Goal: Task Accomplishment & Management: Use online tool/utility

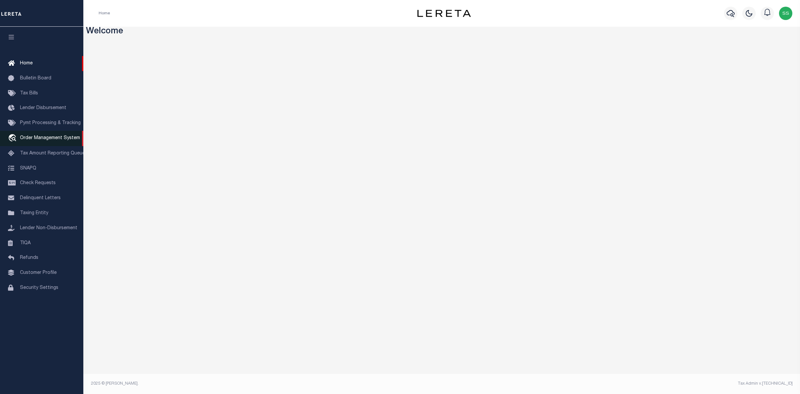
click at [45, 139] on span "Order Management System" at bounding box center [50, 138] width 60 height 5
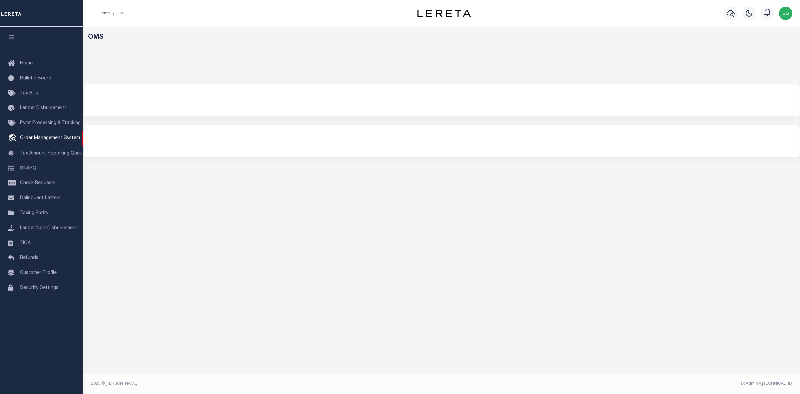
select select "200"
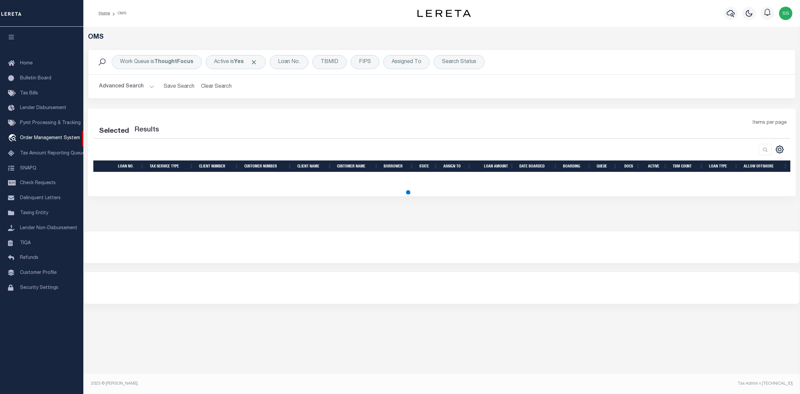
select select "200"
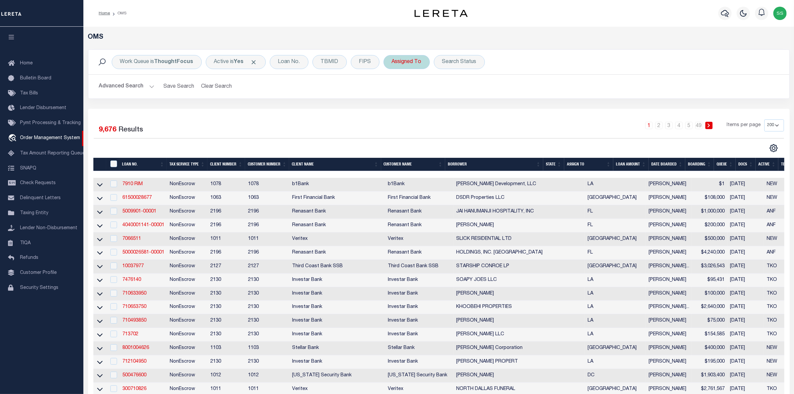
click at [407, 62] on div "Assigned To" at bounding box center [406, 62] width 46 height 14
click at [408, 94] on select "--Unassigned-- Abdul Muzain Agustin Fernandez Ahmad Darwish Alberto Estrada All…" at bounding box center [441, 94] width 98 height 13
click at [420, 94] on select "--Unassigned-- Abdul Muzain Agustin Fernandez Ahmad Darwish Alberto Estrada All…" at bounding box center [441, 94] width 98 height 13
select select "[PERSON_NAME]"
click at [479, 109] on input "Apply" at bounding box center [480, 109] width 20 height 11
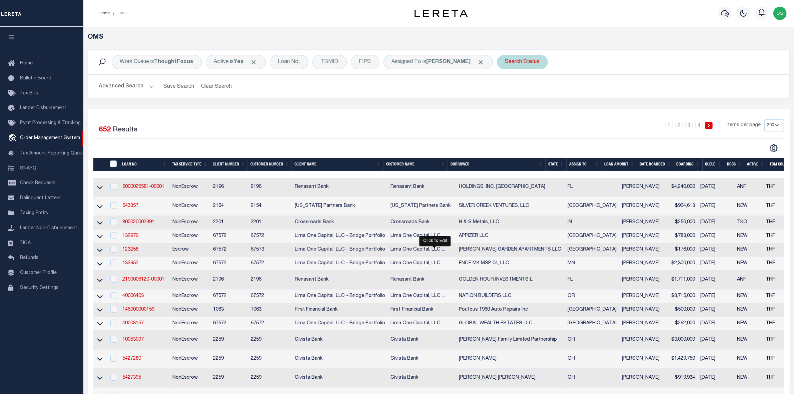
click at [508, 62] on div "Search Status" at bounding box center [522, 62] width 51 height 14
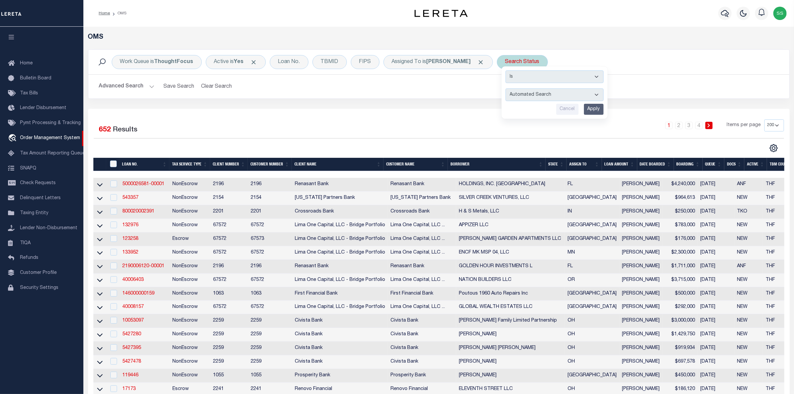
click at [520, 94] on select "Automated Search Bad Parcel Complete Duplicate Parcel High Dollar Reporting In …" at bounding box center [554, 94] width 98 height 13
select select "IP"
click at [505, 89] on select "Automated Search Bad Parcel Complete Duplicate Parcel High Dollar Reporting In …" at bounding box center [554, 94] width 98 height 13
click at [584, 112] on input "Apply" at bounding box center [594, 109] width 20 height 11
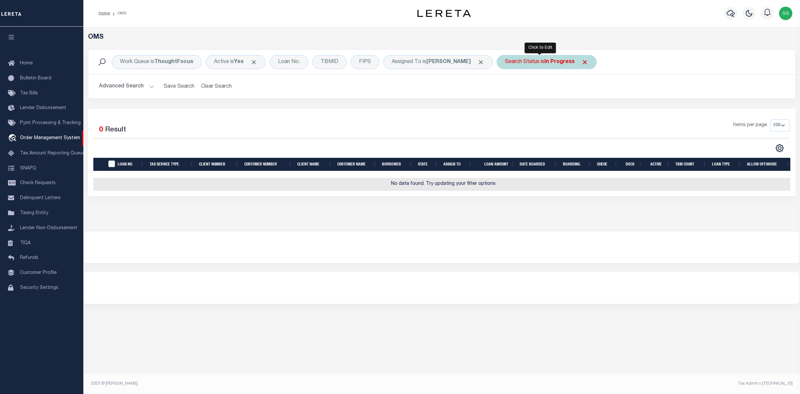
click at [549, 60] on b "In Progress" at bounding box center [559, 61] width 30 height 5
click at [520, 95] on select "Automated Search Bad Parcel Complete Duplicate Parcel High Dollar Reporting In …" at bounding box center [554, 94] width 98 height 13
select select "RD"
click at [505, 89] on select "Automated Search Bad Parcel Complete Duplicate Parcel High Dollar Reporting In …" at bounding box center [554, 94] width 98 height 13
click at [587, 113] on input "Apply" at bounding box center [594, 109] width 20 height 11
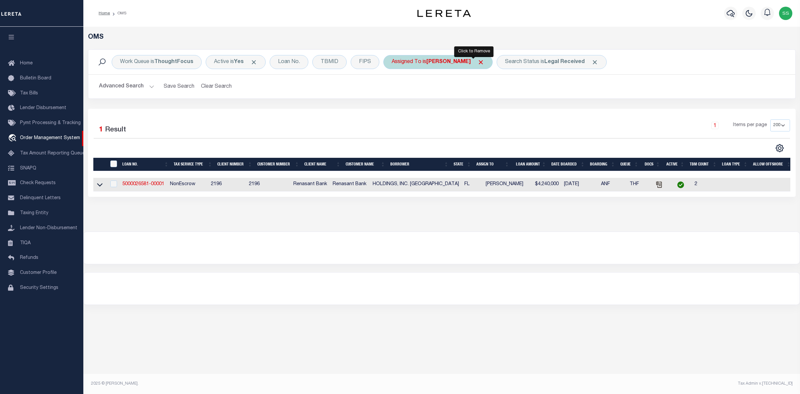
click at [477, 61] on span "Click to Remove" at bounding box center [480, 62] width 7 height 7
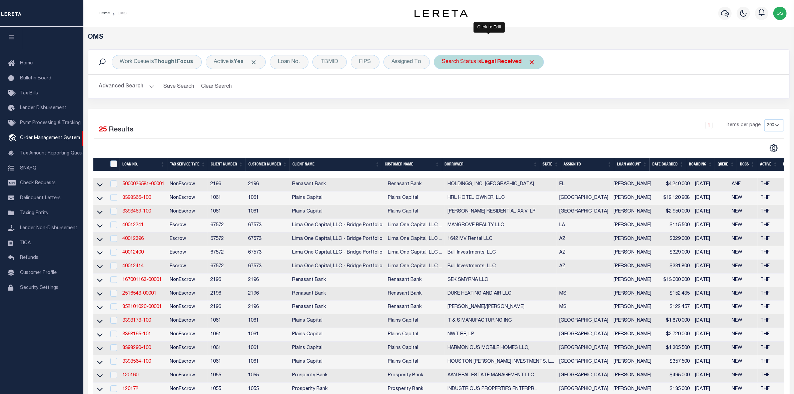
click at [489, 62] on b "Legal Received" at bounding box center [501, 61] width 40 height 5
click at [479, 95] on select "Automated Search Bad Parcel Complete Duplicate Parcel High Dollar Reporting In …" at bounding box center [491, 94] width 98 height 13
select select "IP"
click at [442, 89] on select "Automated Search Bad Parcel Complete Duplicate Parcel High Dollar Reporting In …" at bounding box center [491, 94] width 98 height 13
click at [529, 110] on input "Apply" at bounding box center [531, 109] width 20 height 11
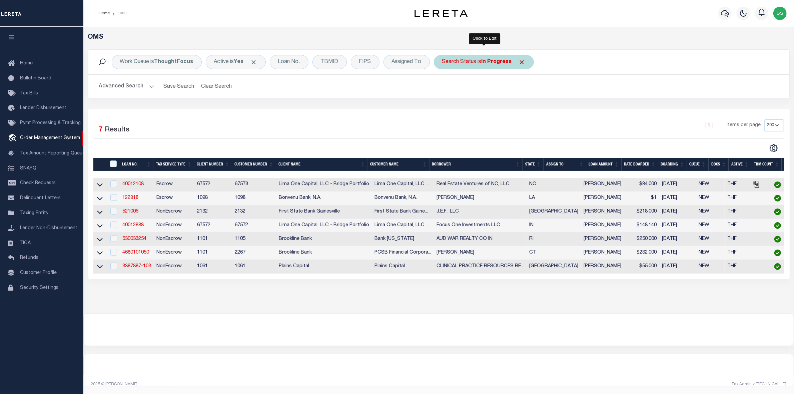
click at [495, 61] on b "In Progress" at bounding box center [496, 61] width 30 height 5
drag, startPoint x: 469, startPoint y: 94, endPoint x: 469, endPoint y: 99, distance: 4.3
click at [469, 94] on select "Automated Search Bad Parcel Complete Duplicate Parcel High Dollar Reporting In …" at bounding box center [491, 94] width 98 height 13
select select "RD"
click at [442, 89] on select "Automated Search Bad Parcel Complete Duplicate Parcel High Dollar Reporting In …" at bounding box center [491, 94] width 98 height 13
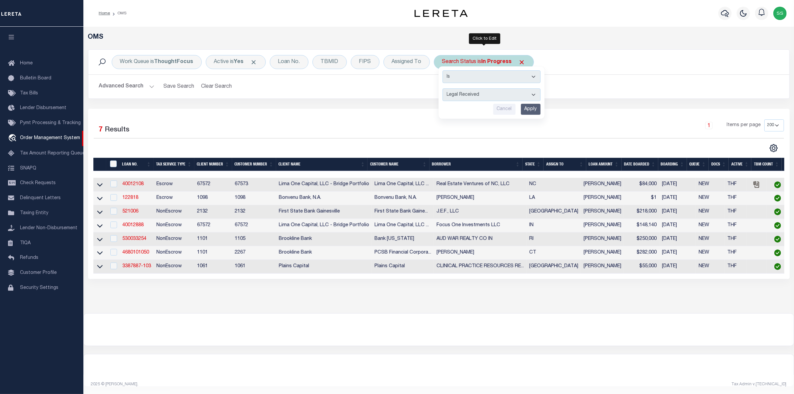
click at [532, 108] on input "Apply" at bounding box center [531, 109] width 20 height 11
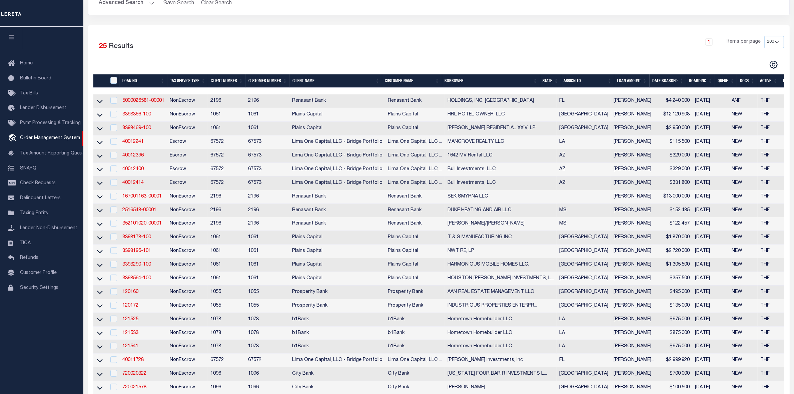
scroll to position [259, 0]
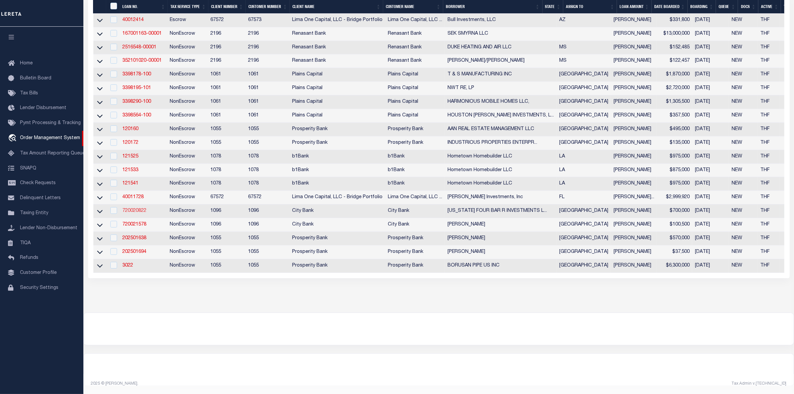
click at [124, 208] on link "720020822" at bounding box center [134, 210] width 24 height 5
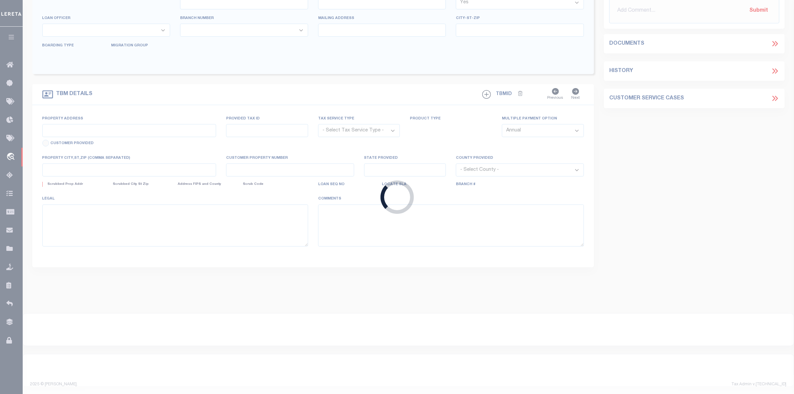
type input "720020822"
type input "TEXAS FOUR BAR R INVESTMENTS LTD"
select select
select select "100"
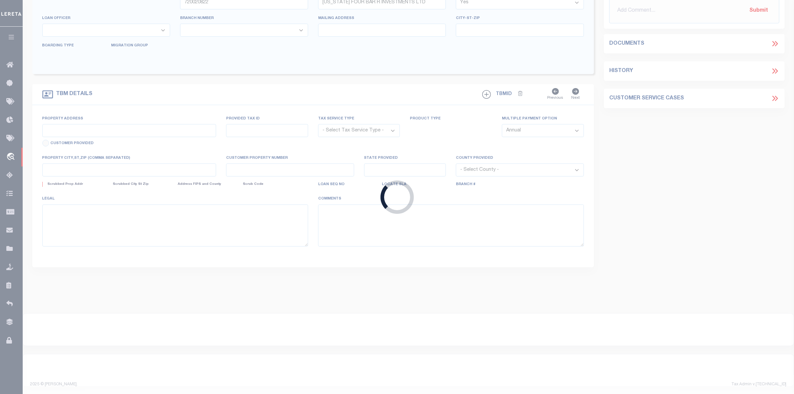
select select "NonEscrow"
type input "408 E 50TH ST"
type input "R53928"
select select
type input "LUBBOCK, TX 79404"
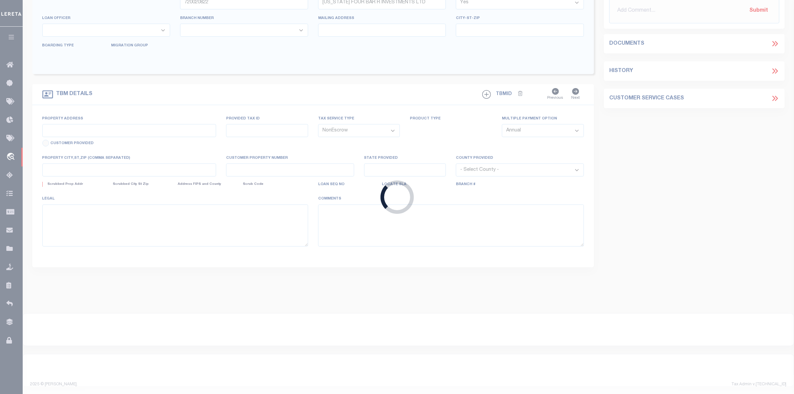
type input "[GEOGRAPHIC_DATA]"
select select
select select "2754"
select select "1346"
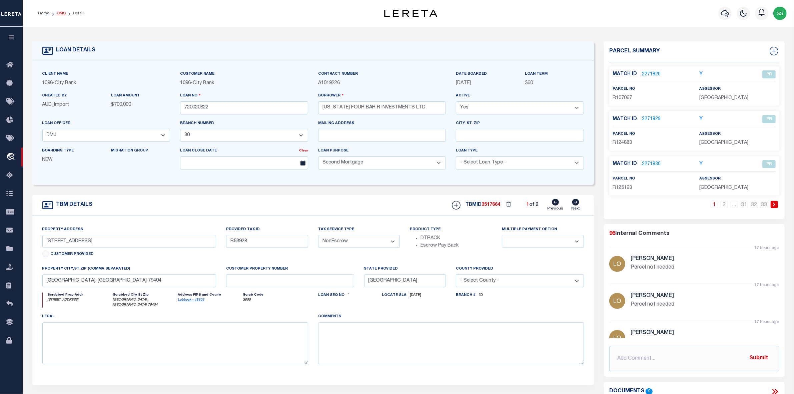
click at [60, 11] on link "OMS" at bounding box center [61, 13] width 9 height 4
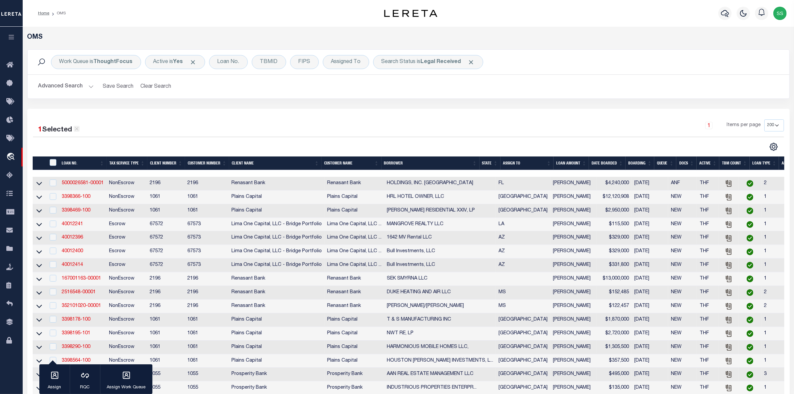
click at [78, 129] on icon at bounding box center [77, 129] width 4 height 4
checkbox input "false"
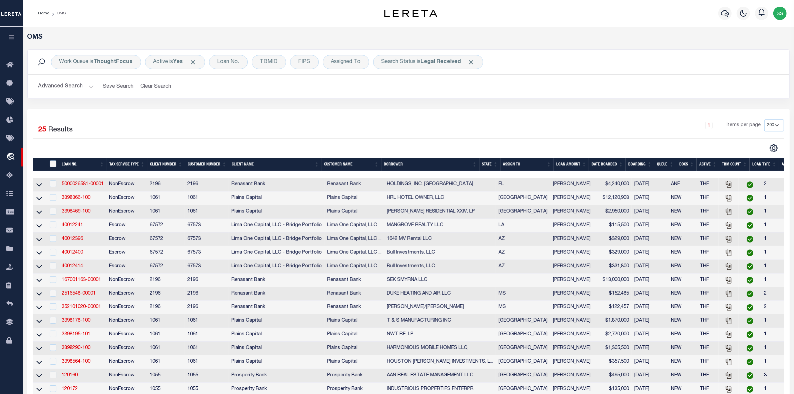
click at [60, 13] on li "OMS" at bounding box center [57, 13] width 16 height 6
click at [59, 14] on li "OMS" at bounding box center [57, 13] width 16 height 6
click at [44, 14] on link "Home" at bounding box center [43, 13] width 11 height 4
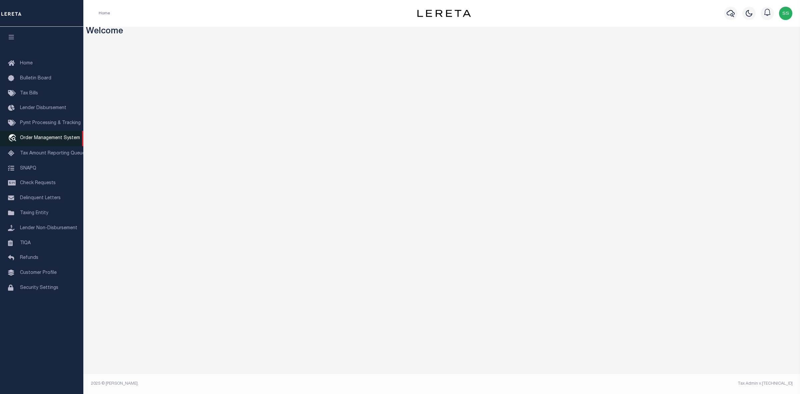
click at [51, 140] on span "Order Management System" at bounding box center [50, 138] width 60 height 5
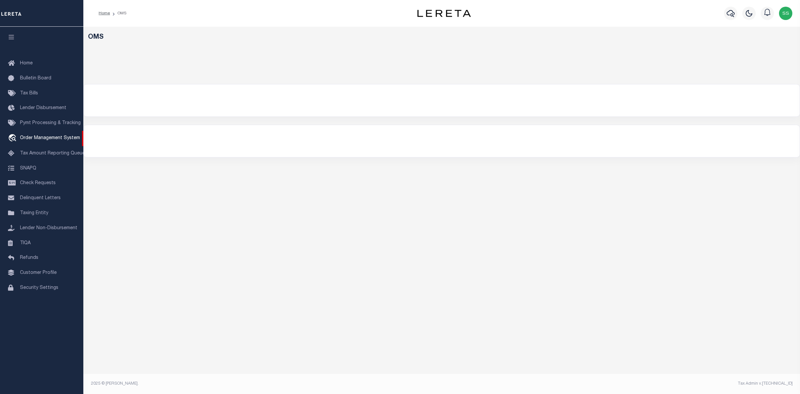
select select "200"
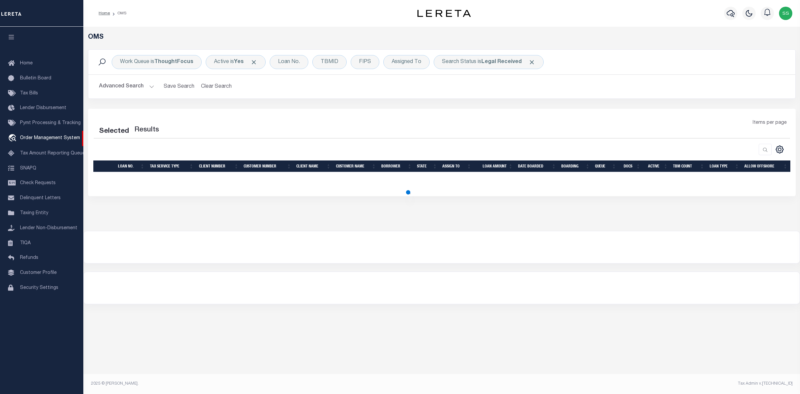
select select "200"
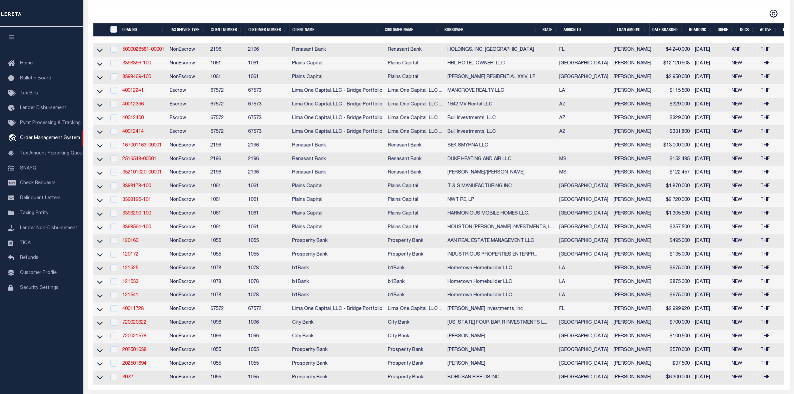
scroll to position [93, 0]
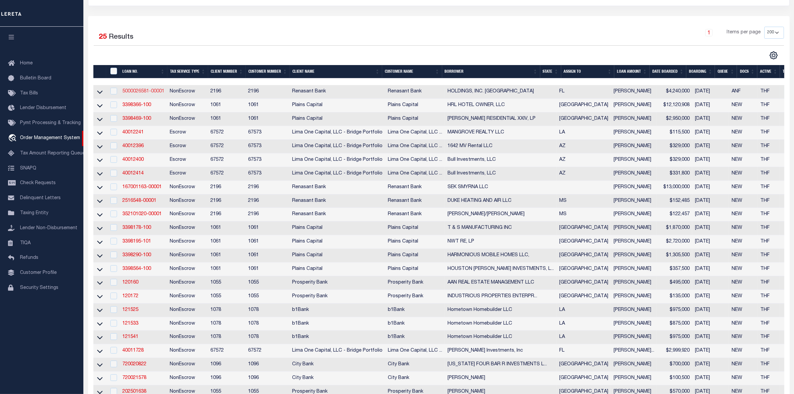
click at [139, 92] on link "5000026581-00001" at bounding box center [143, 91] width 42 height 5
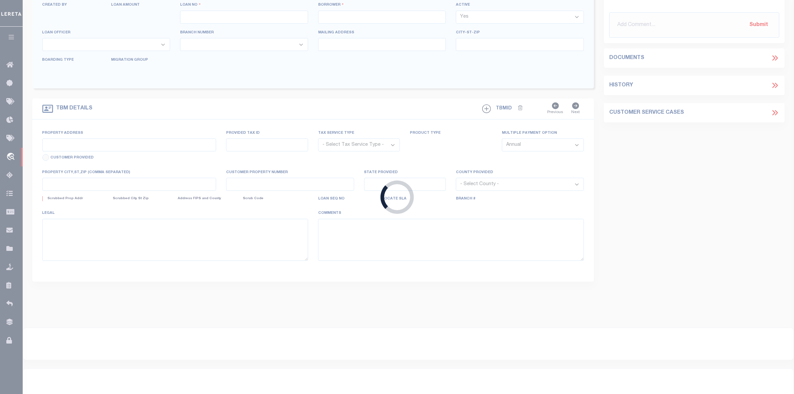
type input "5000026581-00001"
type input "HOLDINGS, INC. [GEOGRAPHIC_DATA]"
select select
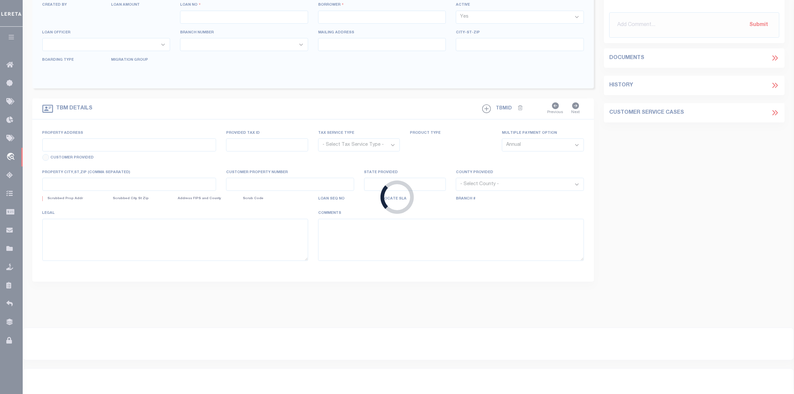
select select
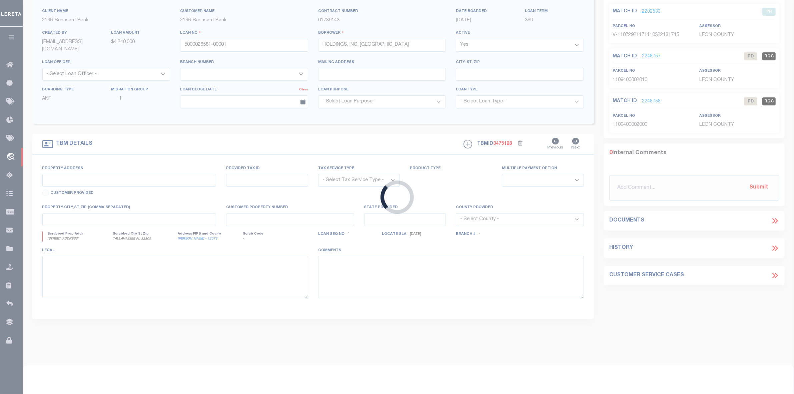
type input "2324 KILLEARN CENTER BLVD"
radio input "true"
select select "NonEscrow"
select select
type input "TALLAHASSEE FL 32309"
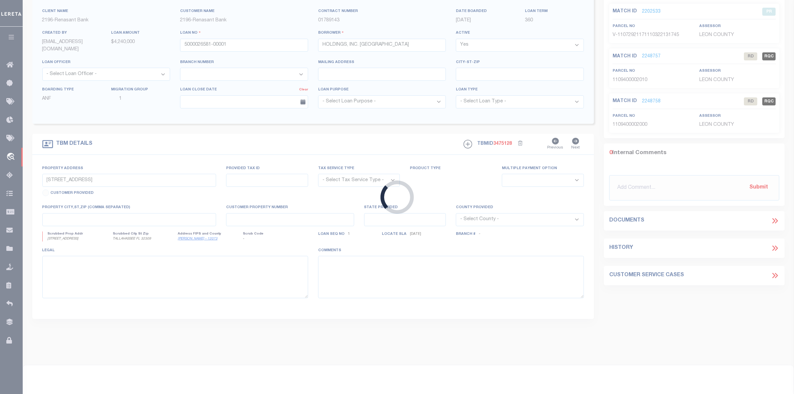
type input "5000026581"
type input "FL"
type textarea "LEGAL DESCRIPTION ON FILE. DOCUMENT ID: 0142205696"
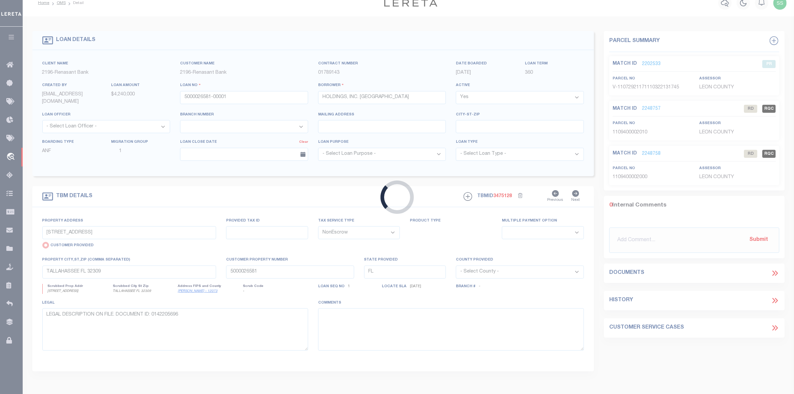
select select "4983"
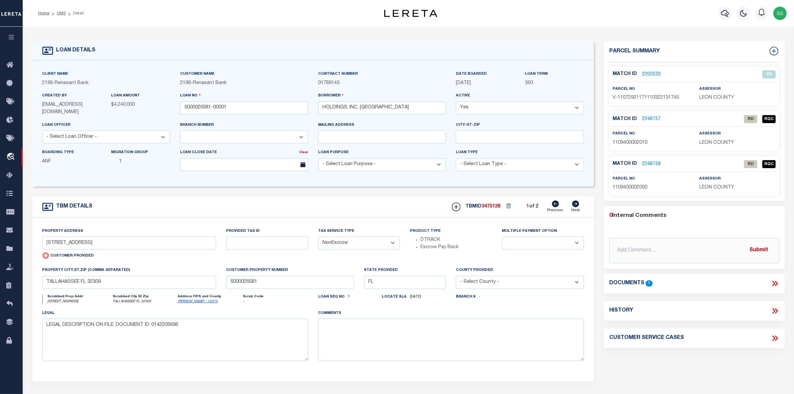
click at [649, 117] on link "2248757" at bounding box center [651, 119] width 19 height 7
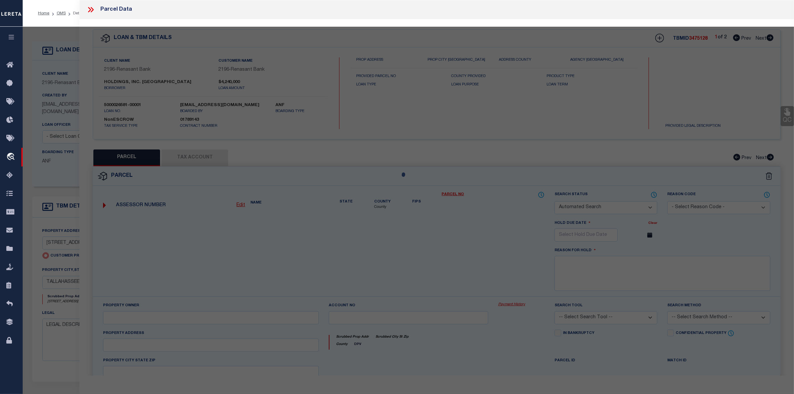
checkbox input "false"
select select "RD"
type input "FALKY HOLDINGS INC"
select select "AGW"
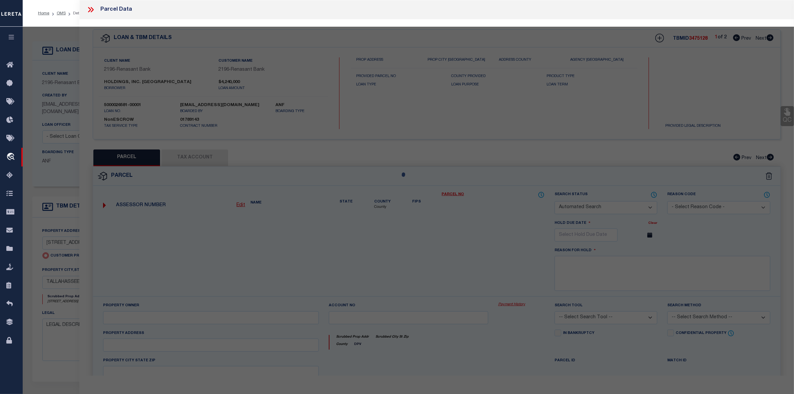
select select "ADD"
type input "2324 KILLEARN CENTER BLVD #201"
type input "TALLAHASSEE FL 32309"
type textarea "SECTION 9 T1N R1E 2324 KILLEARN CENTER OR 5845/800 UNIT 201"
type textarea "Document uploaded that satisfies a legal requirement, changing from ND to RD"
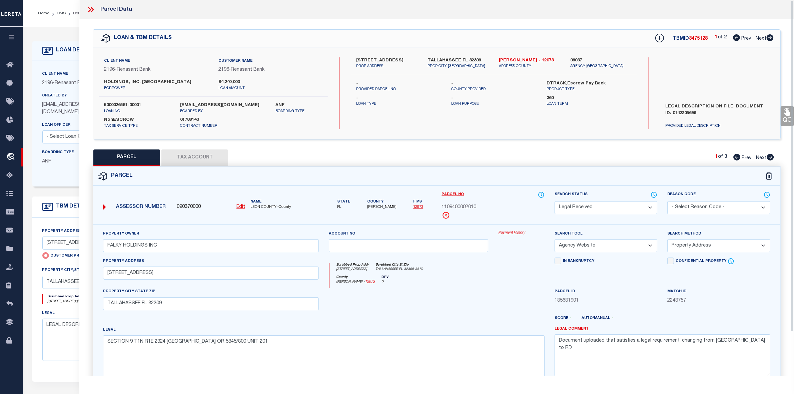
click at [91, 9] on icon at bounding box center [90, 9] width 9 height 9
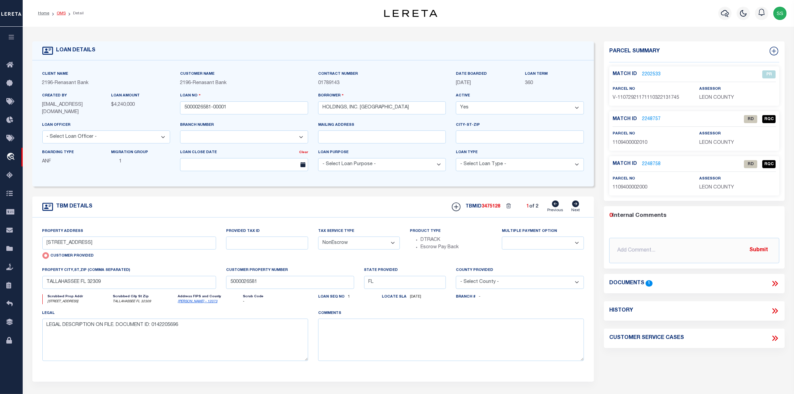
click at [60, 13] on link "OMS" at bounding box center [61, 13] width 9 height 4
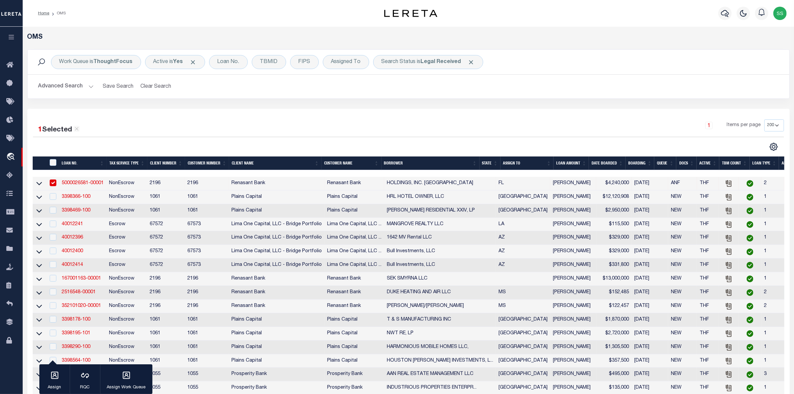
scroll to position [83, 0]
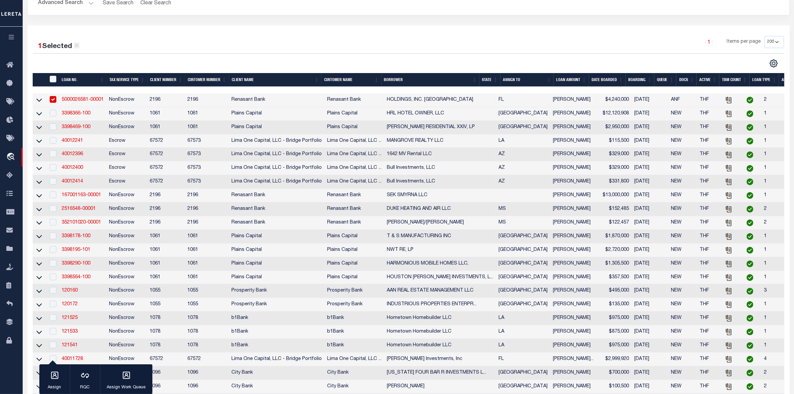
click at [76, 47] on icon at bounding box center [77, 45] width 6 height 6
checkbox input "false"
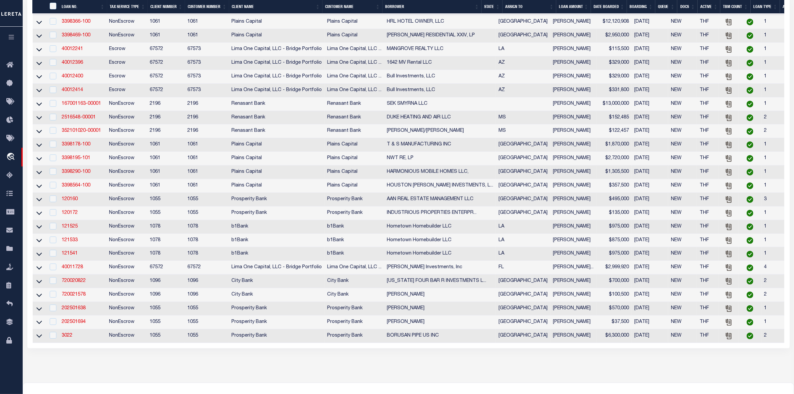
scroll to position [0, 0]
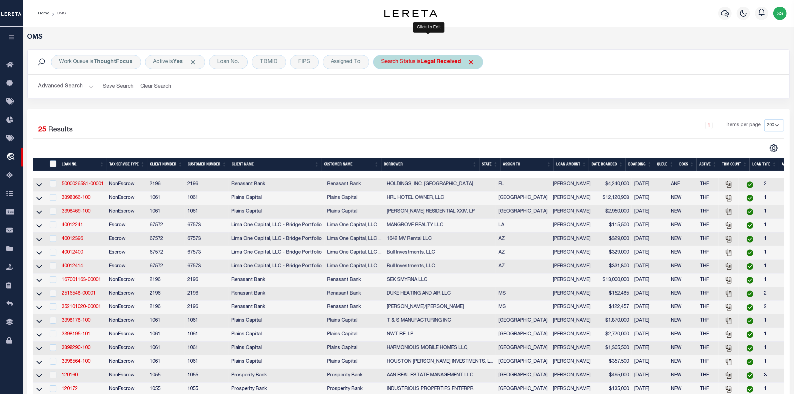
click at [432, 62] on b "Legal Received" at bounding box center [441, 61] width 40 height 5
click at [423, 95] on select "Automated Search Bad Parcel Complete Duplicate Parcel High Dollar Reporting In …" at bounding box center [431, 94] width 98 height 13
select select "IP"
click at [382, 89] on select "Automated Search Bad Parcel Complete Duplicate Parcel High Dollar Reporting In …" at bounding box center [431, 94] width 98 height 13
click at [471, 110] on input "Apply" at bounding box center [470, 109] width 20 height 11
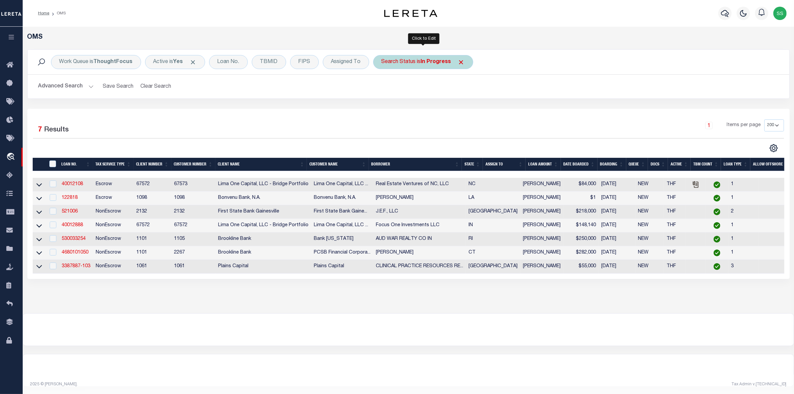
click at [431, 62] on b "In Progress" at bounding box center [436, 61] width 30 height 5
click at [407, 95] on select "Automated Search Bad Parcel Complete Duplicate Parcel High Dollar Reporting In …" at bounding box center [431, 94] width 98 height 13
select select "RD"
click at [382, 89] on select "Automated Search Bad Parcel Complete Duplicate Parcel High Dollar Reporting In …" at bounding box center [431, 94] width 98 height 13
click at [474, 112] on input "Apply" at bounding box center [470, 109] width 20 height 11
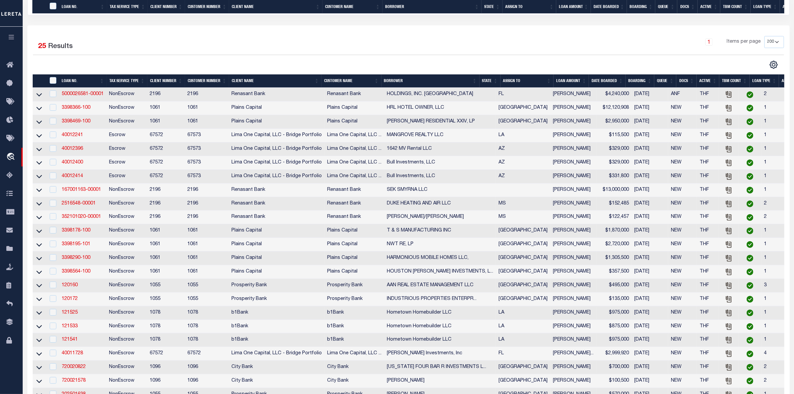
scroll to position [208, 0]
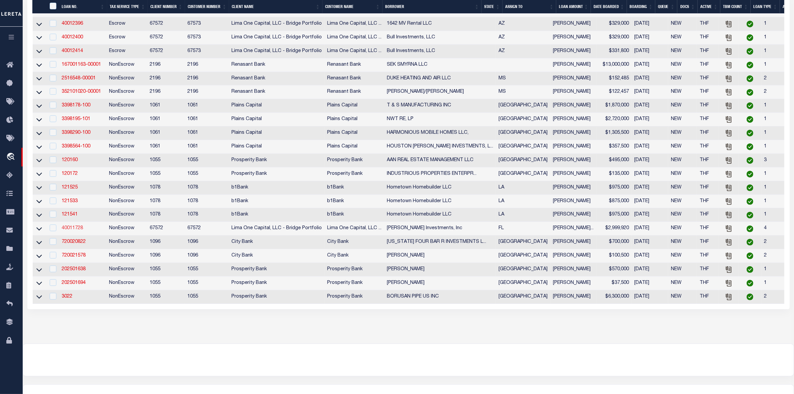
click at [64, 230] on link "40011728" at bounding box center [72, 228] width 21 height 5
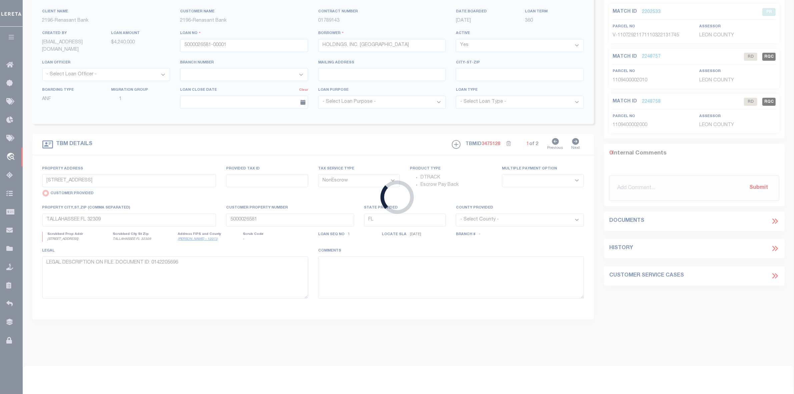
type input "40011728"
type input "[PERSON_NAME] Investments, Inc"
select select
type input "784 Parkway Drive"
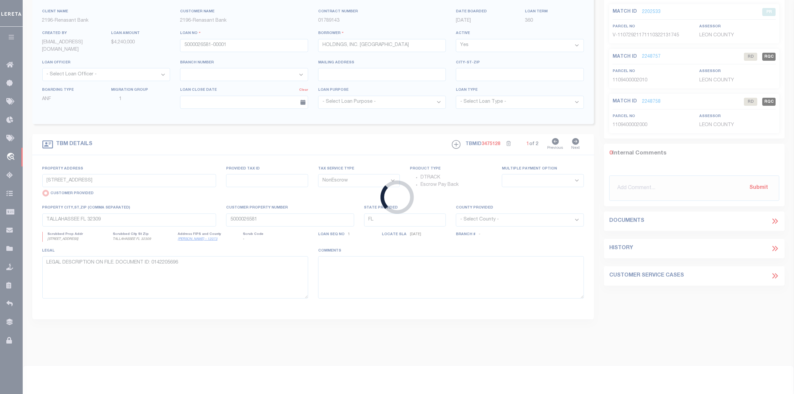
type input "North Salt Lake UT 84054"
select select
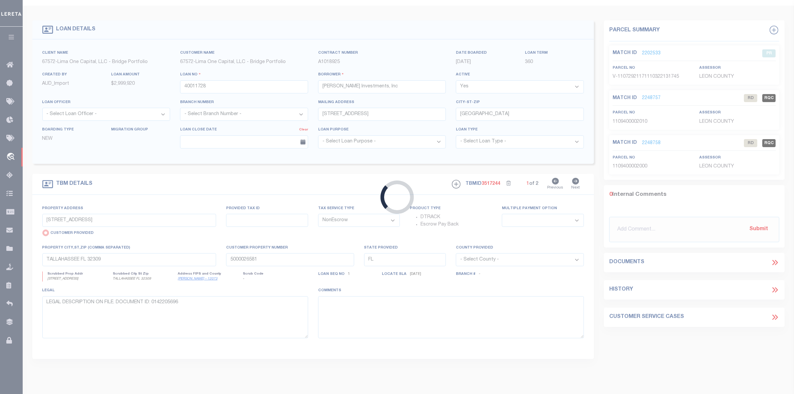
type input "Lot 3 Gulf Breeze Ct"
radio input "false"
type input "00-2S-24-1288-0000-0040"
select select
type input "Destin FL 32541"
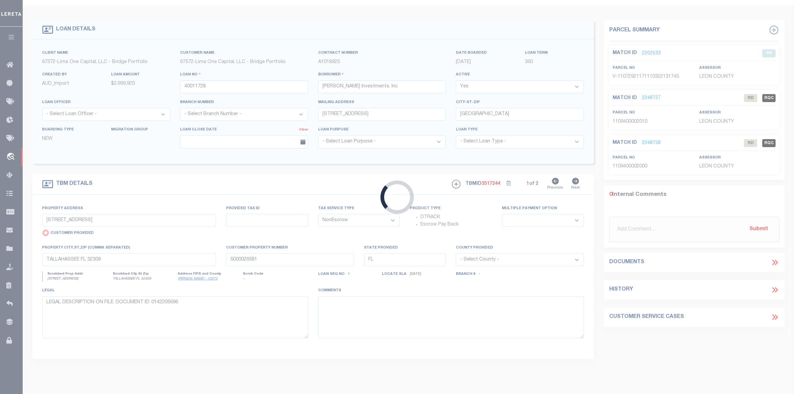
type input "40011728-2"
select select
select select "164236"
select select "26298"
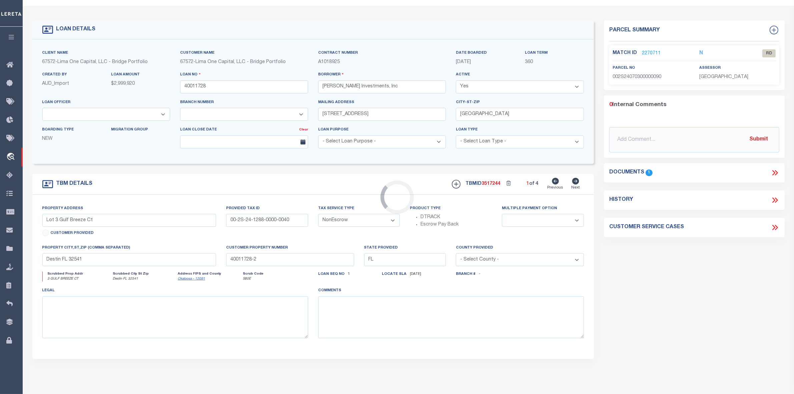
scroll to position [0, 0]
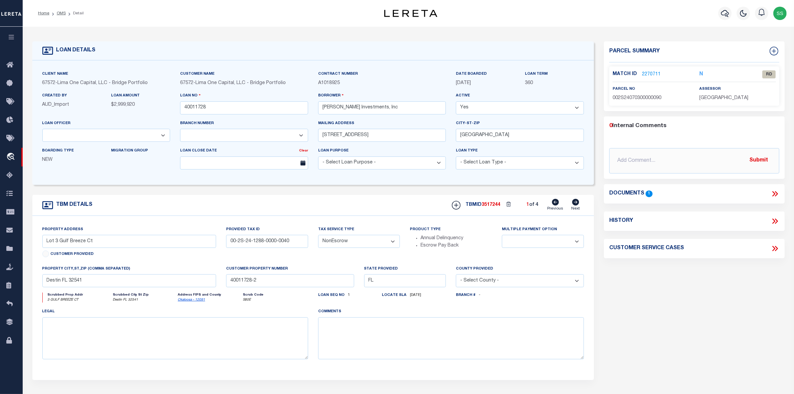
click at [648, 73] on link "2270711" at bounding box center [651, 74] width 19 height 7
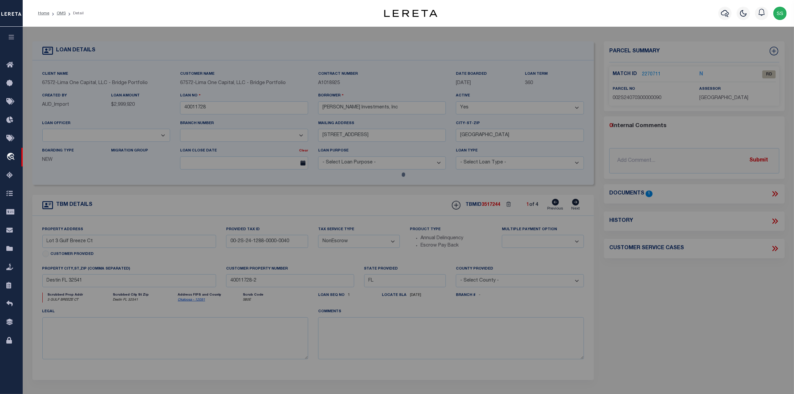
select select "AS"
select select
checkbox input "false"
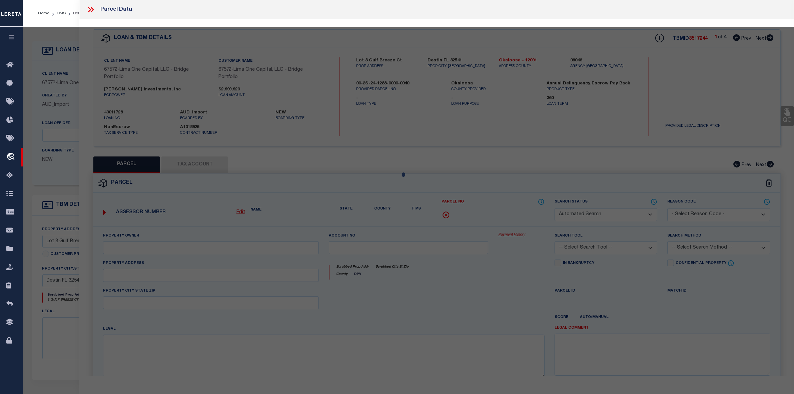
select select "RD"
type input "BELL,ANDREW ALFRED BURNETTE"
select select "ATL"
select select "ADD"
type input "3 GULF BREEZE CT"
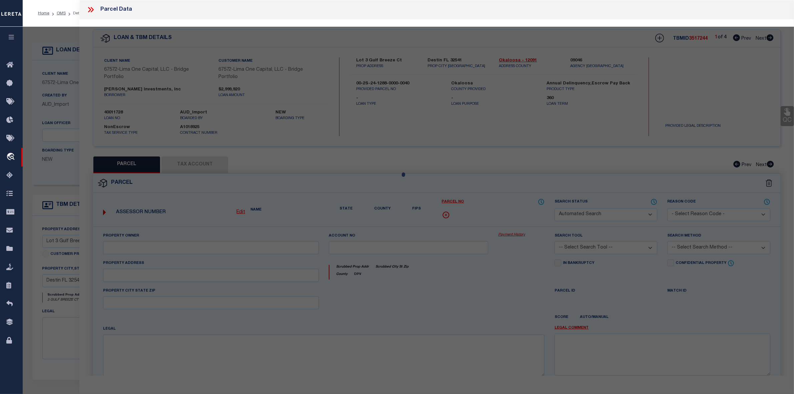
checkbox input "false"
type input "DESTIN, FL 32541"
type textarea "EAST PASS T/H AMEND UNIT 9"
type textarea "Document uploaded that satisfies a legal requirement, changing from ND to RD"
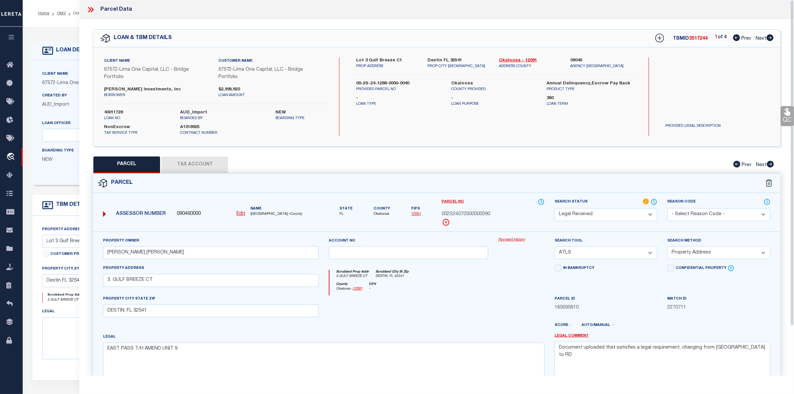
click at [88, 8] on icon at bounding box center [90, 9] width 9 height 9
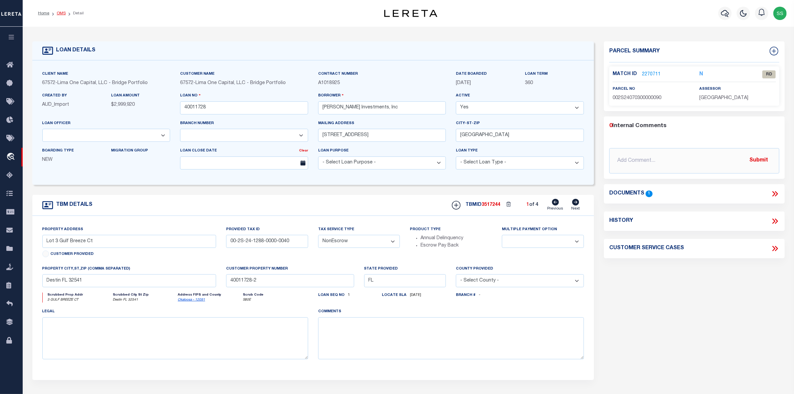
click at [64, 13] on link "OMS" at bounding box center [61, 13] width 9 height 4
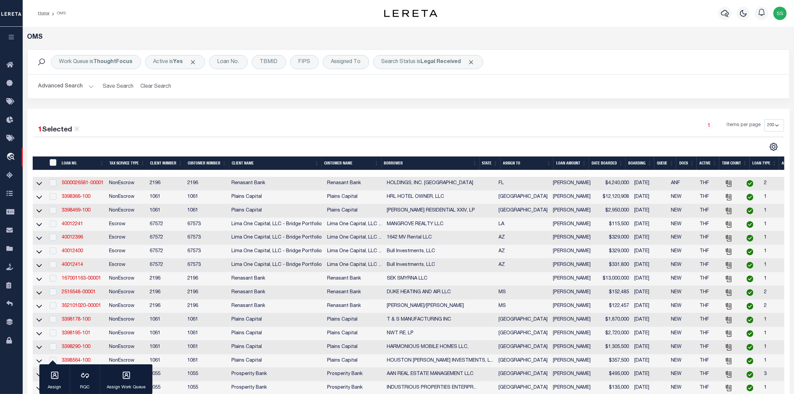
click at [381, 87] on h2 "Advanced Search Save Search Clear Search tblSearchTopScreen_dynamictable_____De…" at bounding box center [408, 86] width 751 height 13
click at [76, 130] on icon at bounding box center [77, 129] width 6 height 6
checkbox input "false"
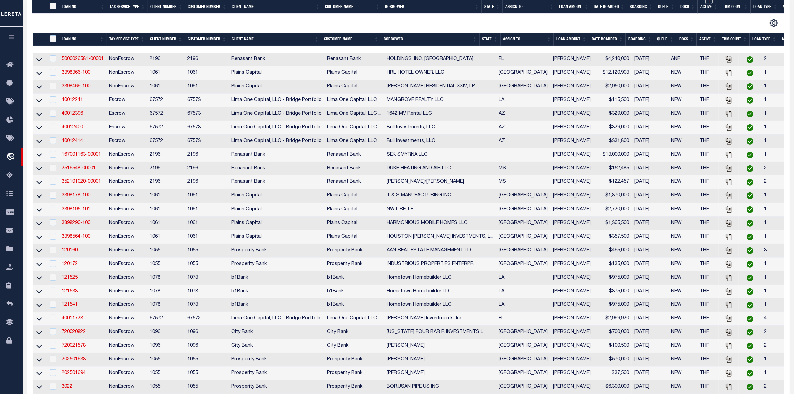
scroll to position [167, 0]
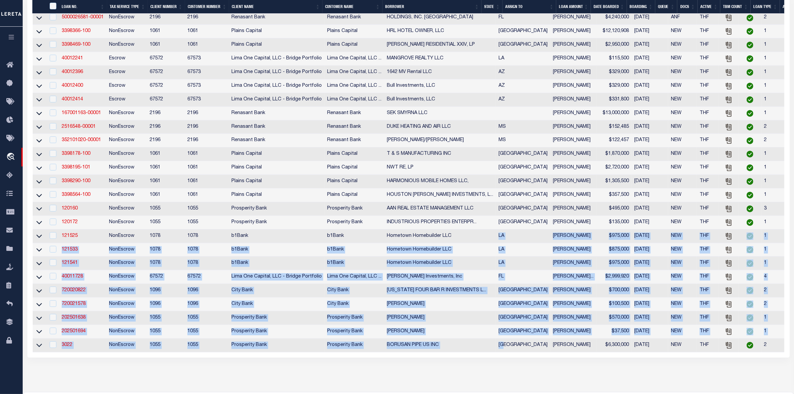
drag, startPoint x: 492, startPoint y: 362, endPoint x: 485, endPoint y: 253, distance: 109.9
click at [485, 252] on tbody "5000026581-00001 NonEscrow 2196 2196 Renasant Bank Renasant Bank HOLDINGS, INC.…" at bounding box center [448, 181] width 830 height 341
click at [474, 270] on td "Hometown Homebuilder LLC" at bounding box center [440, 263] width 112 height 14
checkbox input "true"
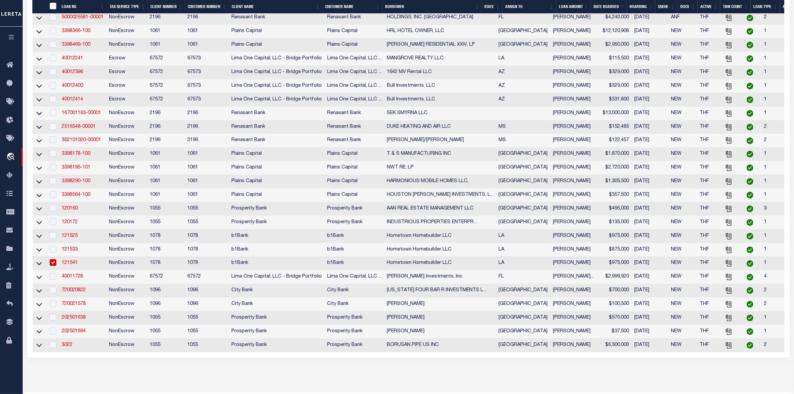
scroll to position [165, 0]
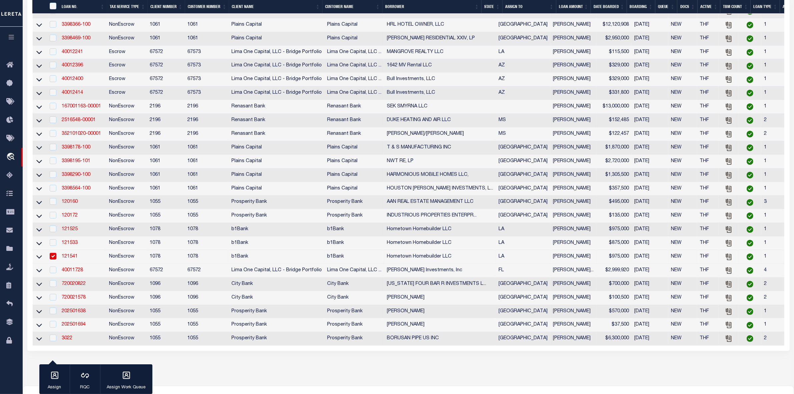
click at [538, 365] on div "OMS Work Queue is ThoughtFocus Active is Yes Loan No. TBMID FIPS Assigned To Se…" at bounding box center [408, 116] width 767 height 497
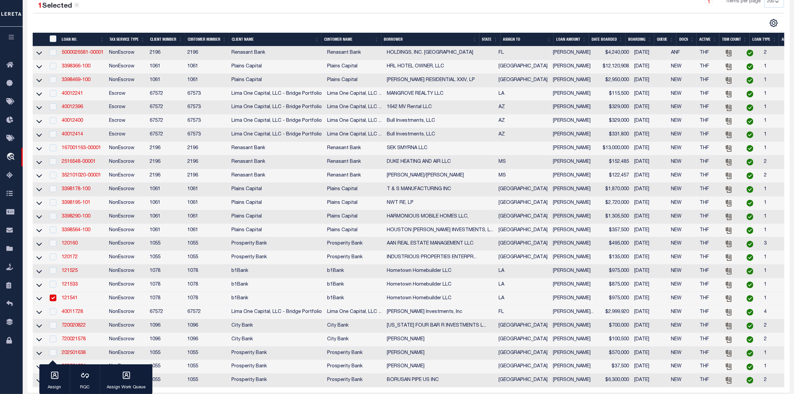
click at [550, 360] on td "[PERSON_NAME]" at bounding box center [573, 353] width 46 height 14
checkbox input "true"
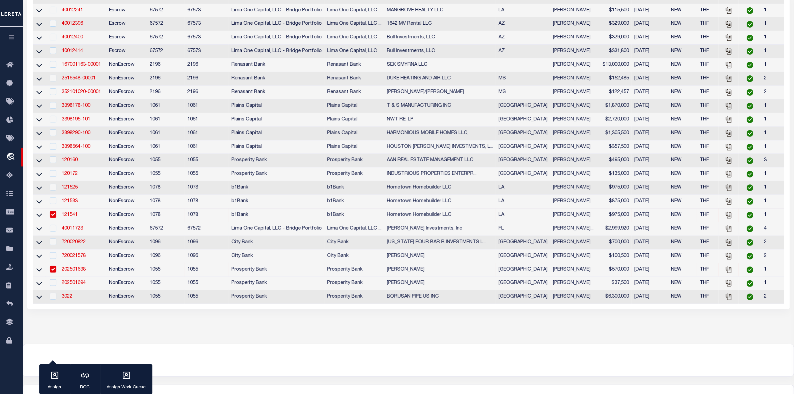
scroll to position [0, 0]
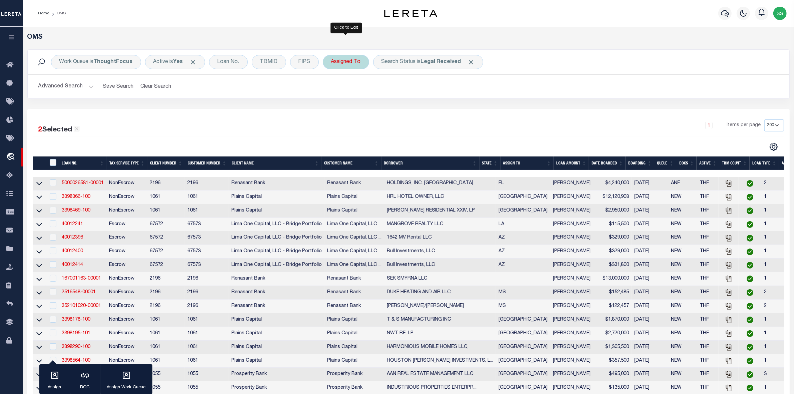
click at [356, 64] on div "Assigned To" at bounding box center [346, 62] width 46 height 14
click at [349, 91] on select "--Unassigned-- Abdul Muzain Agustin Fernandez Ahmad Darwish Alberto Estrada All…" at bounding box center [380, 94] width 98 height 13
select select "[PERSON_NAME]"
click at [331, 89] on select "--Unassigned-- Abdul Muzain Agustin Fernandez Ahmad Darwish Alberto Estrada All…" at bounding box center [380, 94] width 98 height 13
click at [421, 110] on input "Apply" at bounding box center [420, 109] width 20 height 11
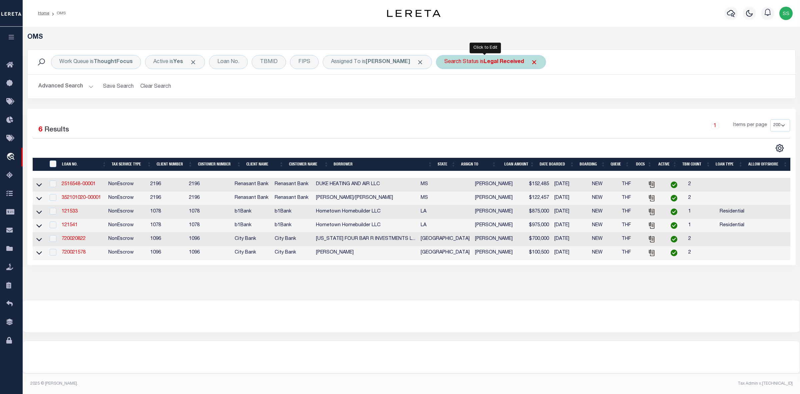
click at [499, 66] on div "Search Status is Legal Received" at bounding box center [491, 62] width 110 height 14
click at [464, 89] on select "Automated Search Bad Parcel Complete Duplicate Parcel High Dollar Reporting In …" at bounding box center [494, 94] width 98 height 13
click at [464, 92] on select "Automated Search Bad Parcel Complete Duplicate Parcel High Dollar Reporting In …" at bounding box center [494, 94] width 98 height 13
click at [466, 92] on select "Automated Search Bad Parcel Complete Duplicate Parcel High Dollar Reporting In …" at bounding box center [494, 94] width 98 height 13
select select "IP"
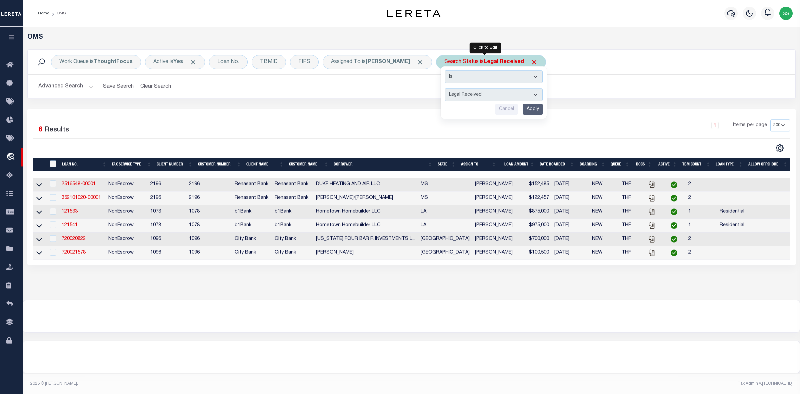
click at [445, 89] on select "Automated Search Bad Parcel Complete Duplicate Parcel High Dollar Reporting In …" at bounding box center [494, 94] width 98 height 13
click at [532, 112] on input "Apply" at bounding box center [533, 109] width 20 height 11
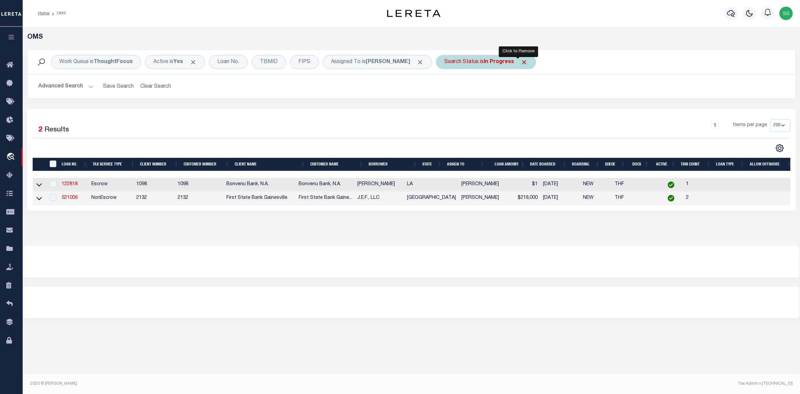
click at [521, 62] on span "Click to Remove" at bounding box center [524, 62] width 7 height 7
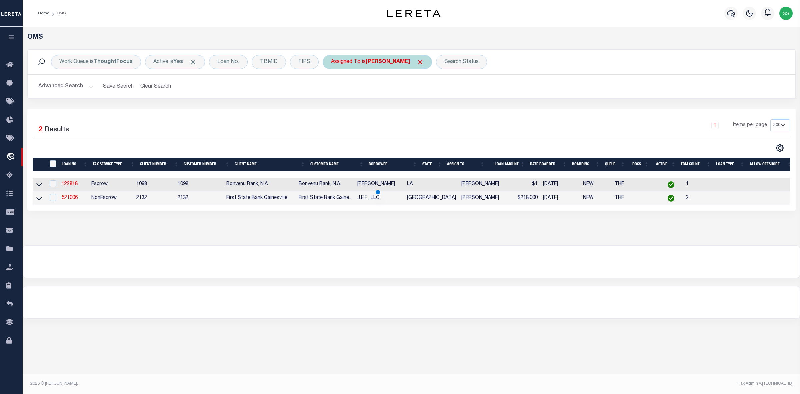
click at [417, 62] on span "Click to Remove" at bounding box center [420, 62] width 7 height 7
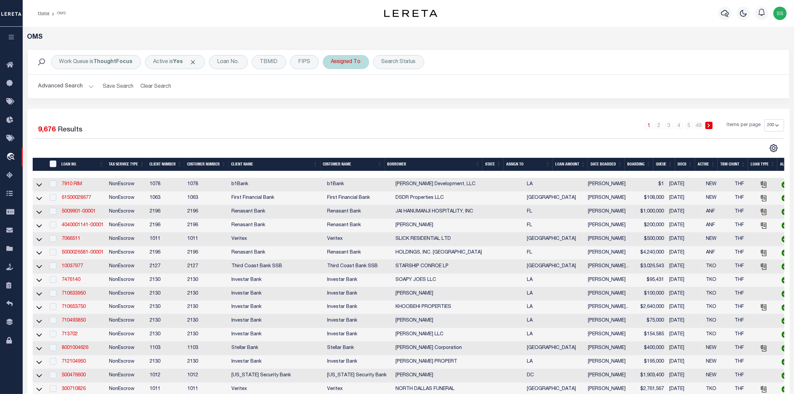
click at [348, 61] on div "Assigned To" at bounding box center [346, 62] width 46 height 14
click at [351, 96] on select "--Unassigned-- Abdul Muzain Agustin Fernandez Ahmad Darwish Alberto Estrada All…" at bounding box center [380, 94] width 98 height 13
click at [365, 94] on select "--Unassigned-- Abdul Muzain Agustin Fernandez Ahmad Darwish Alberto Estrada All…" at bounding box center [380, 94] width 98 height 13
select select "[PERSON_NAME]"
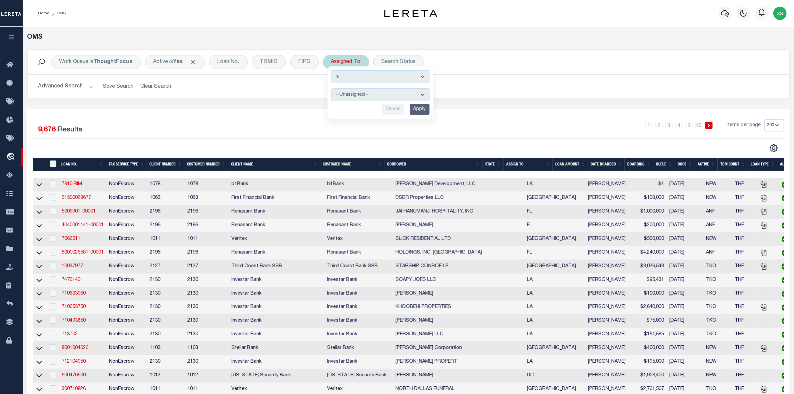
click at [331, 89] on select "--Unassigned-- Abdul Muzain Agustin Fernandez Ahmad Darwish Alberto Estrada All…" at bounding box center [380, 94] width 98 height 13
click at [419, 109] on input "Apply" at bounding box center [420, 109] width 20 height 11
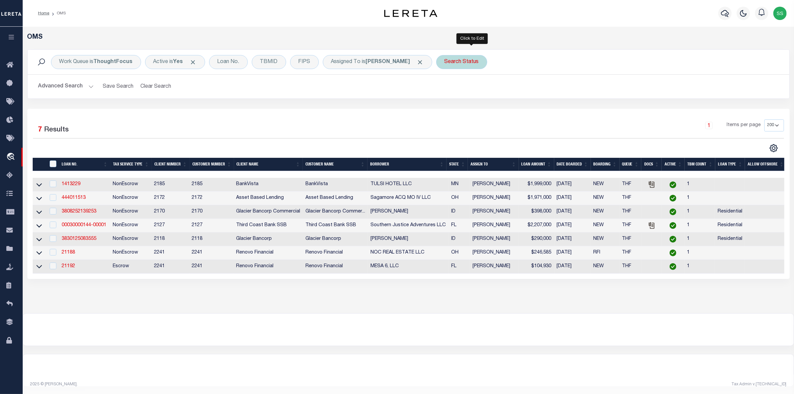
click at [472, 57] on div "Search Status" at bounding box center [461, 62] width 51 height 14
click at [477, 95] on select "Automated Search Bad Parcel Complete Duplicate Parcel High Dollar Reporting In …" at bounding box center [494, 94] width 98 height 13
select select "RD"
click at [455, 89] on select "Automated Search Bad Parcel Complete Duplicate Parcel High Dollar Reporting In …" at bounding box center [494, 94] width 98 height 13
click at [541, 109] on input "Apply" at bounding box center [533, 109] width 20 height 11
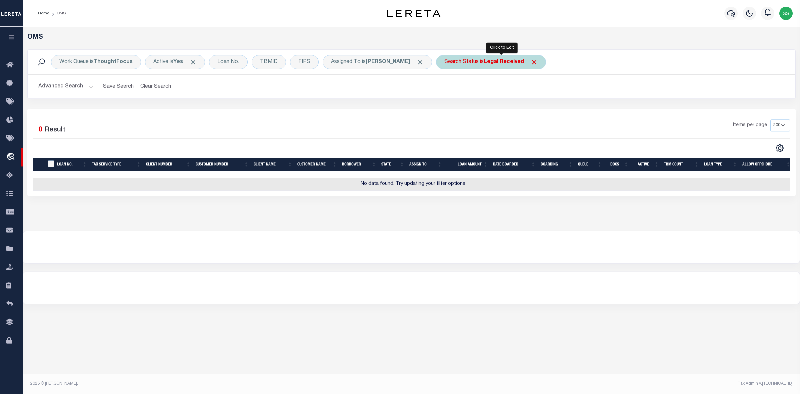
click at [493, 61] on div "Search Status is Legal Received" at bounding box center [491, 62] width 110 height 14
click at [486, 98] on select "Automated Search Bad Parcel Complete Duplicate Parcel High Dollar Reporting In …" at bounding box center [494, 94] width 98 height 13
select select "IP"
click at [455, 89] on select "Automated Search Bad Parcel Complete Duplicate Parcel High Dollar Reporting In …" at bounding box center [494, 94] width 98 height 13
click at [543, 110] on input "Apply" at bounding box center [533, 109] width 20 height 11
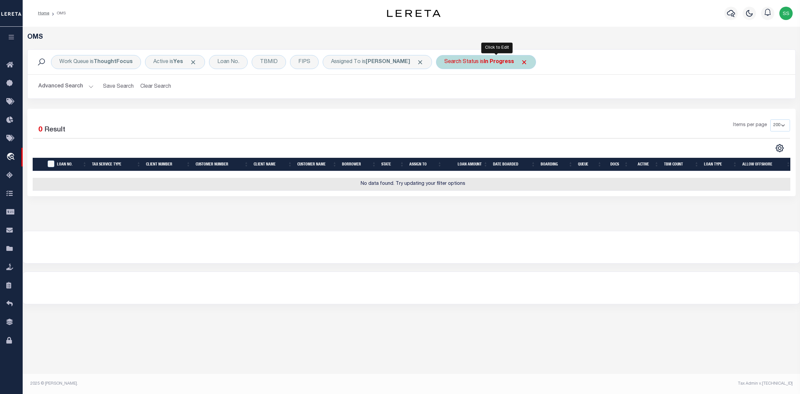
click at [480, 63] on div "Search Status is In Progress" at bounding box center [486, 62] width 100 height 14
select select "IP"
click at [541, 108] on input "Apply" at bounding box center [533, 109] width 20 height 11
click at [509, 65] on div "Search Status is In Progress" at bounding box center [486, 62] width 100 height 14
click at [495, 93] on select "Automated Search Bad Parcel Complete Duplicate Parcel High Dollar Reporting In …" at bounding box center [494, 94] width 98 height 13
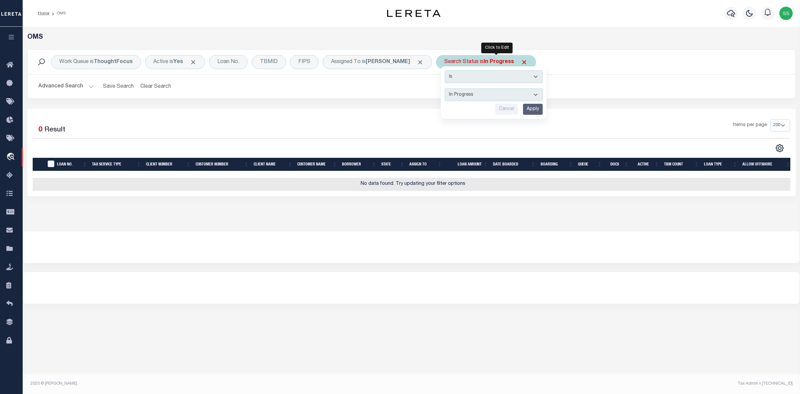
select select "RD"
click at [455, 89] on select "Automated Search Bad Parcel Complete Duplicate Parcel High Dollar Reporting In …" at bounding box center [494, 94] width 98 height 13
click at [543, 112] on input "Apply" at bounding box center [533, 109] width 20 height 11
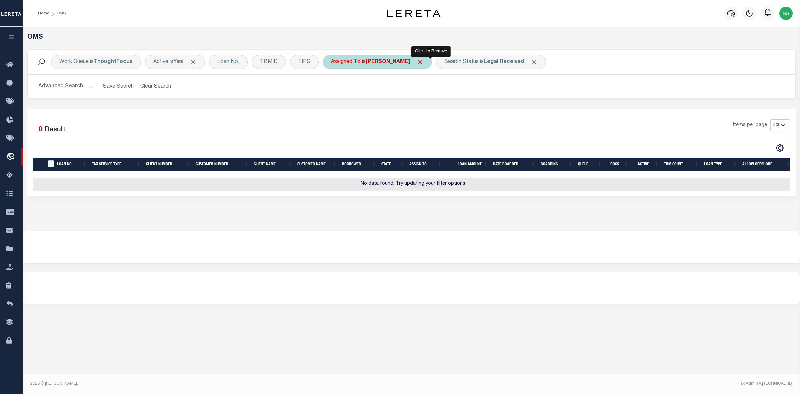
click at [424, 59] on span "Click to Remove" at bounding box center [420, 62] width 7 height 7
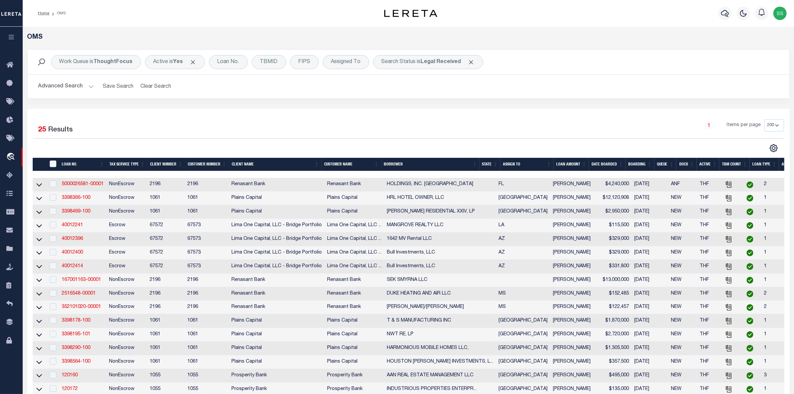
click at [483, 131] on div "1 Items per page 10 25 50 100 200" at bounding box center [503, 127] width 561 height 17
click at [471, 61] on span "Click to Remove" at bounding box center [471, 62] width 7 height 7
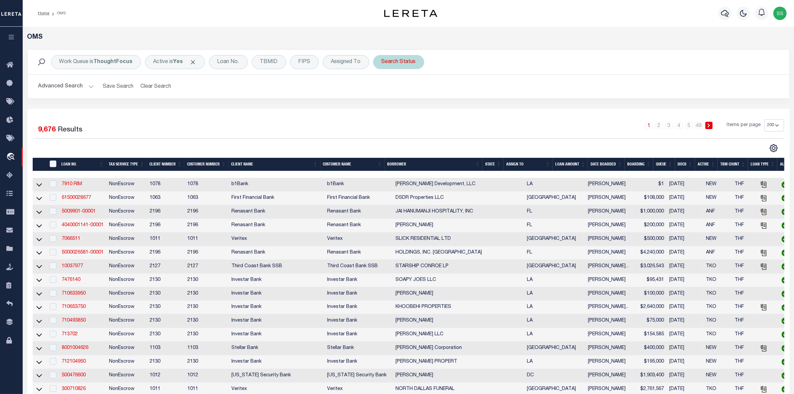
click at [403, 61] on div "Search Status" at bounding box center [398, 62] width 51 height 14
click at [404, 92] on select "Automated Search Bad Parcel Complete Duplicate Parcel High Dollar Reporting In …" at bounding box center [431, 94] width 98 height 13
select select "RD"
click at [382, 89] on select "Automated Search Bad Parcel Complete Duplicate Parcel High Dollar Reporting In …" at bounding box center [431, 94] width 98 height 13
click at [473, 109] on input "Apply" at bounding box center [470, 109] width 20 height 11
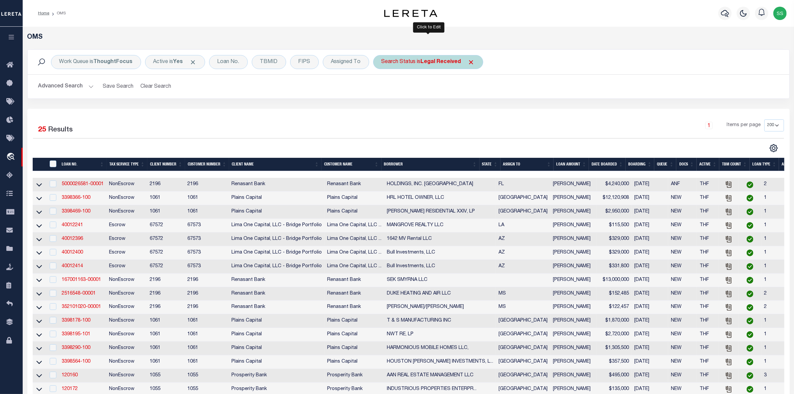
click at [419, 62] on div "Search Status is Legal Received" at bounding box center [428, 62] width 110 height 14
click at [428, 94] on select "Automated Search Bad Parcel Complete Duplicate Parcel High Dollar Reporting In …" at bounding box center [431, 94] width 98 height 13
select select "IP"
click at [382, 89] on select "Automated Search Bad Parcel Complete Duplicate Parcel High Dollar Reporting In …" at bounding box center [431, 94] width 98 height 13
click at [473, 108] on input "Apply" at bounding box center [470, 109] width 20 height 11
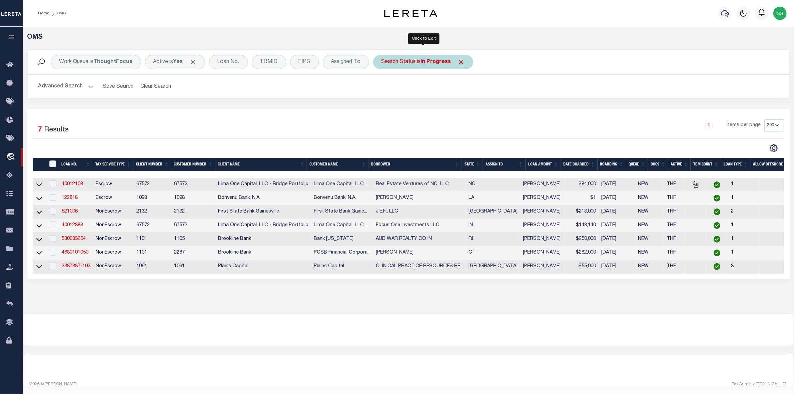
drag, startPoint x: 424, startPoint y: 62, endPoint x: 426, endPoint y: 64, distance: 3.5
click at [426, 60] on b "In Progress" at bounding box center [436, 61] width 30 height 5
click at [420, 97] on select "Automated Search Bad Parcel Complete Duplicate Parcel High Dollar Reporting In …" at bounding box center [431, 94] width 98 height 13
select select "RD"
click at [382, 89] on select "Automated Search Bad Parcel Complete Duplicate Parcel High Dollar Reporting In …" at bounding box center [431, 94] width 98 height 13
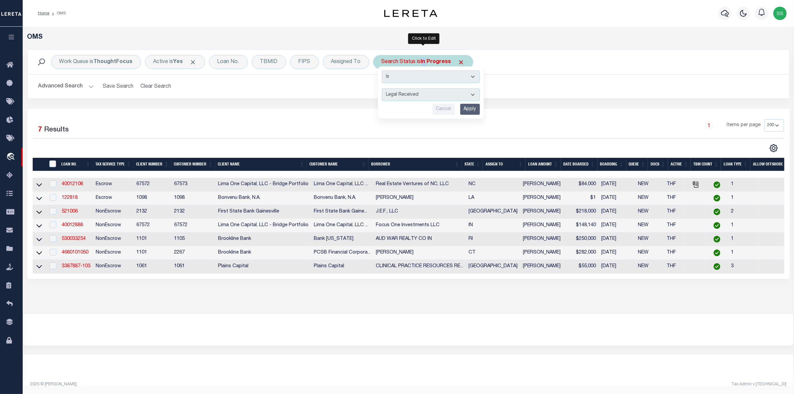
click at [470, 110] on input "Apply" at bounding box center [470, 109] width 20 height 11
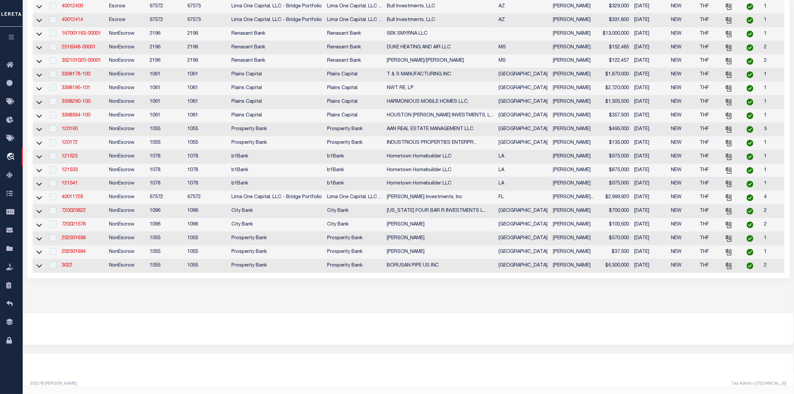
scroll to position [93, 0]
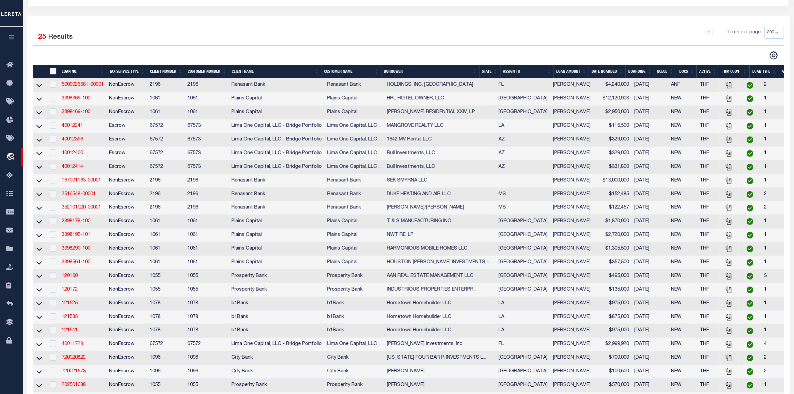
click at [76, 346] on link "40011728" at bounding box center [72, 343] width 21 height 5
select select
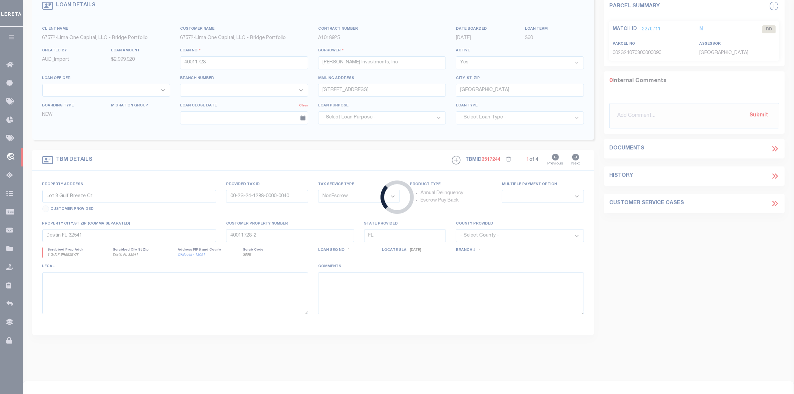
select select
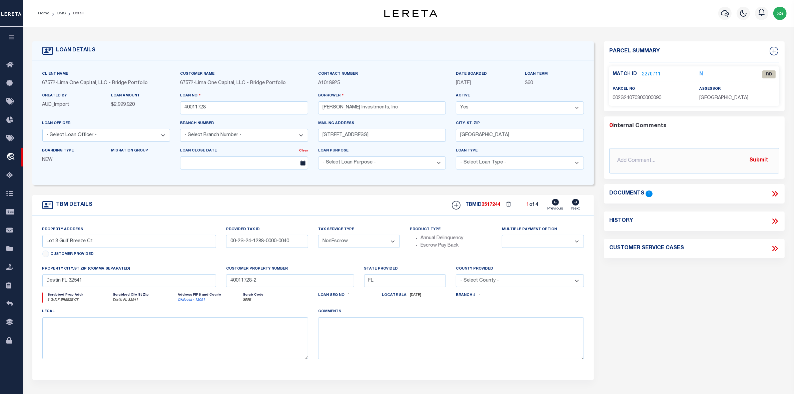
click at [652, 74] on link "2270711" at bounding box center [651, 74] width 19 height 7
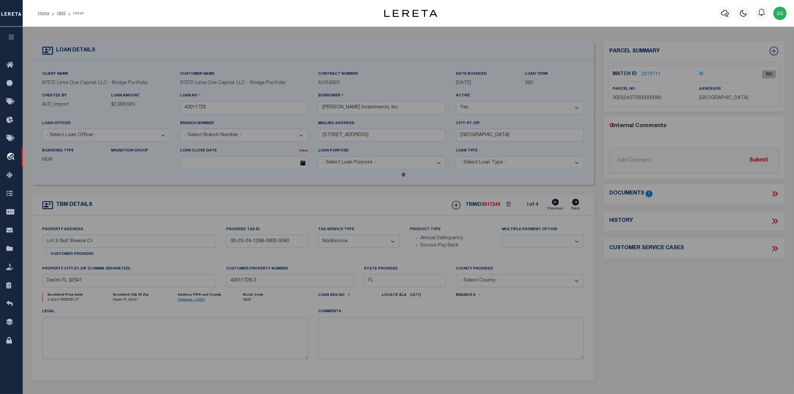
select select "AS"
select select
checkbox input "false"
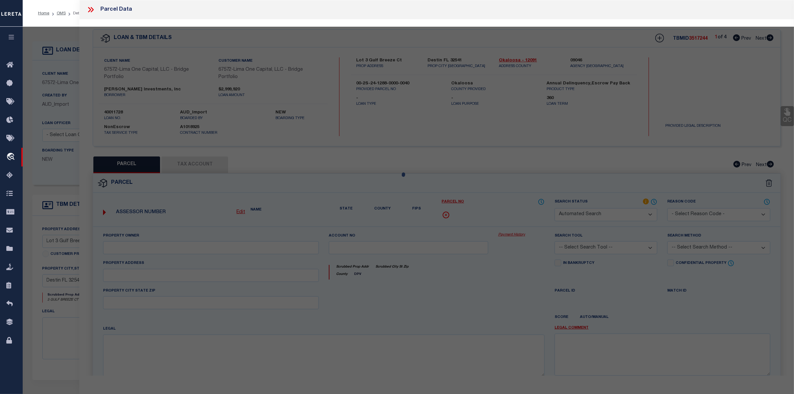
select select "RD"
type input "BELL,ANDREW ALFRED BURNETTE"
select select "ATL"
select select "ADD"
type input "3 GULF BREEZE CT"
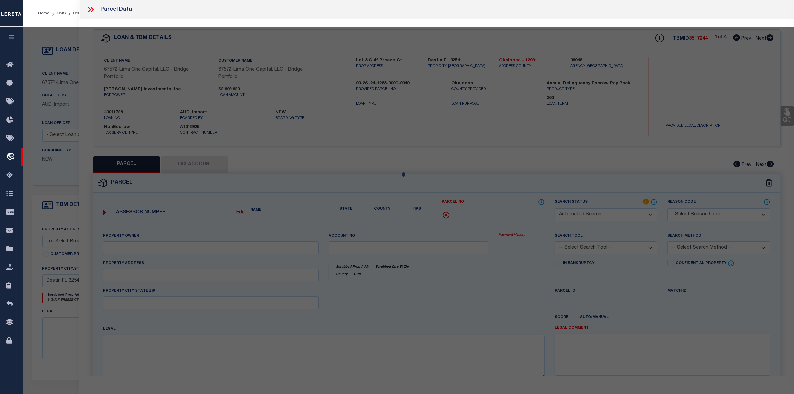
checkbox input "false"
type input "DESTIN, FL 32541"
type textarea "EAST PASS T/H AMEND UNIT 9"
type textarea "Document uploaded that satisfies a legal requirement, changing from [GEOGRAPHIC…"
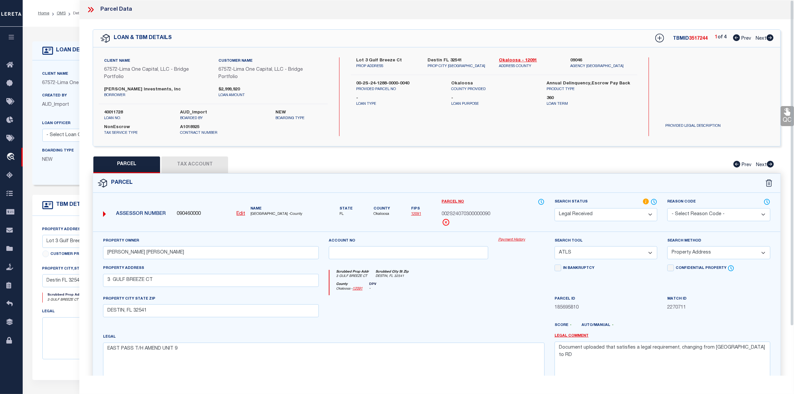
click at [89, 11] on icon at bounding box center [90, 9] width 9 height 9
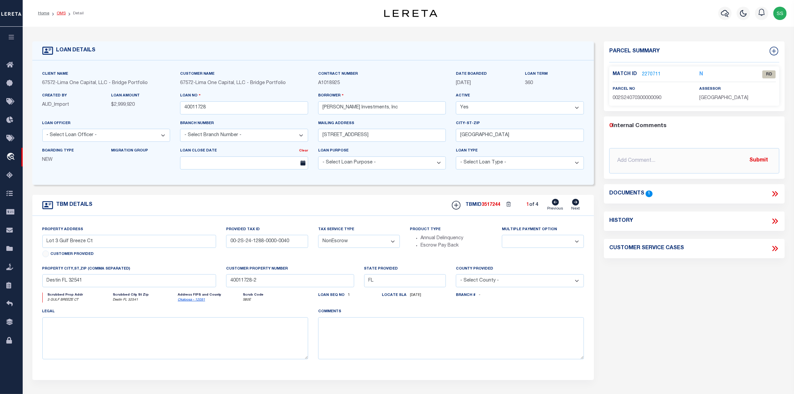
click at [59, 13] on link "OMS" at bounding box center [61, 13] width 9 height 4
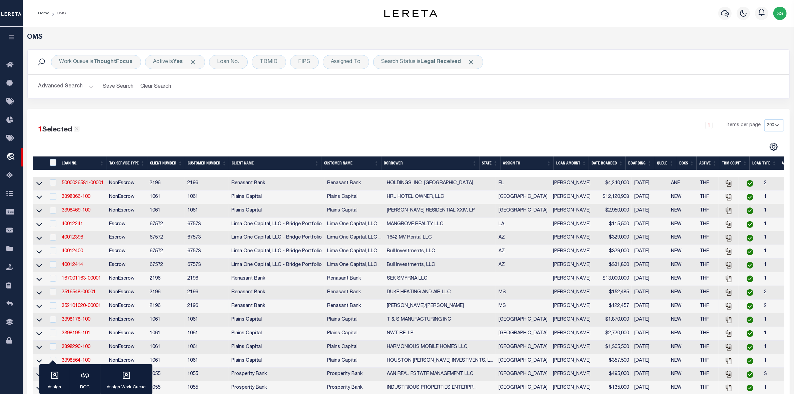
scroll to position [83, 0]
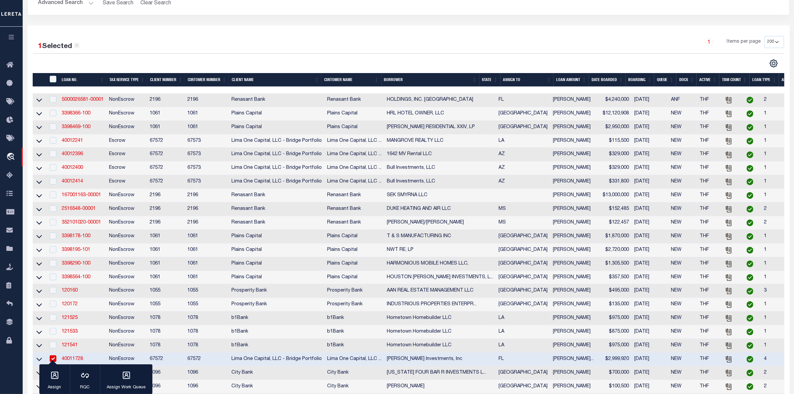
drag, startPoint x: 497, startPoint y: 371, endPoint x: 553, endPoint y: 372, distance: 56.0
click at [553, 366] on tr "40011728 NonEscrow 67572 67572 Lima One Capital, LLC - Bridge Portfolio Lima On…" at bounding box center [448, 359] width 830 height 14
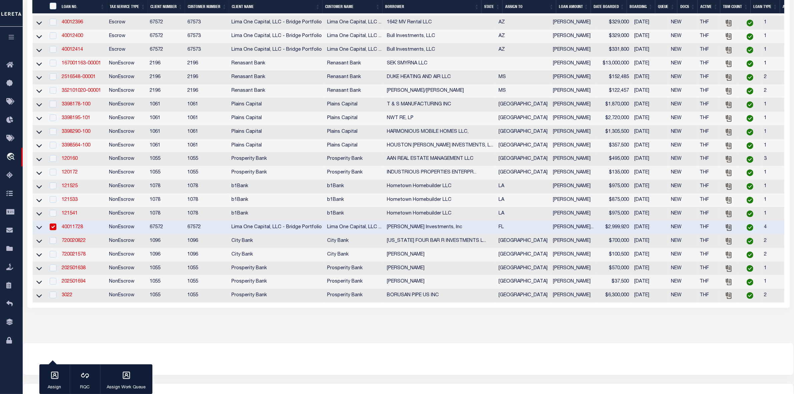
click at [65, 229] on link "40011728" at bounding box center [72, 227] width 21 height 5
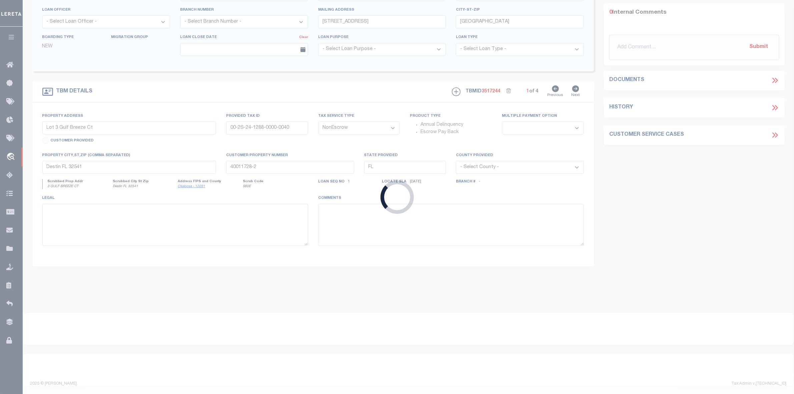
select select
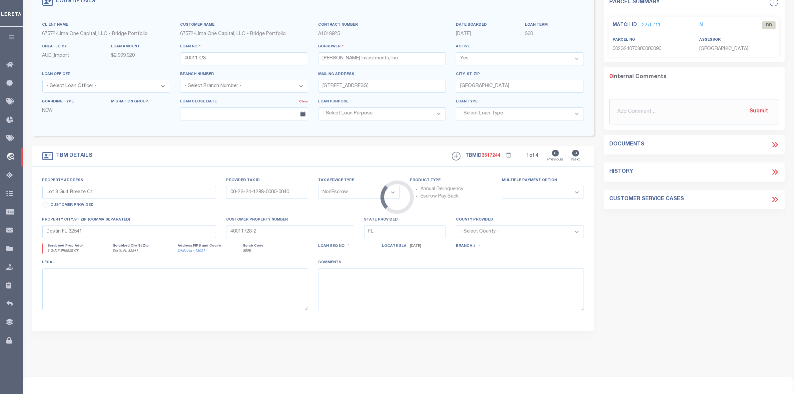
select select
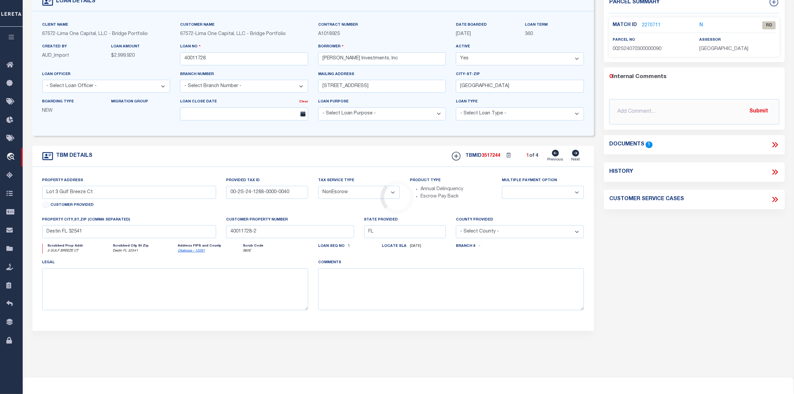
scroll to position [0, 0]
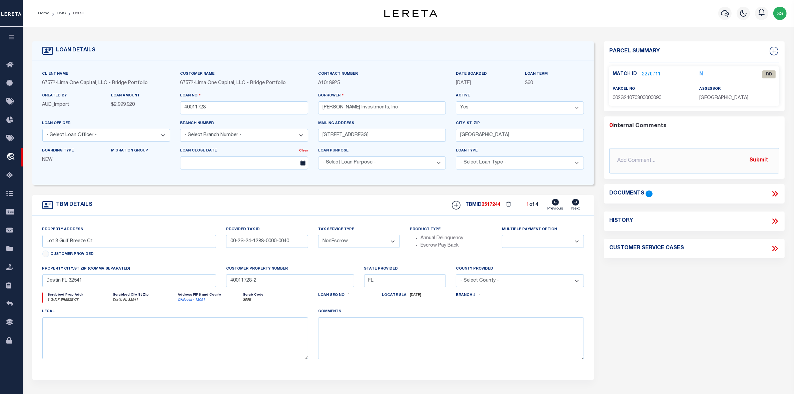
click at [778, 194] on icon at bounding box center [774, 193] width 9 height 9
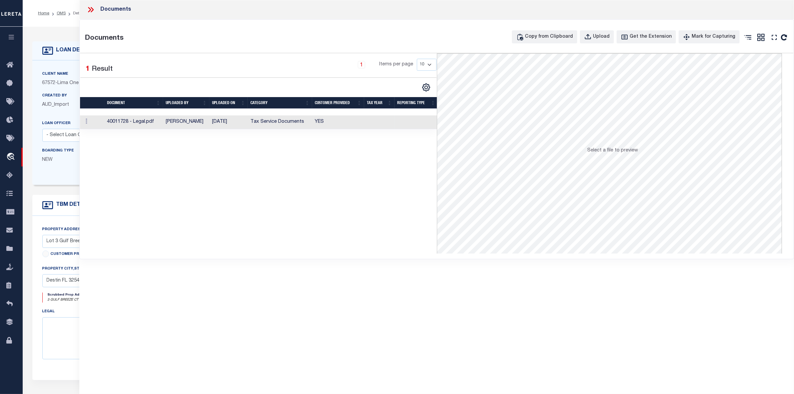
click at [148, 124] on td "40011728 - Legal.pdf" at bounding box center [133, 122] width 59 height 14
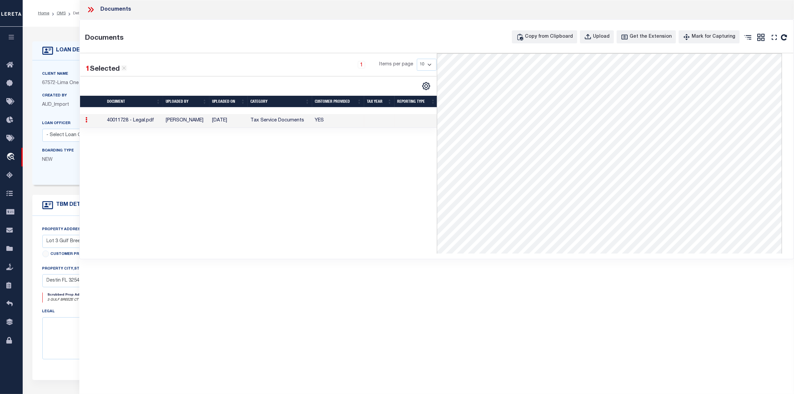
click at [624, 299] on div "Documents Documents Copy from Clipboard Upload Get the Extension Mark for Captu…" at bounding box center [436, 187] width 714 height 375
click at [104, 38] on div "Documents" at bounding box center [104, 38] width 39 height 11
click at [89, 7] on icon at bounding box center [90, 9] width 9 height 9
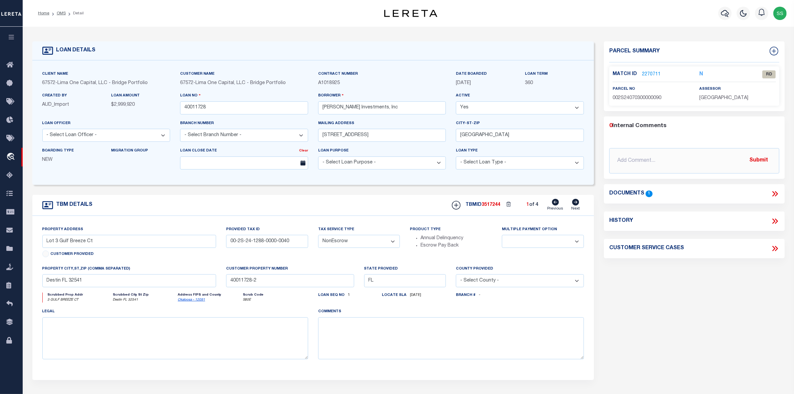
click at [648, 73] on link "2270711" at bounding box center [651, 74] width 19 height 7
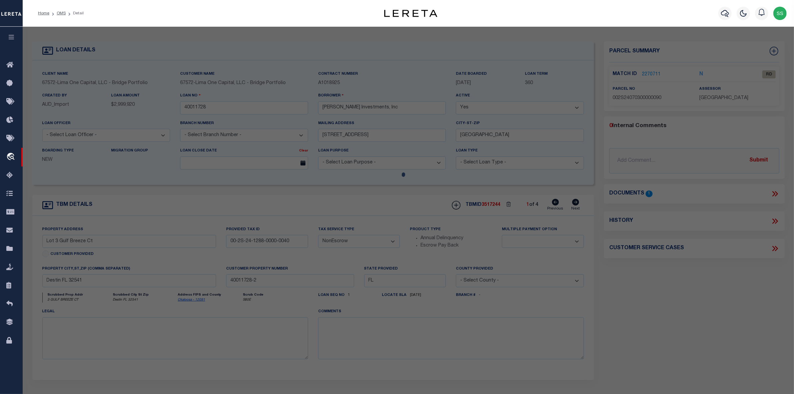
select select "AS"
select select
checkbox input "false"
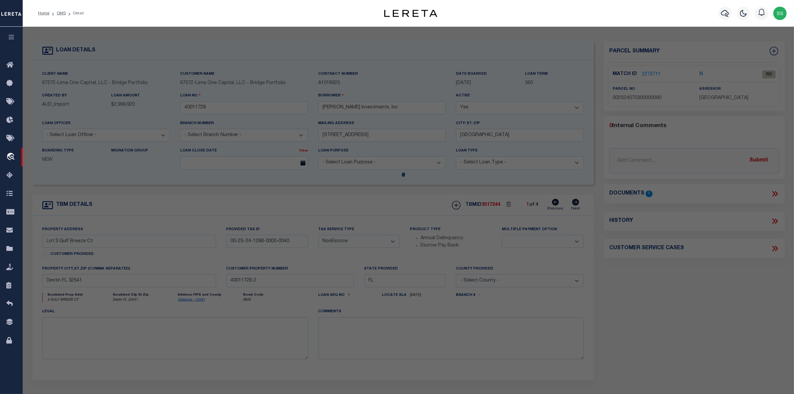
select select "RD"
type input "BELL,ANDREW ALFRED BURNETTE"
select select "ATL"
select select "ADD"
type input "3 GULF BREEZE CT"
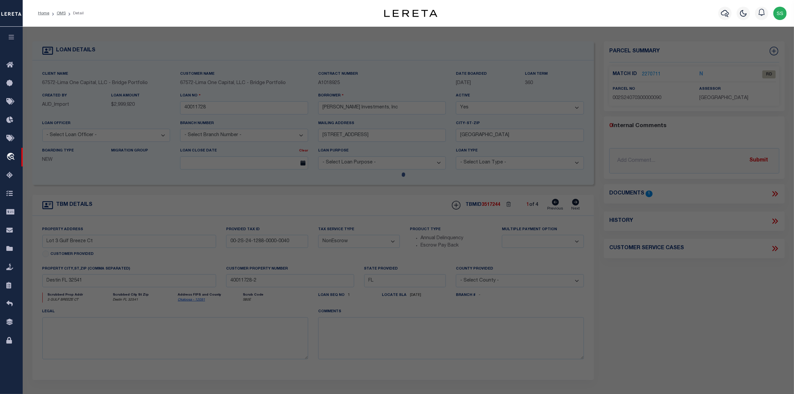
checkbox input "false"
type input "DESTIN, FL 32541"
type textarea "EAST PASS T/H AMEND UNIT 9"
type textarea "Document uploaded that satisfies a legal requirement, changing from [GEOGRAPHIC…"
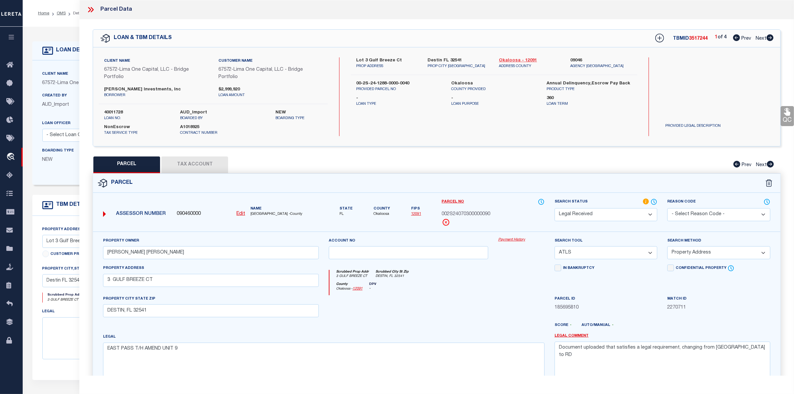
click at [510, 60] on link "Okaloosa - 12091" at bounding box center [529, 60] width 61 height 7
drag, startPoint x: 351, startPoint y: 59, endPoint x: 400, endPoint y: 59, distance: 49.0
click at [400, 59] on div "Lot 3 Gulf Breeze Ct PROP ADDRESS" at bounding box center [386, 63] width 71 height 12
copy label "Lot 3 Gulf Breeze Ct"
click at [413, 125] on div "Lot 3 Gulf Breeze Ct PROP ADDRESS Destin FL 32541 PROP CITY ST ZIP Okaloosa - 1…" at bounding box center [494, 96] width 286 height 79
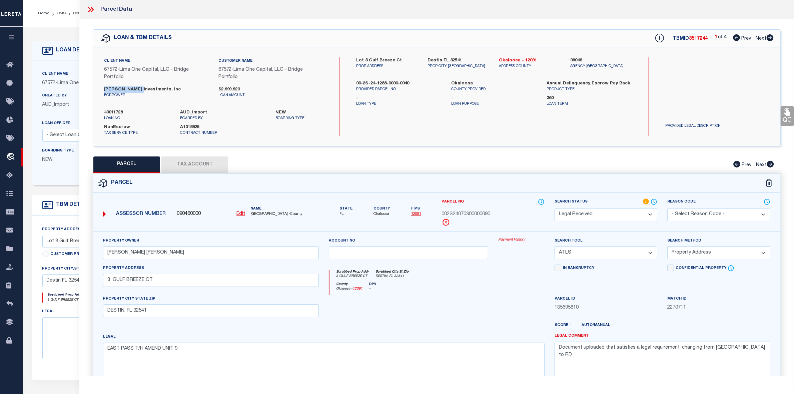
drag, startPoint x: 103, startPoint y: 88, endPoint x: 137, endPoint y: 89, distance: 33.7
click at [137, 89] on div "Hank Rearden Investments, Inc borrower" at bounding box center [156, 92] width 114 height 12
click at [139, 100] on div "Client Name 67572 - Lima One Capital, LLC - Bridge Portfolio Customer Name 6757…" at bounding box center [213, 80] width 229 height 47
drag, startPoint x: 160, startPoint y: 88, endPoint x: 100, endPoint y: 88, distance: 60.3
click at [100, 88] on div "Hank Rearden Investments, Inc borrower" at bounding box center [156, 92] width 114 height 12
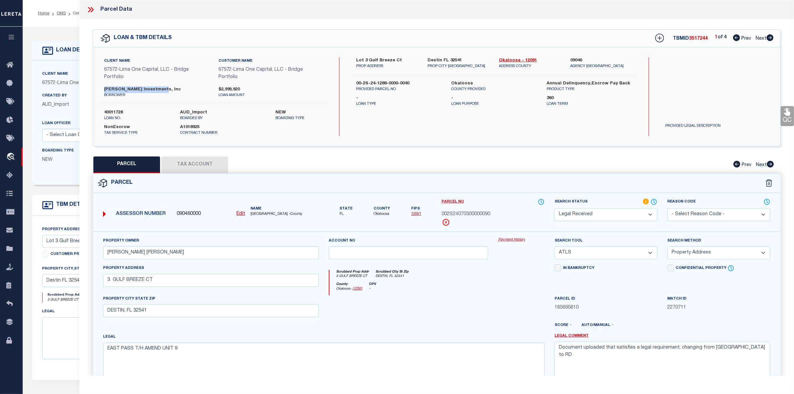
copy label "Hank Rearden Investments"
click at [457, 213] on span "002S24070300000090" at bounding box center [466, 214] width 49 height 7
copy span "002S24070300000090"
click at [85, 5] on div "Parcel Data" at bounding box center [436, 9] width 714 height 19
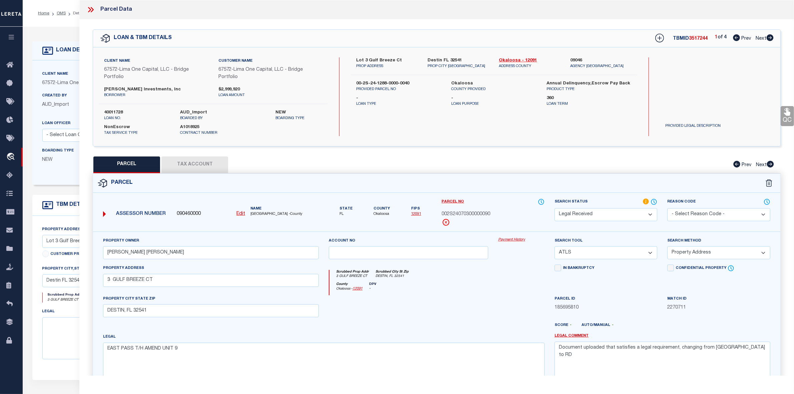
click at [94, 8] on icon at bounding box center [90, 9] width 9 height 9
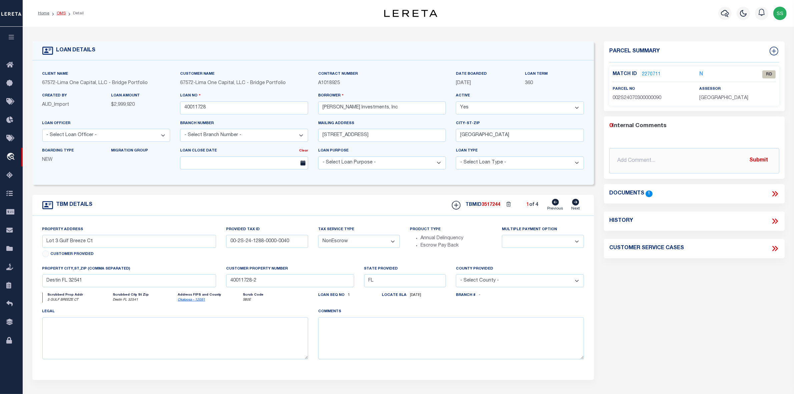
click at [60, 14] on link "OMS" at bounding box center [61, 13] width 9 height 4
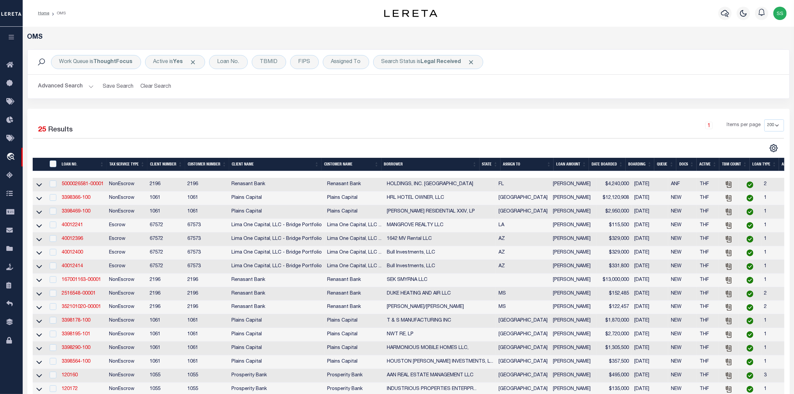
click at [515, 136] on div "1 Items per page 10 25 50 100 200" at bounding box center [503, 127] width 561 height 17
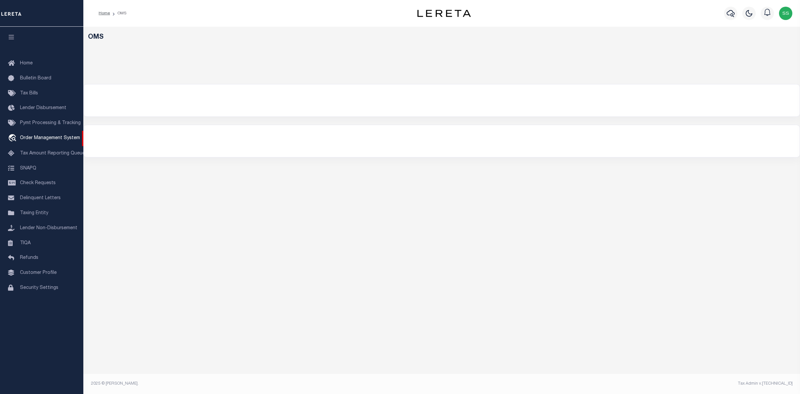
select select "200"
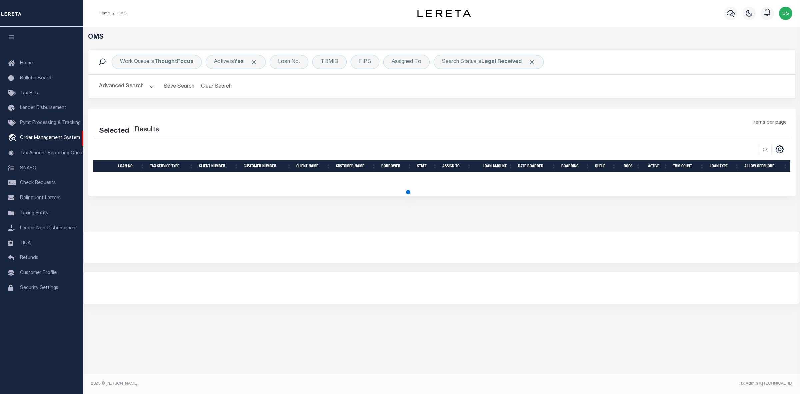
select select "200"
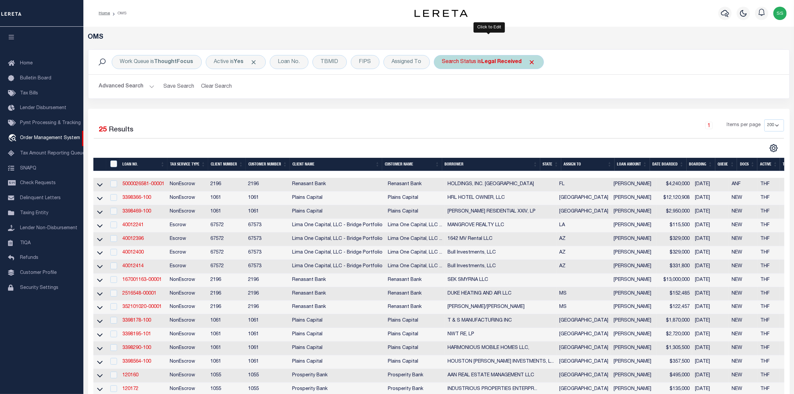
click at [491, 61] on b "Legal Received" at bounding box center [501, 61] width 40 height 5
select select "RD"
click at [477, 92] on select "Automated Search Bad Parcel Complete Duplicate Parcel High Dollar Reporting In …" at bounding box center [491, 94] width 98 height 13
click at [529, 109] on input "Apply" at bounding box center [531, 109] width 20 height 11
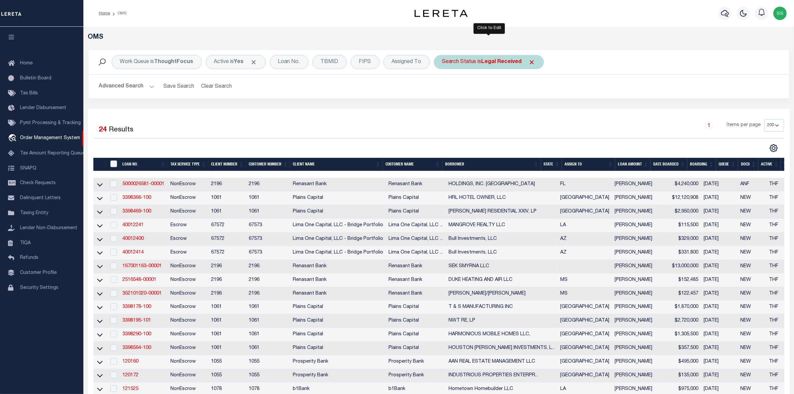
click at [474, 63] on div "Search Status is Legal Received" at bounding box center [489, 62] width 110 height 14
click at [471, 93] on select "Automated Search Bad Parcel Complete Duplicate Parcel High Dollar Reporting In …" at bounding box center [491, 94] width 98 height 13
select select "IP"
click at [442, 89] on select "Automated Search Bad Parcel Complete Duplicate Parcel High Dollar Reporting In …" at bounding box center [491, 94] width 98 height 13
click at [528, 108] on input "Apply" at bounding box center [531, 109] width 20 height 11
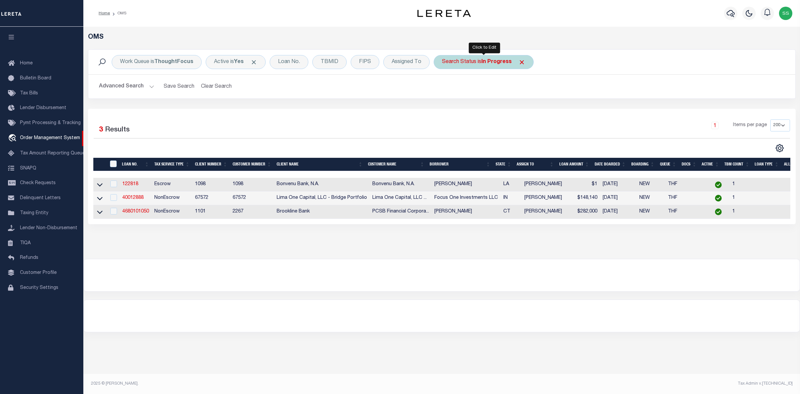
click at [471, 60] on div "Search Status is In Progress" at bounding box center [484, 62] width 100 height 14
click at [472, 93] on select "Automated Search Bad Parcel Complete Duplicate Parcel High Dollar Reporting In …" at bounding box center [491, 94] width 98 height 13
select select "RD"
click at [442, 89] on select "Automated Search Bad Parcel Complete Duplicate Parcel High Dollar Reporting In …" at bounding box center [491, 94] width 98 height 13
click at [529, 107] on input "Apply" at bounding box center [531, 109] width 20 height 11
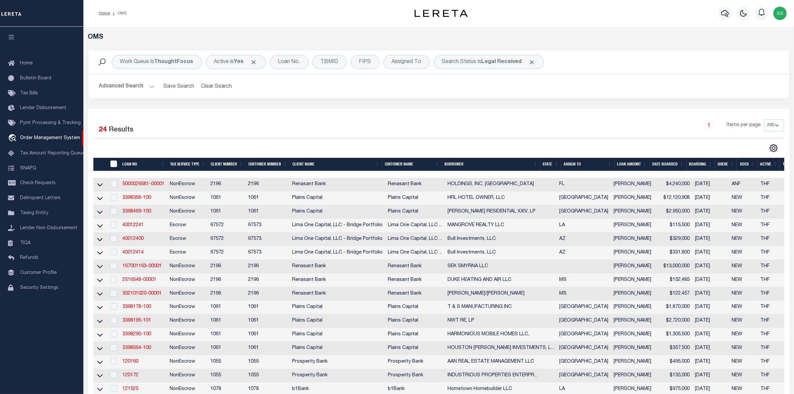
click at [544, 137] on div "1 Items per page 10 25 50 100 200" at bounding box center [526, 128] width 525 height 19
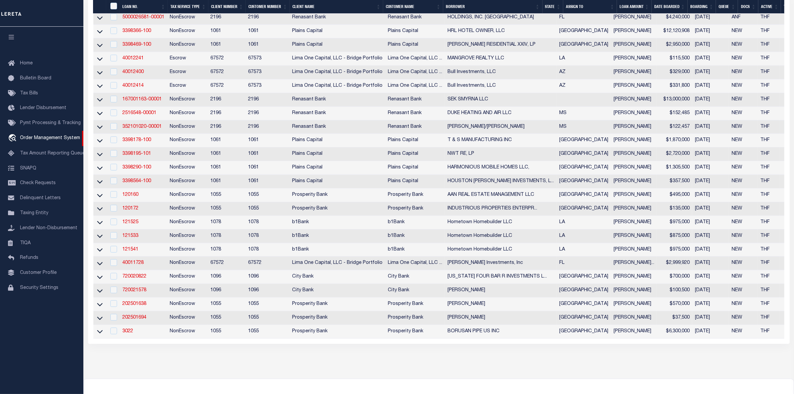
scroll to position [42, 0]
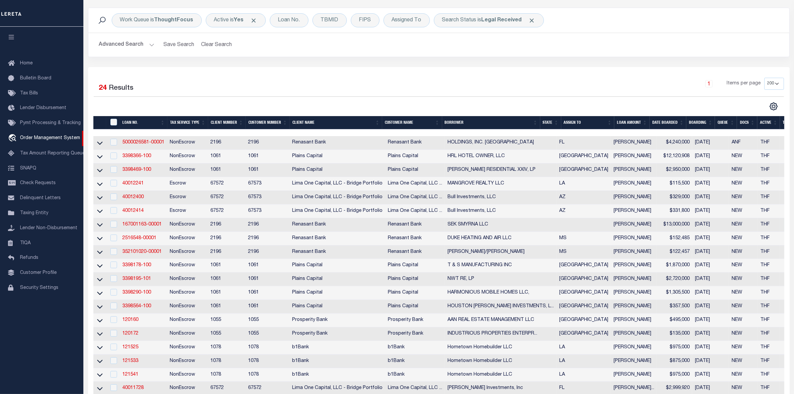
click at [512, 224] on td "SEK SMYRNA LLC" at bounding box center [501, 225] width 112 height 14
checkbox input "true"
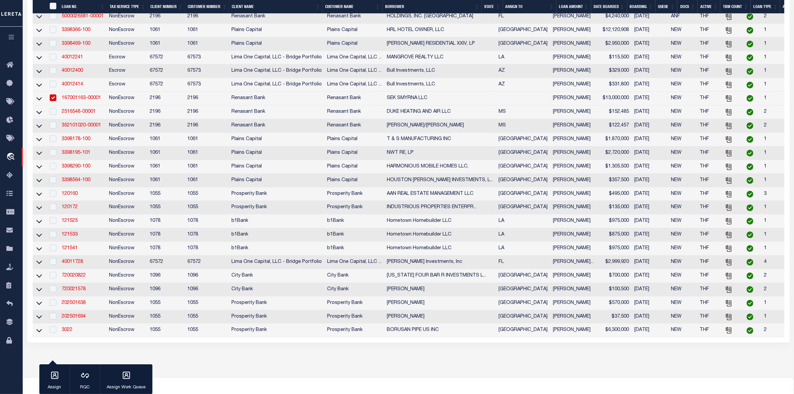
scroll to position [208, 0]
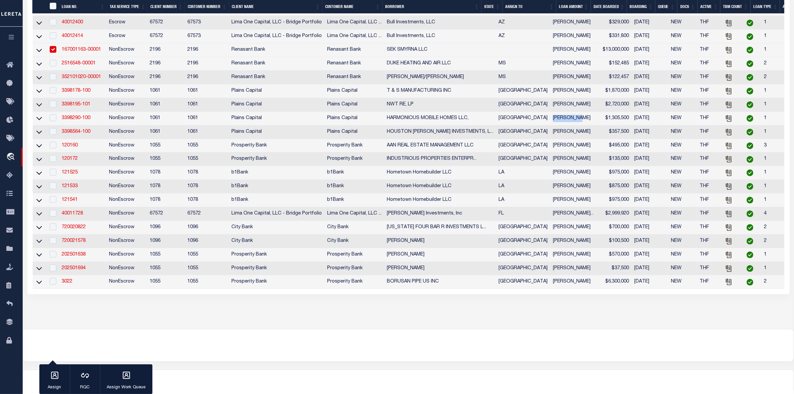
drag, startPoint x: 504, startPoint y: 127, endPoint x: 532, endPoint y: 129, distance: 28.1
click at [550, 125] on td "[PERSON_NAME]" at bounding box center [573, 119] width 46 height 14
checkbox input "true"
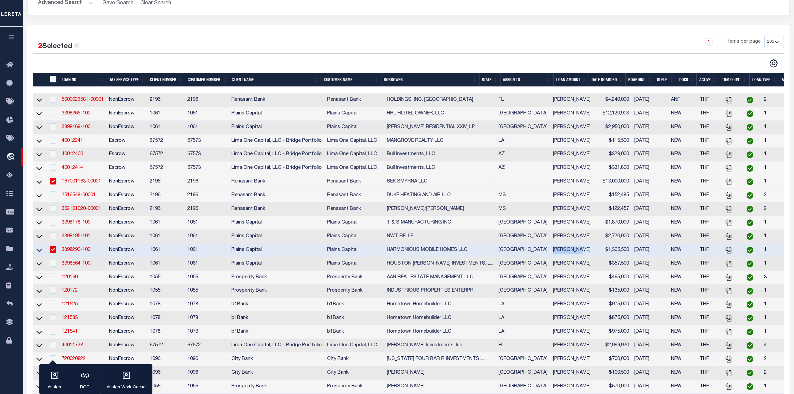
scroll to position [0, 0]
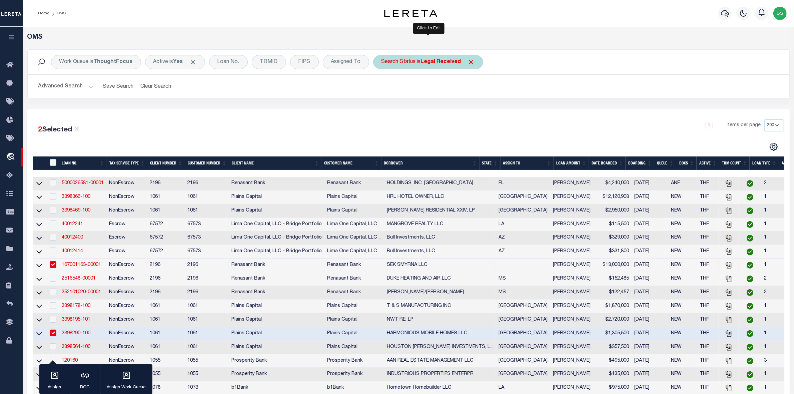
click at [453, 61] on b "Legal Received" at bounding box center [441, 61] width 40 height 5
click at [412, 94] on select "Automated Search Bad Parcel Complete Duplicate Parcel High Dollar Reporting In …" at bounding box center [431, 94] width 98 height 13
select select "IP"
click at [382, 89] on select "Automated Search Bad Parcel Complete Duplicate Parcel High Dollar Reporting In …" at bounding box center [431, 94] width 98 height 13
click at [472, 108] on input "Apply" at bounding box center [470, 109] width 20 height 11
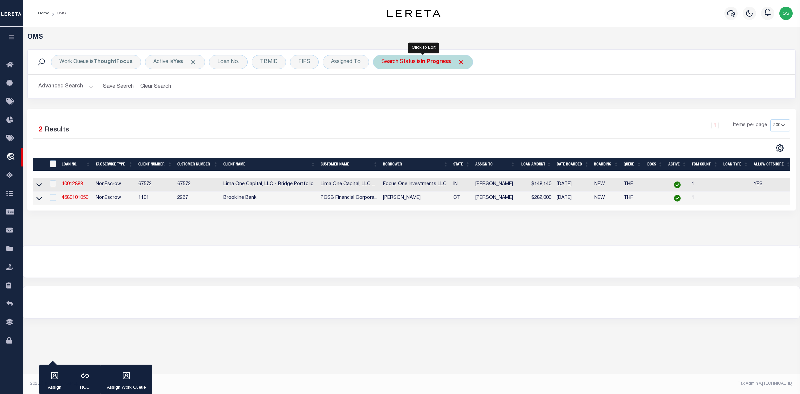
click at [426, 59] on b "In Progress" at bounding box center [436, 61] width 30 height 5
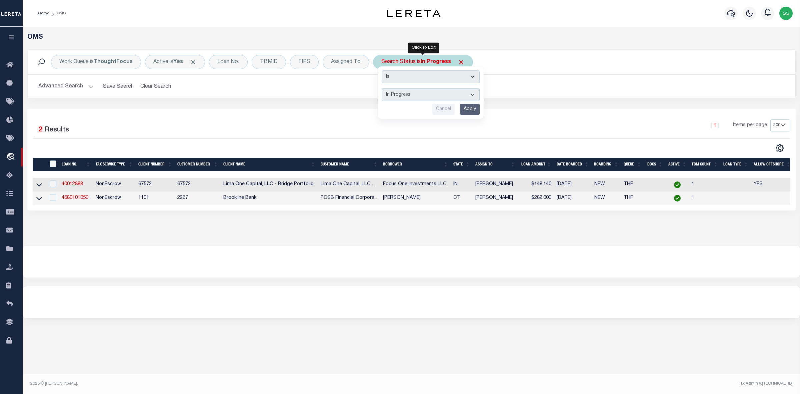
click at [413, 96] on select "Automated Search Bad Parcel Complete Duplicate Parcel High Dollar Reporting In …" at bounding box center [431, 94] width 98 height 13
select select "RD"
click at [382, 89] on select "Automated Search Bad Parcel Complete Duplicate Parcel High Dollar Reporting In …" at bounding box center [431, 94] width 98 height 13
click at [471, 111] on input "Apply" at bounding box center [470, 109] width 20 height 11
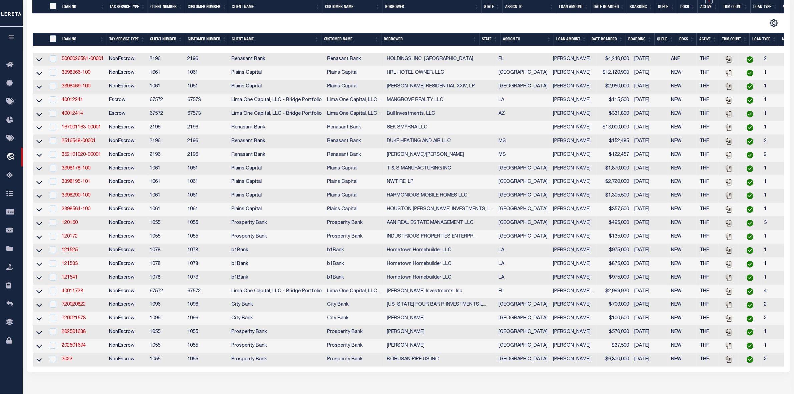
scroll to position [167, 0]
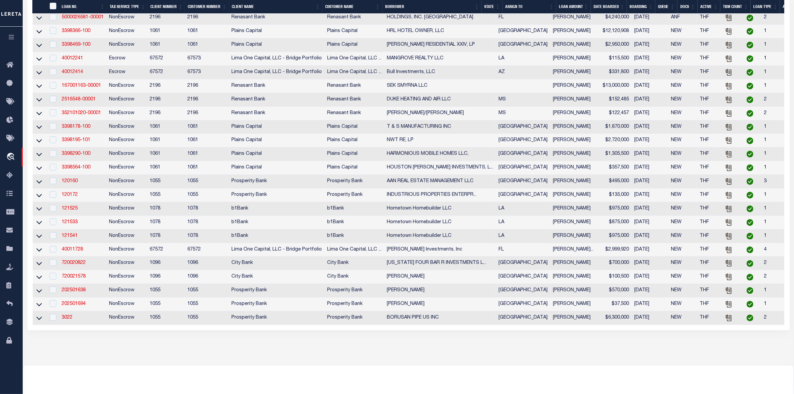
click at [469, 227] on td "Hometown Homebuilder LLC" at bounding box center [440, 223] width 112 height 14
checkbox input "true"
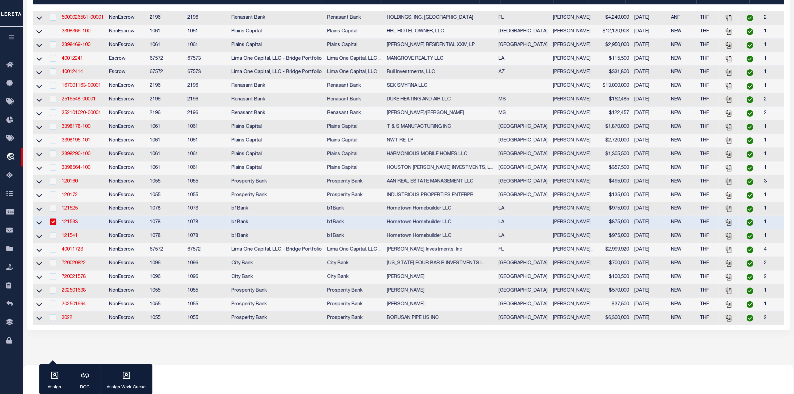
scroll to position [0, 0]
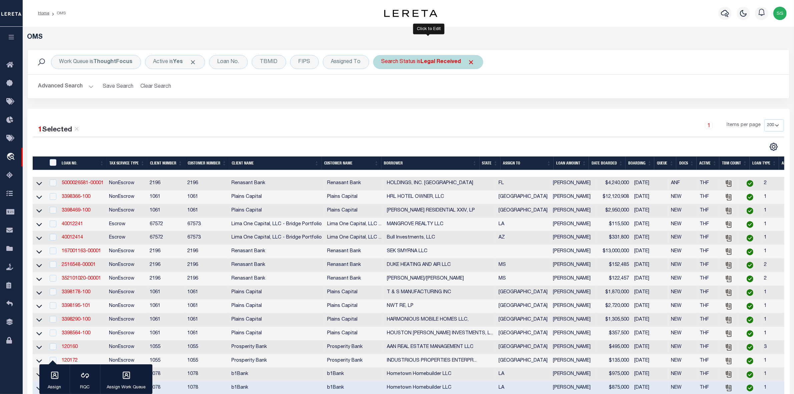
click at [455, 64] on b "Legal Received" at bounding box center [441, 61] width 40 height 5
click at [431, 96] on select "Automated Search Bad Parcel Complete Duplicate Parcel High Dollar Reporting In …" at bounding box center [431, 94] width 98 height 13
select select "IP"
click at [382, 89] on select "Automated Search Bad Parcel Complete Duplicate Parcel High Dollar Reporting In …" at bounding box center [431, 94] width 98 height 13
click at [468, 107] on input "Apply" at bounding box center [470, 109] width 20 height 11
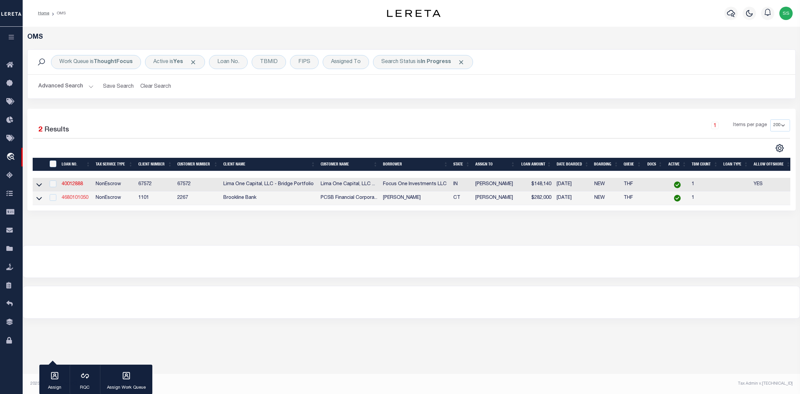
click at [84, 197] on link "4680101050" at bounding box center [75, 197] width 27 height 5
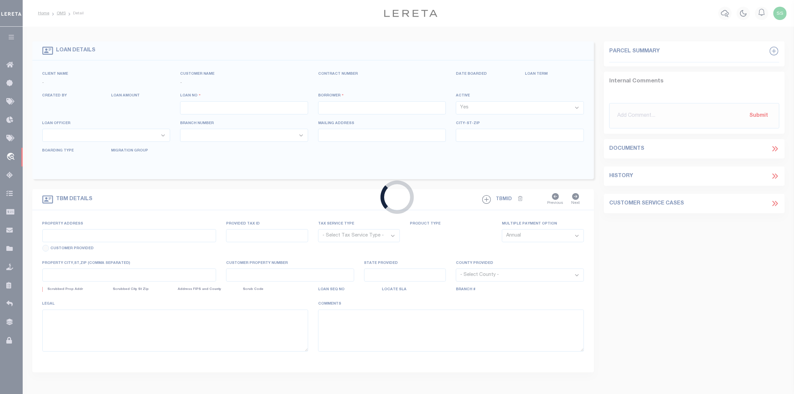
type input "4680101050"
type input "[PERSON_NAME]"
select select
select select "100"
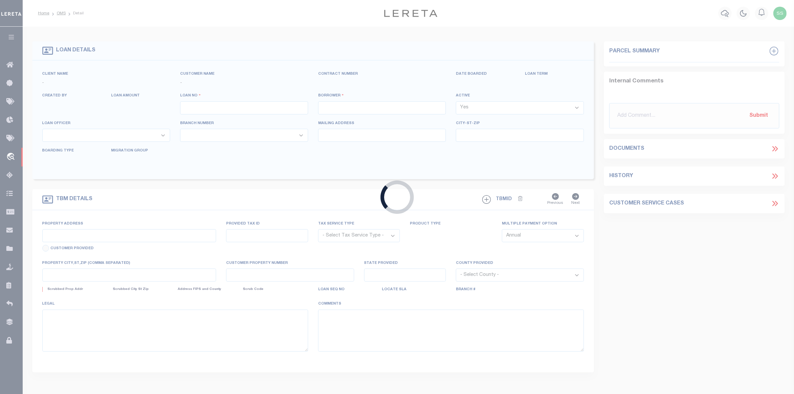
select select "NonEscrow"
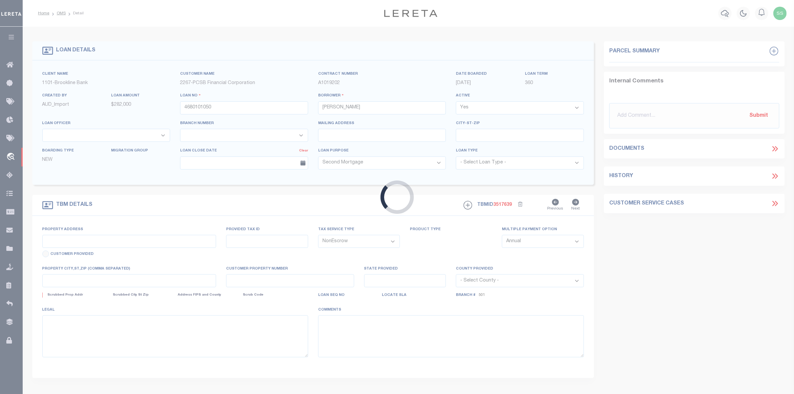
type input "802 CENTER MEADOW LN 802"
type input "B15-2-802"
type input "DANBURY CT 06810"
type input "17428"
type input "CT"
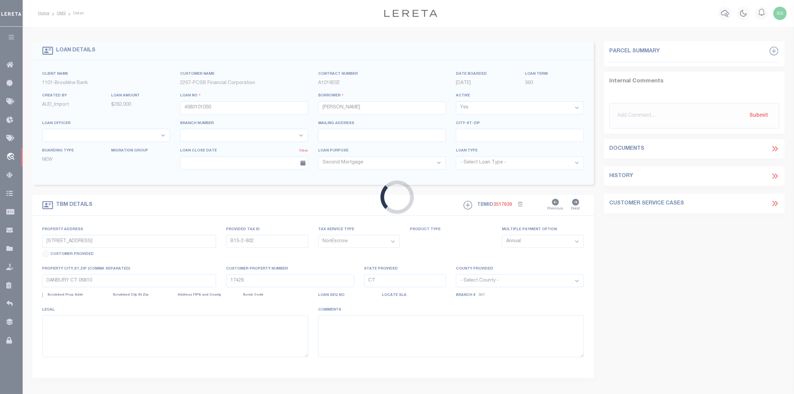
select select
select select "43781"
select select "14897"
select select "2"
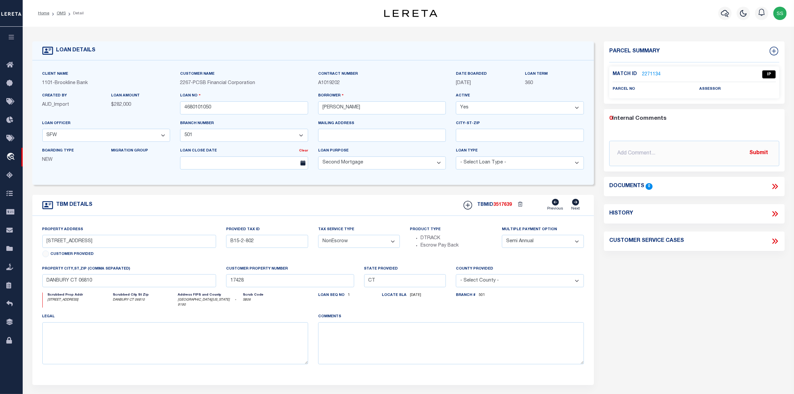
click at [649, 75] on link "2271134" at bounding box center [651, 74] width 19 height 7
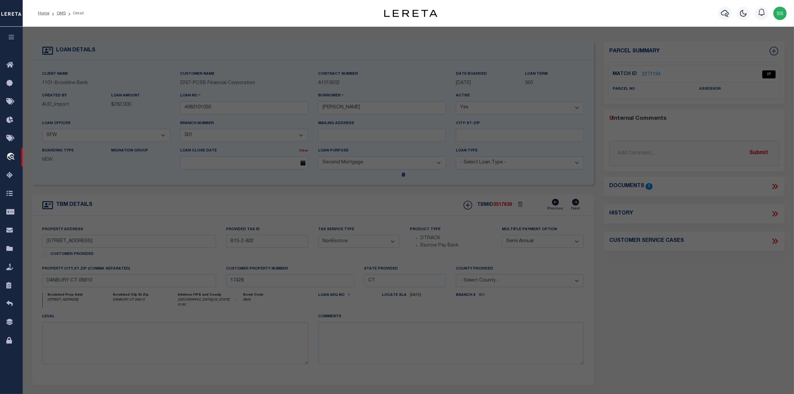
checkbox input "false"
select select "IP"
checkbox input "false"
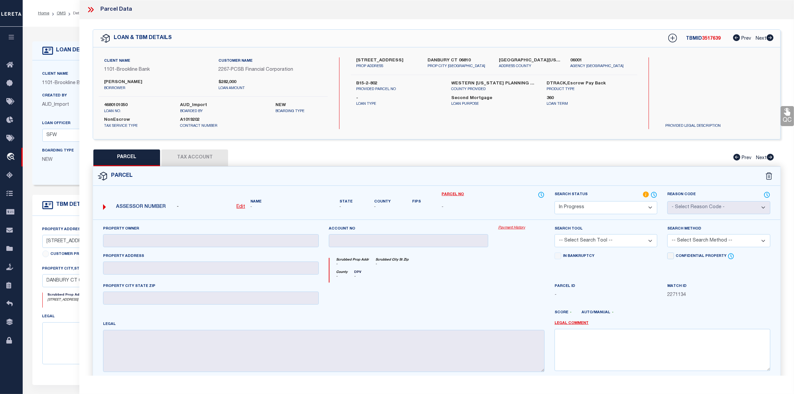
click at [91, 7] on icon at bounding box center [90, 9] width 9 height 9
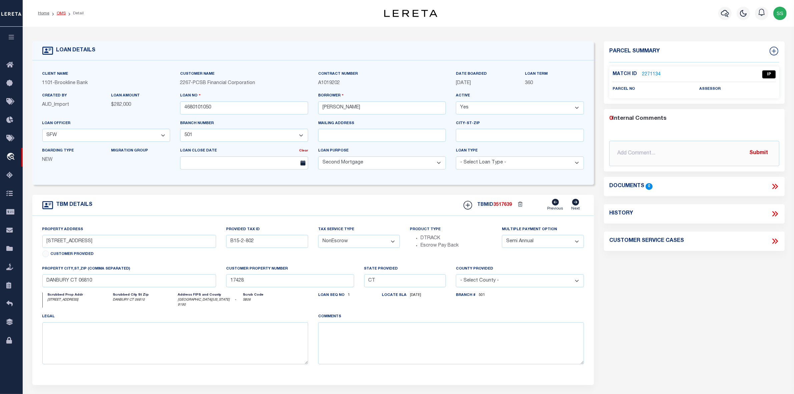
click at [58, 13] on link "OMS" at bounding box center [61, 13] width 9 height 4
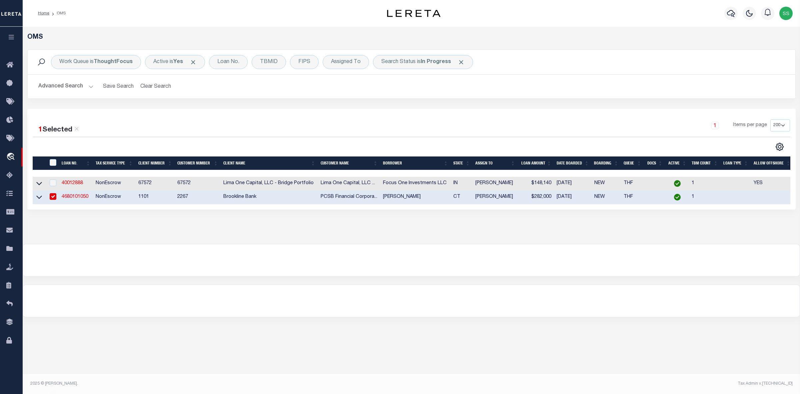
click at [487, 238] on div "OMS Work Queue is ThoughtFocus Active is Yes Loan No. TBMID FIPS Assigned To Se…" at bounding box center [411, 135] width 777 height 217
click at [398, 93] on div "Advanced Search Save Search Clear Search tblSearchTopScreen_dynamictable_____De…" at bounding box center [412, 87] width 768 height 24
click at [78, 130] on icon at bounding box center [77, 129] width 6 height 6
checkbox input "false"
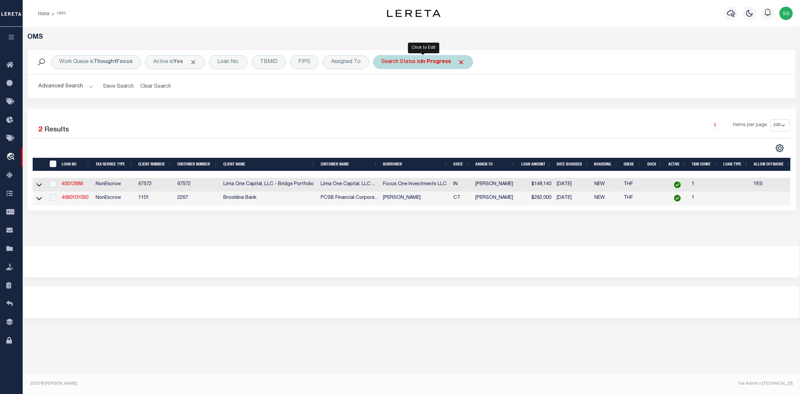
click at [414, 61] on div "Search Status is In Progress" at bounding box center [423, 62] width 100 height 14
click at [409, 94] on select "Automated Search Bad Parcel Complete Duplicate Parcel High Dollar Reporting In …" at bounding box center [431, 94] width 98 height 13
select select "RD"
click at [382, 89] on select "Automated Search Bad Parcel Complete Duplicate Parcel High Dollar Reporting In …" at bounding box center [431, 94] width 98 height 13
click at [468, 109] on input "Apply" at bounding box center [470, 109] width 20 height 11
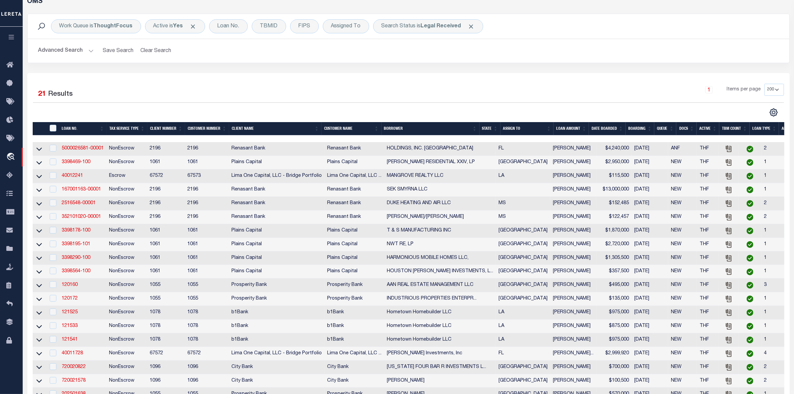
scroll to position [119, 0]
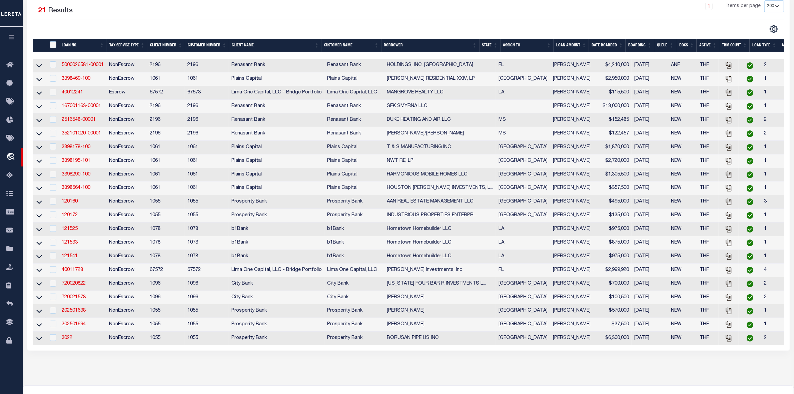
click at [312, 209] on td "Prosperity Bank" at bounding box center [277, 202] width 96 height 14
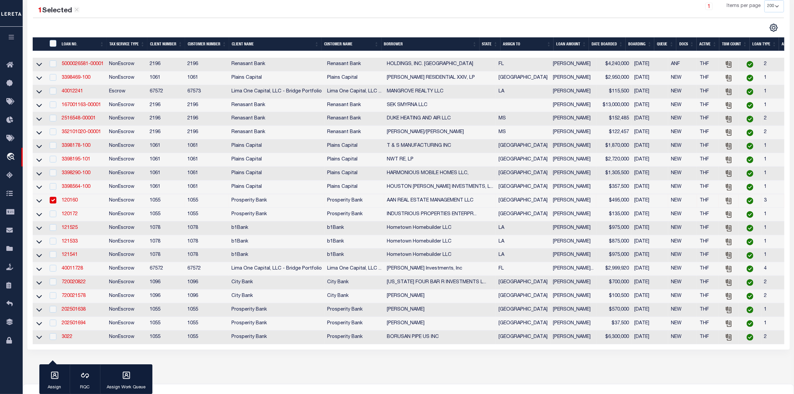
scroll to position [0, 0]
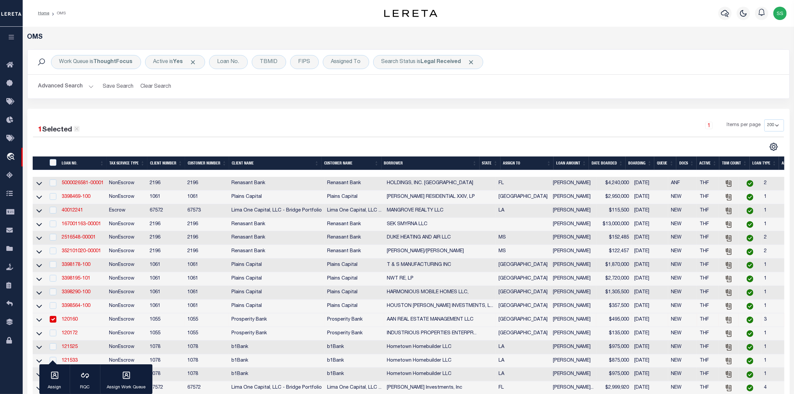
click at [77, 130] on icon at bounding box center [77, 129] width 4 height 4
checkbox input "false"
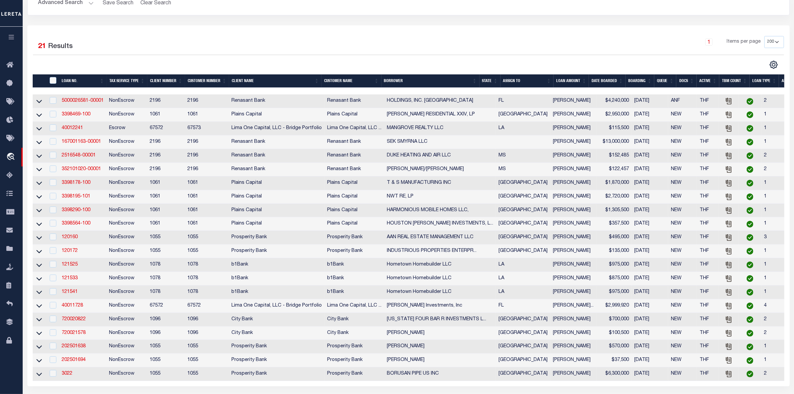
scroll to position [125, 0]
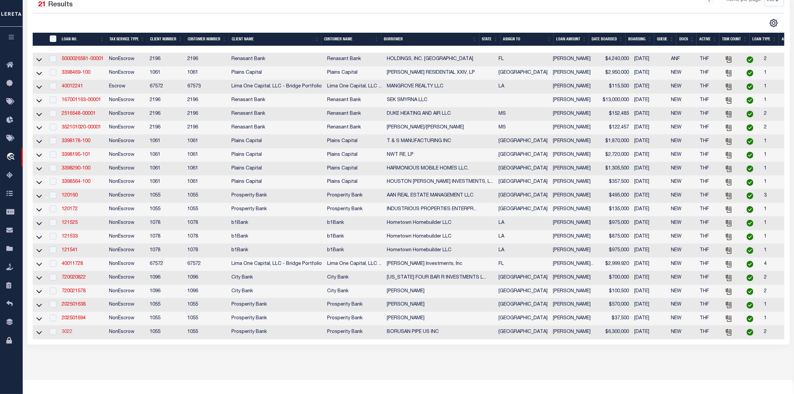
click at [70, 334] on link "3022" at bounding box center [67, 331] width 11 height 5
type input "3022"
type input "BORUSAN PIPE US INC"
select select
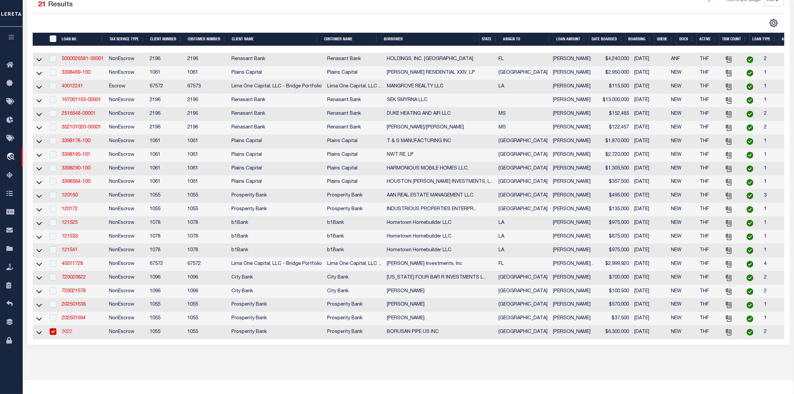
type input "4949 BORUSAN ROAD"
type input "BAYTOWN TX 77523"
select select
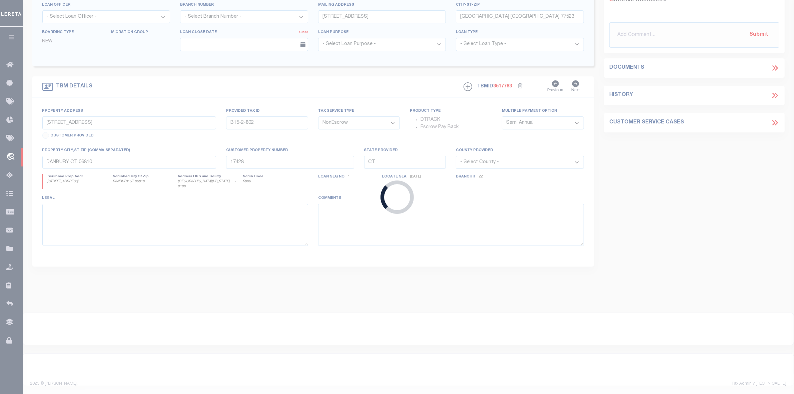
scroll to position [62, 0]
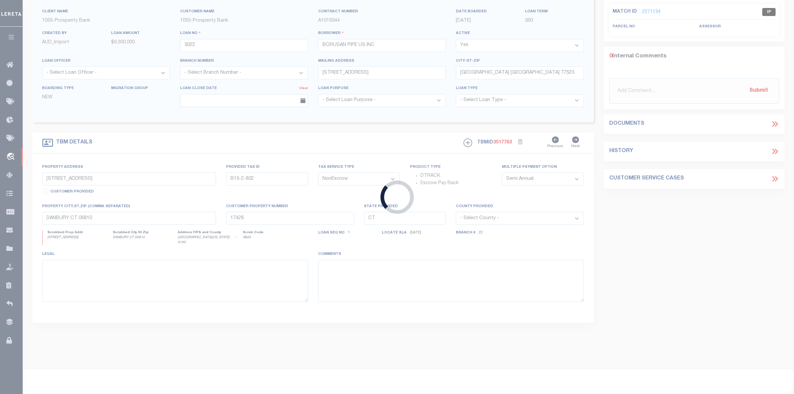
type input "4949 BORUSAN ROAD"
type input "53056"
select select
type input "BAYTOWN, TX 77523"
type input "[GEOGRAPHIC_DATA]"
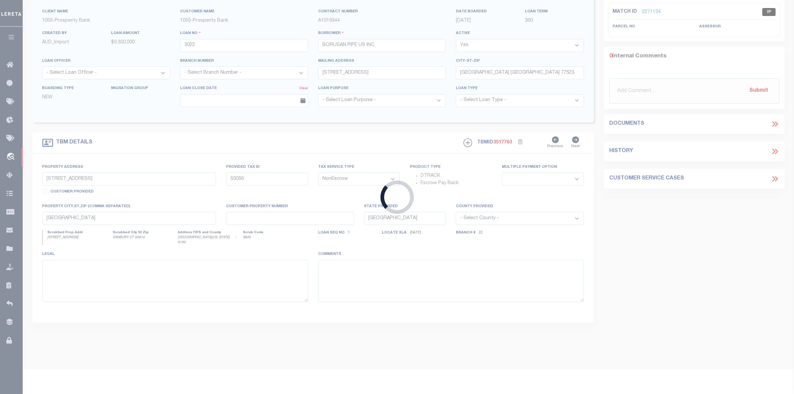
select select
type textarea "15 TR 0-3-9-5 J 1JAMS IMPS IMPS 45.06 AC."
select select "10670"
select select "4052"
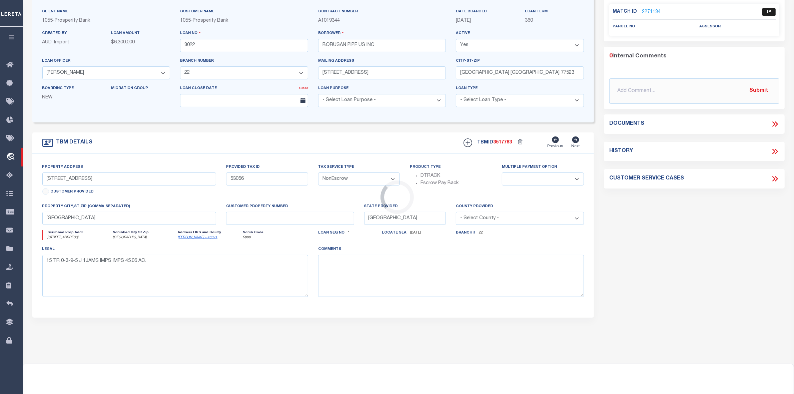
scroll to position [0, 0]
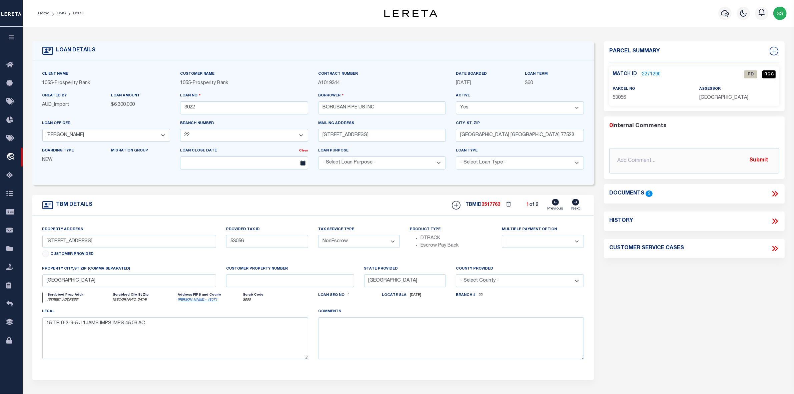
click at [651, 73] on link "2271290" at bounding box center [651, 74] width 19 height 7
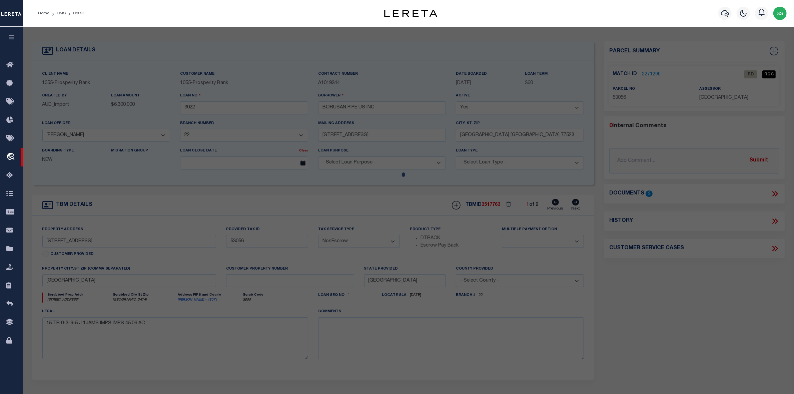
select select "AS"
checkbox input "false"
select select "RD"
type input "00015-00000-00300-360950"
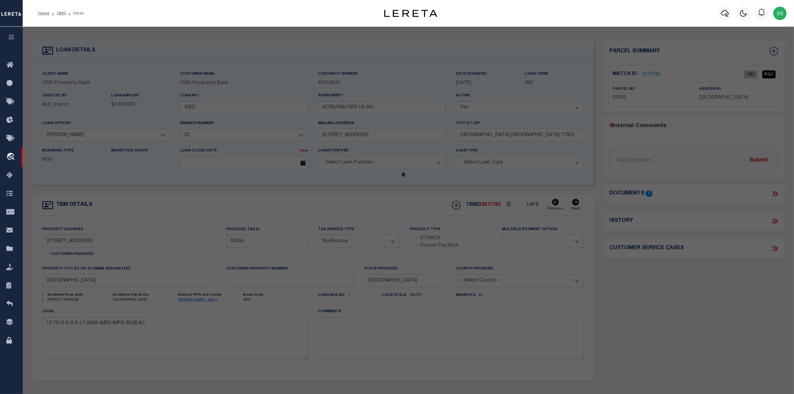
select select "AGW"
type textarea "Document uploaded that satisfies a legal requirement, changing from [GEOGRAPHIC…"
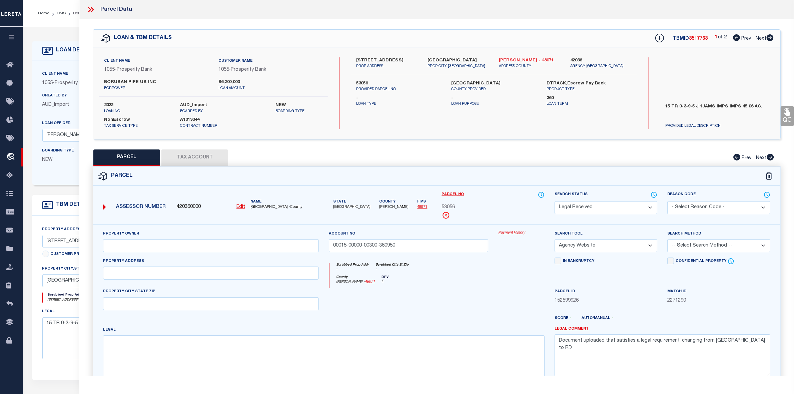
click at [514, 59] on link "Chambers - 48071" at bounding box center [529, 60] width 61 height 7
click at [361, 59] on label "4949 BORUSAN ROAD" at bounding box center [386, 60] width 61 height 7
copy label "4949"
click at [396, 66] on p "PROP ADDRESS" at bounding box center [386, 67] width 61 height 6
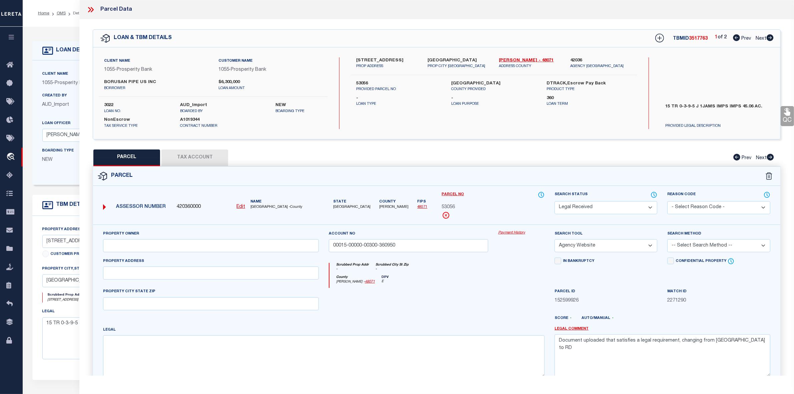
drag, startPoint x: 367, startPoint y: 59, endPoint x: 404, endPoint y: 58, distance: 37.4
click at [404, 58] on label "4949 BORUSAN ROAD" at bounding box center [386, 60] width 61 height 7
copy label "BORUSAN ROAD"
click at [451, 207] on span "53056" at bounding box center [448, 207] width 13 height 7
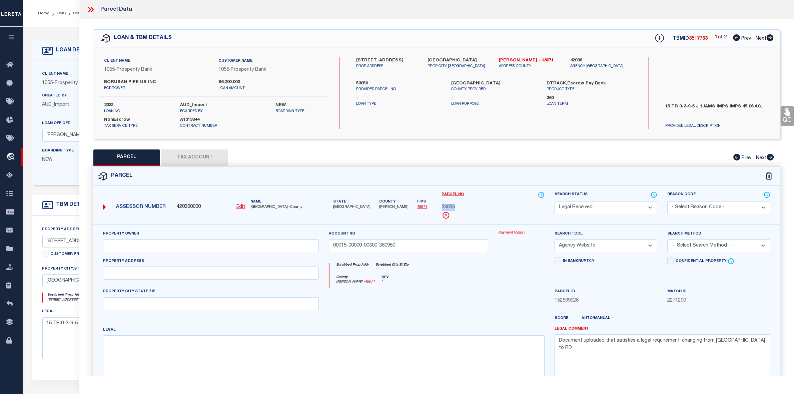
copy span "53056"
click at [87, 7] on icon at bounding box center [90, 9] width 9 height 9
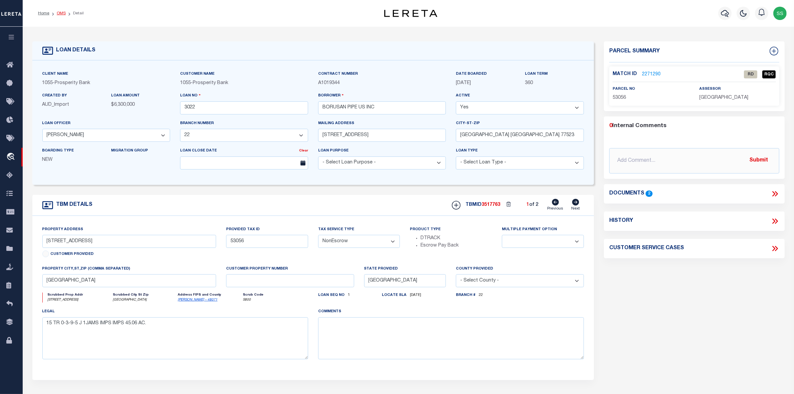
click at [62, 13] on link "OMS" at bounding box center [61, 13] width 9 height 4
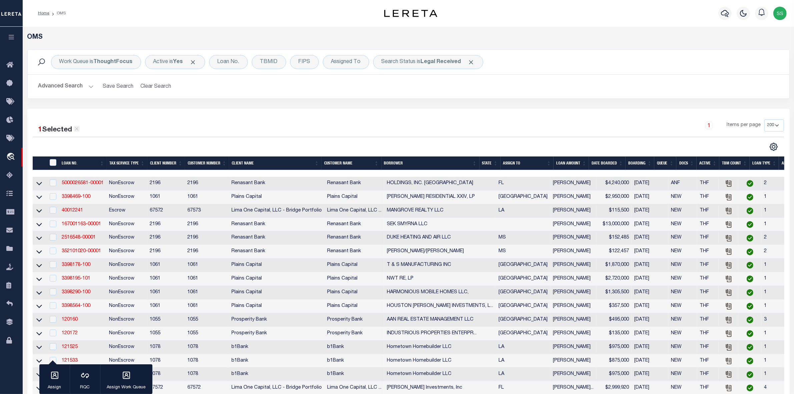
click at [74, 130] on icon at bounding box center [77, 129] width 6 height 6
checkbox input "false"
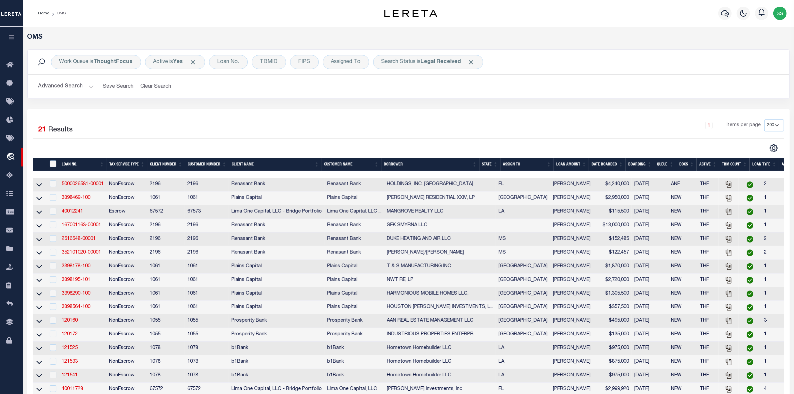
click at [300, 118] on div "1 Selected 21 Results 1 Items per page 10 25 50 100 200" at bounding box center [408, 289] width 762 height 361
click at [409, 88] on h2 "Advanced Search Save Search Clear Search tblSearchTopScreen_dynamictable_____De…" at bounding box center [408, 86] width 751 height 13
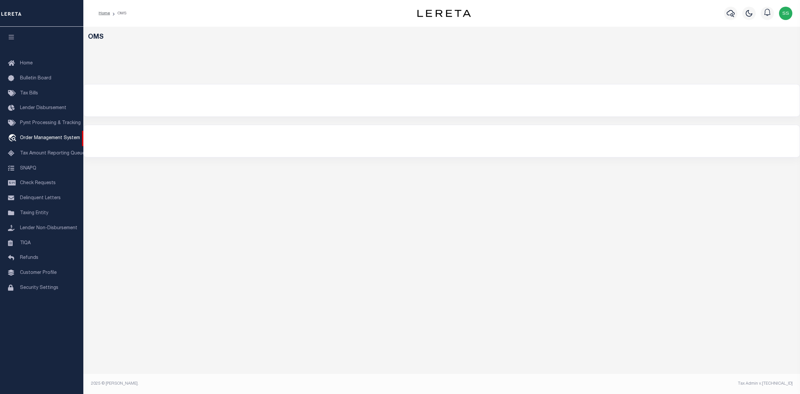
select select "200"
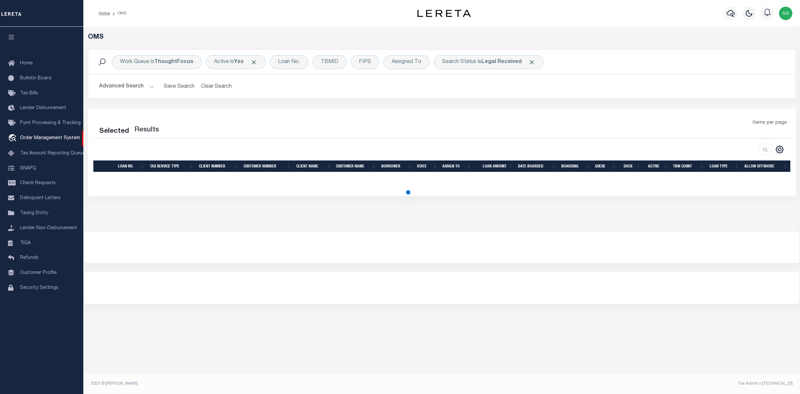
select select "200"
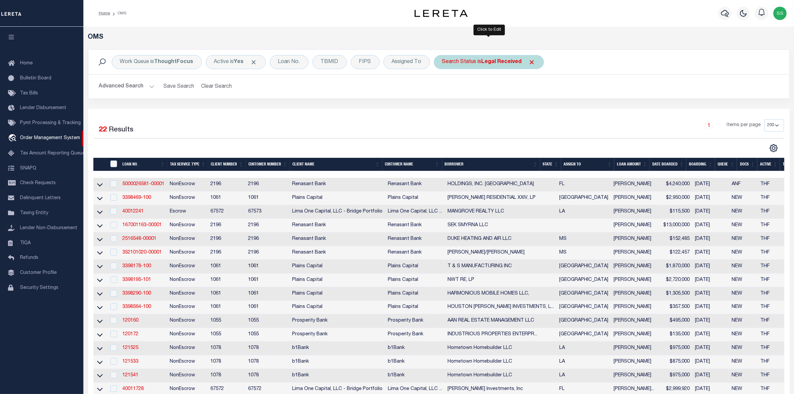
click at [463, 59] on div "Search Status is Legal Received" at bounding box center [489, 62] width 110 height 14
click at [467, 97] on select "Automated Search Bad Parcel Complete Duplicate Parcel High Dollar Reporting In …" at bounding box center [491, 94] width 98 height 13
select select "IP"
click at [442, 89] on select "Automated Search Bad Parcel Complete Duplicate Parcel High Dollar Reporting In …" at bounding box center [491, 94] width 98 height 13
click at [530, 110] on input "Apply" at bounding box center [531, 109] width 20 height 11
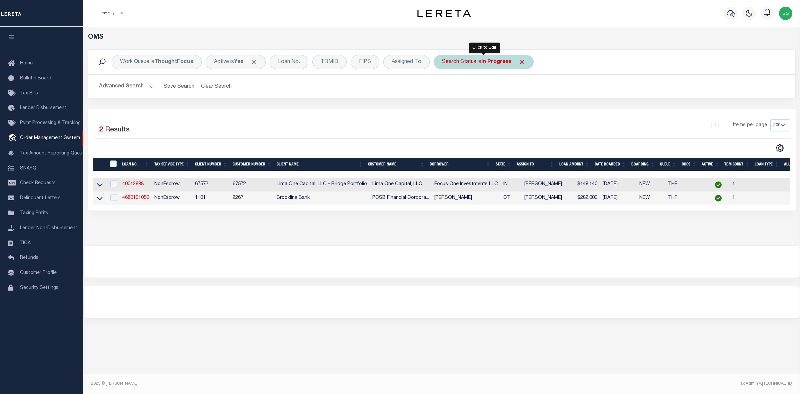
click at [490, 64] on b "In Progress" at bounding box center [496, 61] width 30 height 5
click at [466, 98] on select "Automated Search Bad Parcel Complete Duplicate Parcel High Dollar Reporting In …" at bounding box center [491, 94] width 98 height 13
select select "RD"
click at [442, 89] on select "Automated Search Bad Parcel Complete Duplicate Parcel High Dollar Reporting In …" at bounding box center [491, 94] width 98 height 13
click at [526, 108] on input "Apply" at bounding box center [531, 109] width 20 height 11
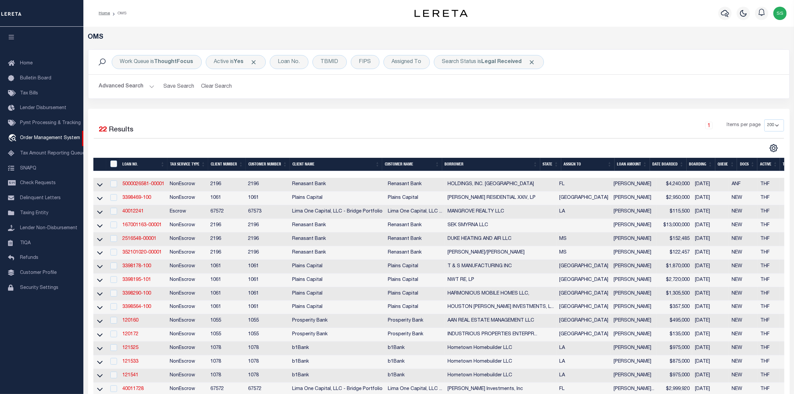
click at [469, 124] on div "1 Items per page 10 25 50 100 200" at bounding box center [526, 127] width 515 height 17
click at [472, 64] on div "Search Status is Legal Received" at bounding box center [489, 62] width 110 height 14
select select "RD"
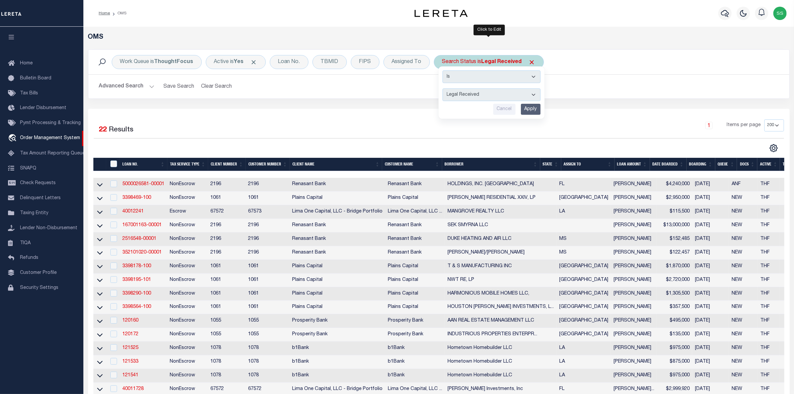
click at [477, 93] on select "Automated Search Bad Parcel Complete Duplicate Parcel High Dollar Reporting In …" at bounding box center [491, 94] width 98 height 13
click at [523, 107] on input "Apply" at bounding box center [531, 109] width 20 height 11
click at [491, 58] on div "Search Status is Legal Received" at bounding box center [489, 62] width 110 height 14
click at [463, 91] on select "Automated Search Bad Parcel Complete Duplicate Parcel High Dollar Reporting In …" at bounding box center [491, 94] width 98 height 13
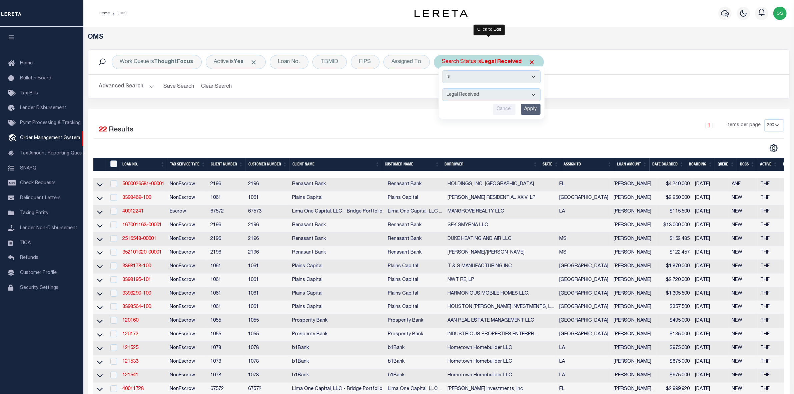
select select "IP"
click at [442, 89] on select "Automated Search Bad Parcel Complete Duplicate Parcel High Dollar Reporting In …" at bounding box center [491, 94] width 98 height 13
click at [525, 108] on input "Apply" at bounding box center [531, 109] width 20 height 11
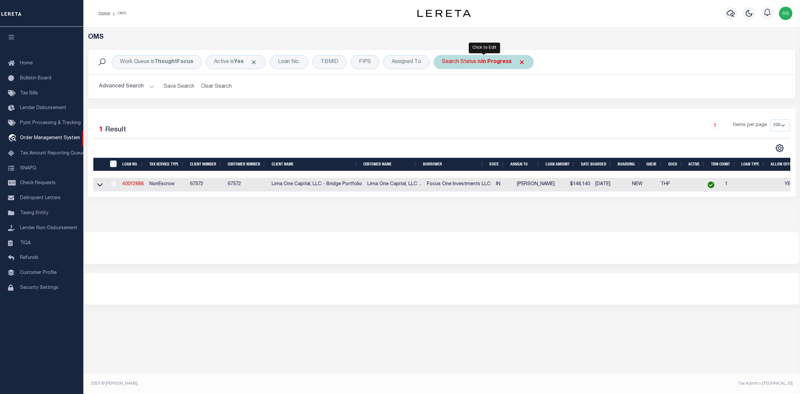
click at [501, 63] on b "In Progress" at bounding box center [496, 61] width 30 height 5
click at [472, 93] on select "Automated Search Bad Parcel Complete Duplicate Parcel High Dollar Reporting In …" at bounding box center [491, 94] width 98 height 13
select select "RD"
click at [442, 89] on select "Automated Search Bad Parcel Complete Duplicate Parcel High Dollar Reporting In …" at bounding box center [491, 94] width 98 height 13
click at [533, 110] on input "Apply" at bounding box center [531, 109] width 20 height 11
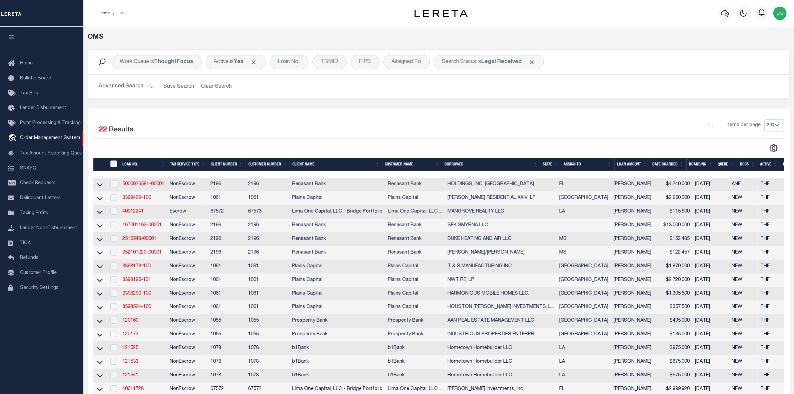
click at [447, 134] on div "1 Items per page 10 25 50 100 200" at bounding box center [526, 127] width 515 height 17
click at [488, 62] on b "Legal Received" at bounding box center [501, 61] width 40 height 5
select select "RD"
click at [662, 107] on div "Work Queue is ThoughtFocus Active is Yes Loan No. TBMID FIPS Assigned To Search…" at bounding box center [438, 78] width 711 height 59
click at [513, 66] on div "Search Status is Legal Received Is Contains Automated Search Bad Parcel Complet…" at bounding box center [489, 62] width 110 height 14
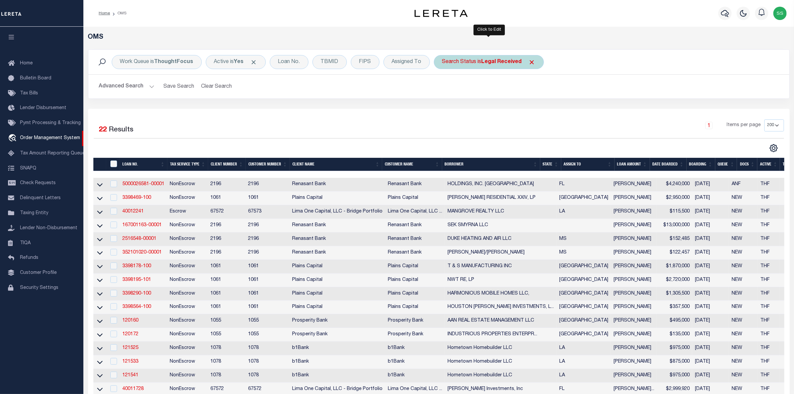
select select "RD"
click at [528, 109] on input "Apply" at bounding box center [531, 109] width 20 height 11
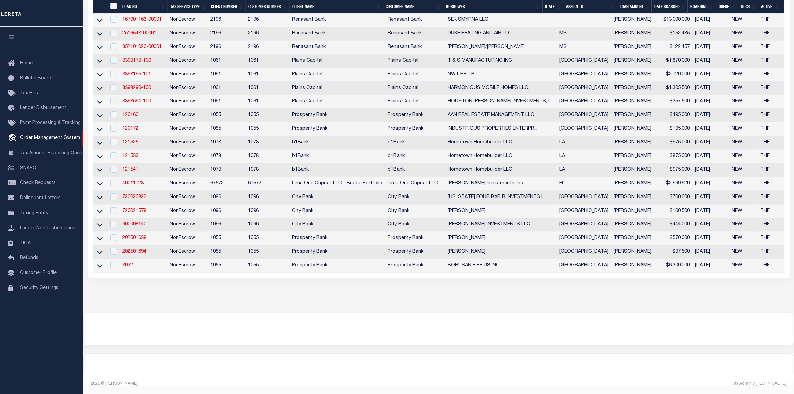
scroll to position [83, 0]
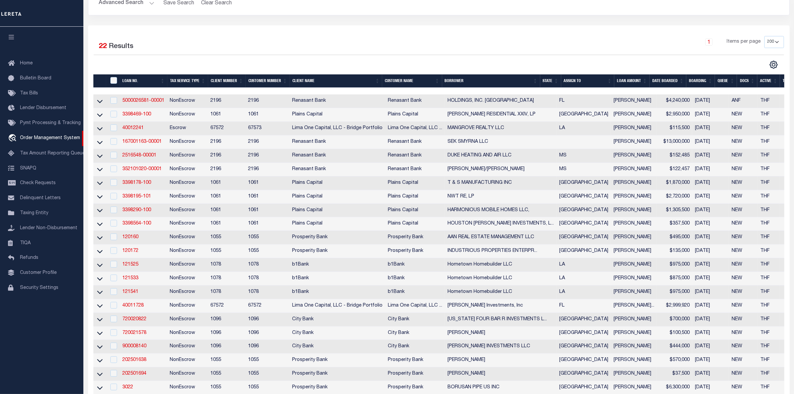
click at [514, 176] on td "[PERSON_NAME]/[PERSON_NAME]" at bounding box center [501, 170] width 112 height 14
checkbox input "true"
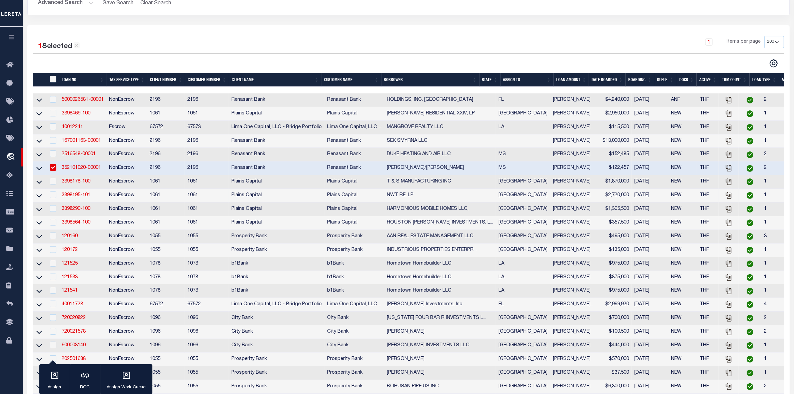
scroll to position [0, 0]
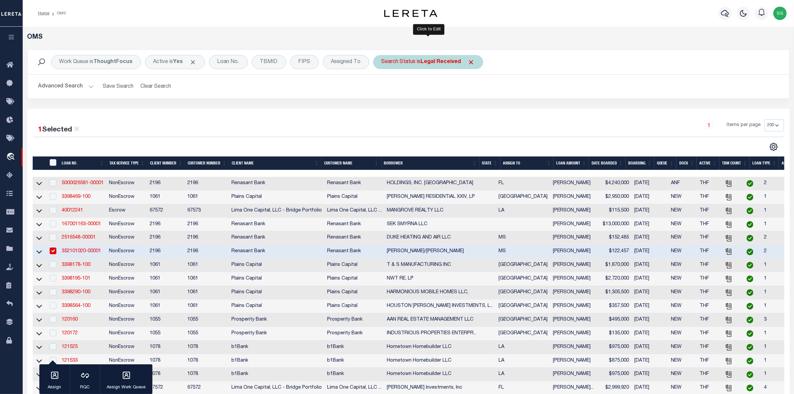
click at [442, 62] on b "Legal Received" at bounding box center [441, 61] width 40 height 5
select select "RD"
click at [466, 109] on input "Apply" at bounding box center [470, 109] width 20 height 11
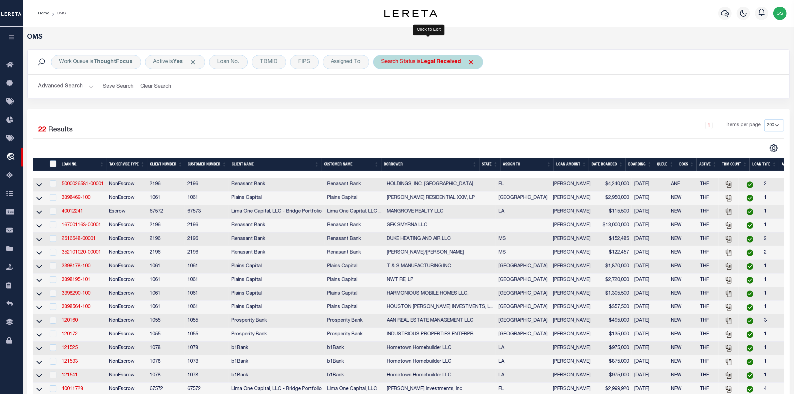
click at [436, 57] on div "Search Status is Legal Received" at bounding box center [428, 62] width 110 height 14
select select "RD"
click at [471, 109] on input "Apply" at bounding box center [470, 109] width 20 height 11
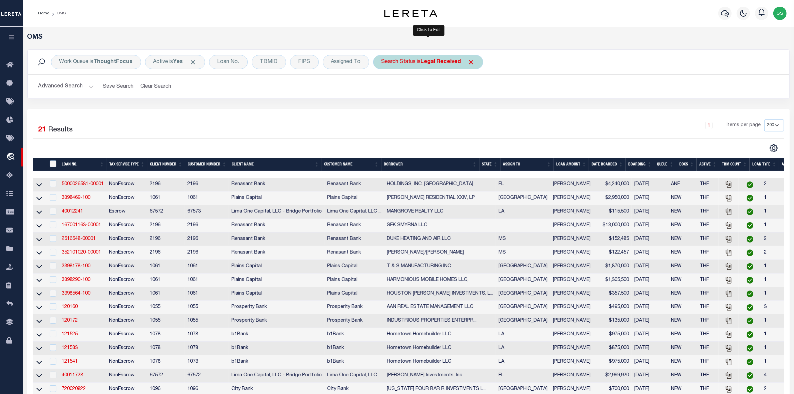
click at [445, 64] on b "Legal Received" at bounding box center [441, 61] width 40 height 5
select select "RD"
click at [472, 106] on input "Apply" at bounding box center [470, 109] width 20 height 11
click at [506, 136] on div "1 Items per page 10 25 50 100 200" at bounding box center [503, 127] width 561 height 17
click at [446, 62] on b "Legal Received" at bounding box center [441, 61] width 40 height 5
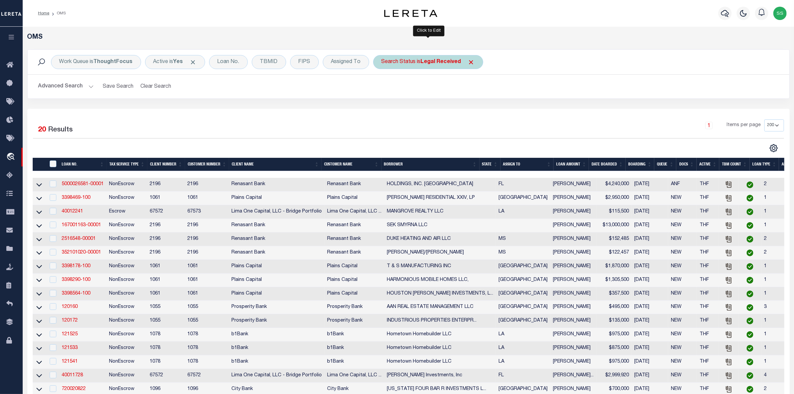
select select "RD"
click at [471, 109] on input "Apply" at bounding box center [470, 109] width 20 height 11
click at [457, 62] on b "Legal Received" at bounding box center [441, 61] width 40 height 5
select select "RD"
click at [467, 109] on input "Apply" at bounding box center [470, 109] width 20 height 11
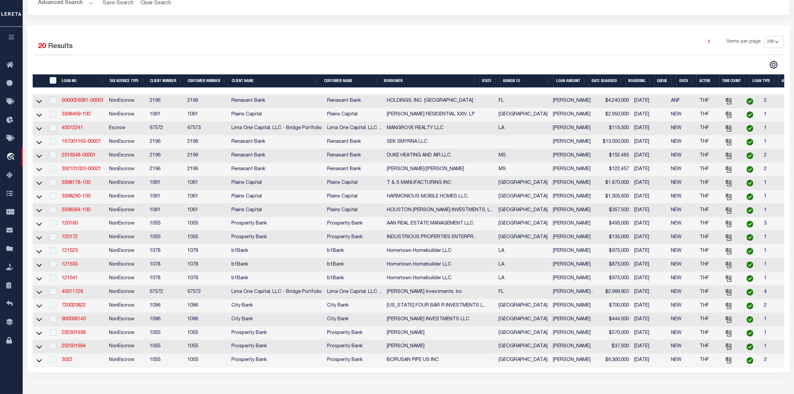
scroll to position [167, 0]
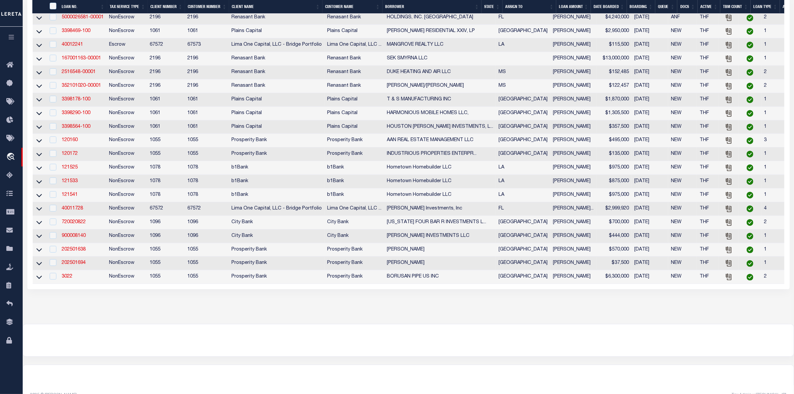
click at [307, 324] on div "OMS Work Queue is ThoughtFocus Active is Yes Loan No. TBMID FIPS Assigned To Se…" at bounding box center [408, 92] width 771 height 464
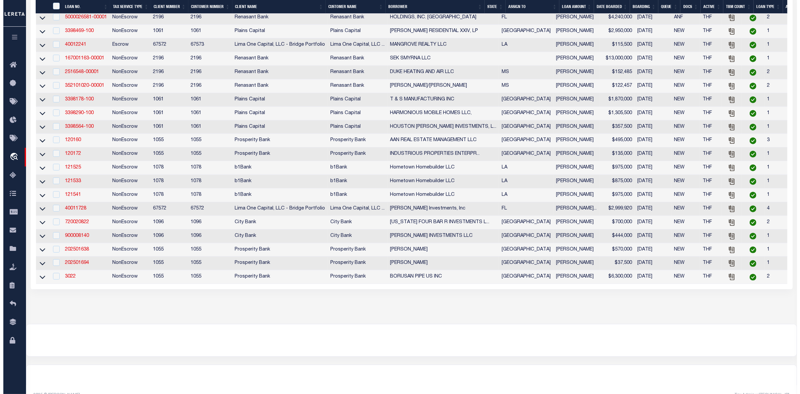
scroll to position [0, 0]
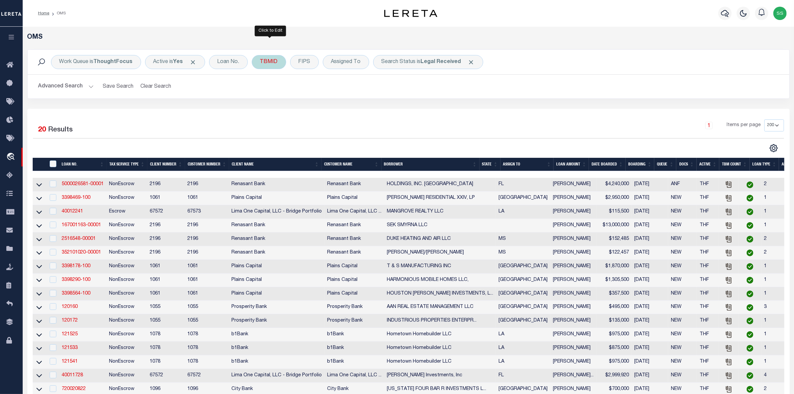
click at [274, 61] on div "TBMID" at bounding box center [269, 62] width 34 height 14
click at [282, 91] on input "number" at bounding box center [309, 92] width 98 height 13
type input "3510708001"
click at [345, 106] on input "Apply" at bounding box center [349, 106] width 20 height 11
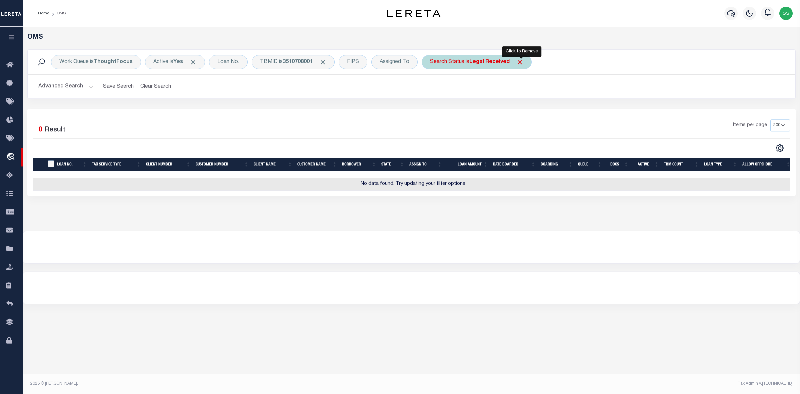
click at [519, 59] on span "Click to Remove" at bounding box center [519, 62] width 7 height 7
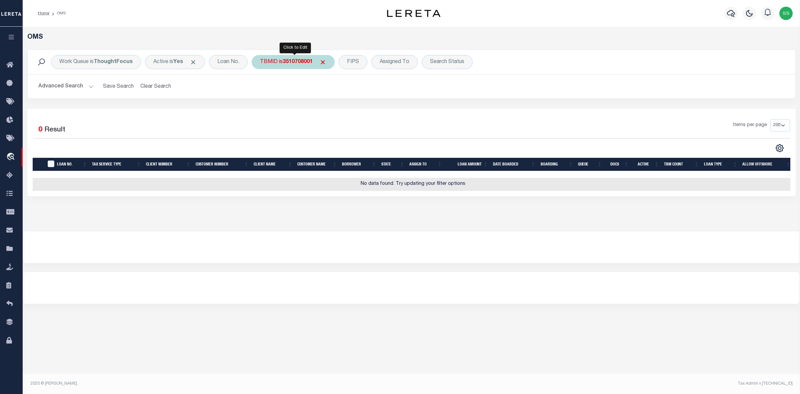
click at [304, 61] on b "3510708001" at bounding box center [298, 61] width 30 height 5
click at [354, 107] on input "Apply" at bounding box center [349, 106] width 20 height 11
click at [323, 63] on span "Click to Remove" at bounding box center [322, 62] width 7 height 7
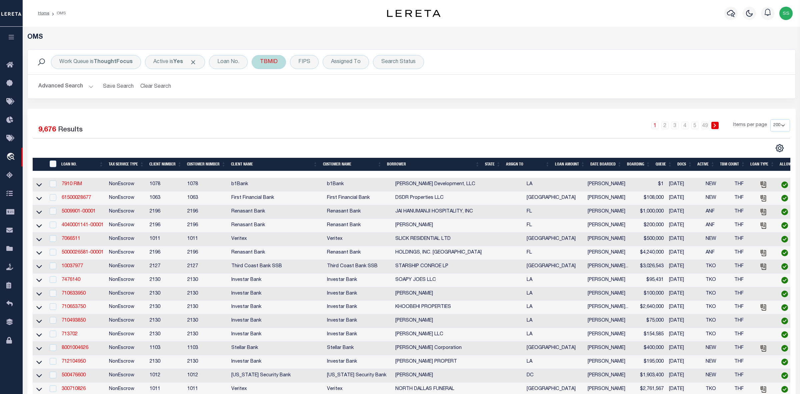
click at [277, 62] on div "TBMID" at bounding box center [269, 62] width 34 height 14
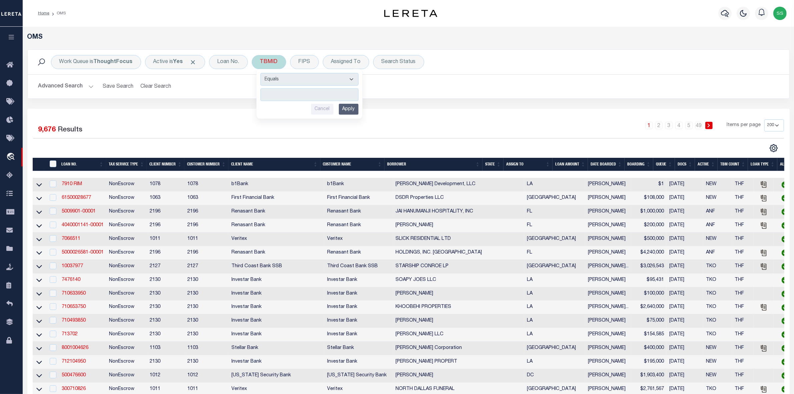
click at [288, 92] on input "number" at bounding box center [309, 92] width 98 height 13
type input "3510708001"
click at [349, 104] on input "Apply" at bounding box center [349, 106] width 20 height 11
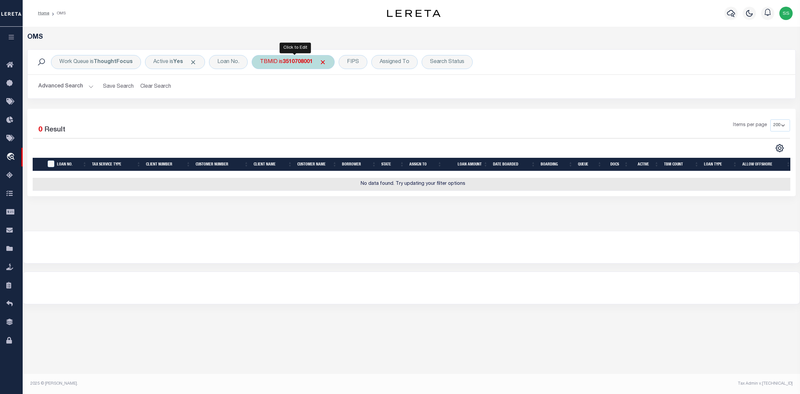
click at [312, 62] on b "3510708001" at bounding box center [298, 61] width 30 height 5
click at [267, 92] on input "3510708001" at bounding box center [309, 92] width 98 height 13
click at [265, 92] on input "3510708001" at bounding box center [309, 92] width 98 height 13
click at [347, 106] on input "Apply" at bounding box center [349, 106] width 20 height 11
click at [44, 12] on link "Home" at bounding box center [43, 13] width 11 height 4
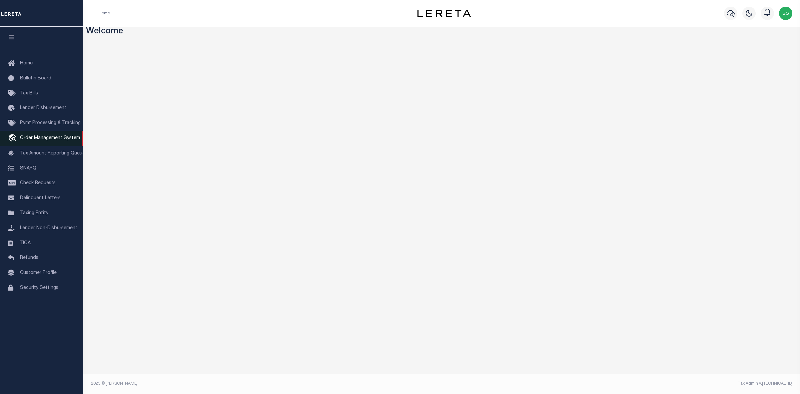
click at [49, 140] on span "Order Management System" at bounding box center [50, 138] width 60 height 5
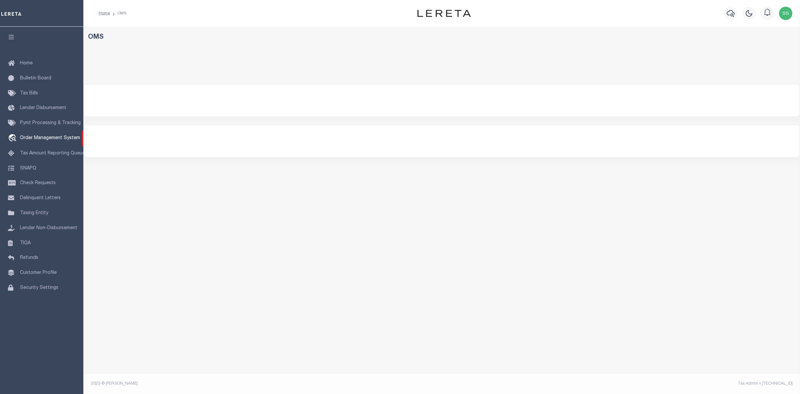
select select "200"
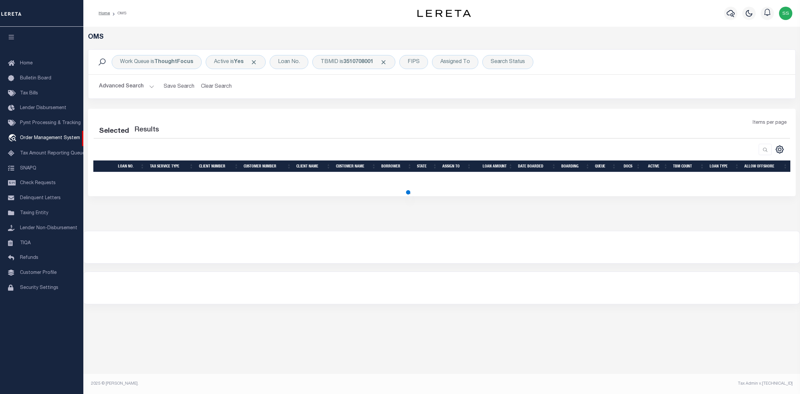
select select "200"
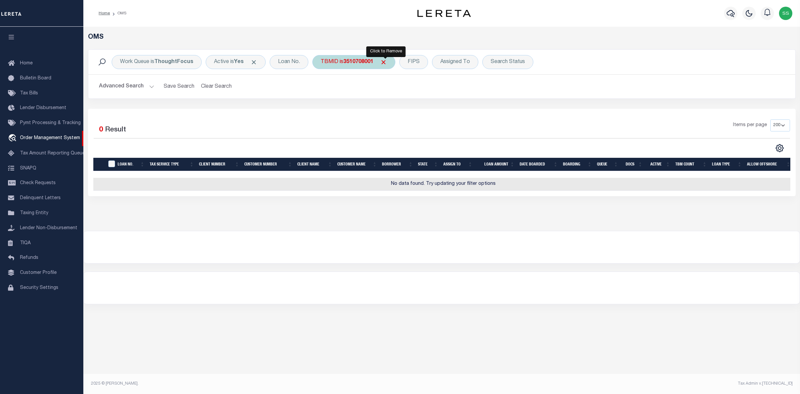
click at [384, 60] on span "Click to Remove" at bounding box center [383, 62] width 7 height 7
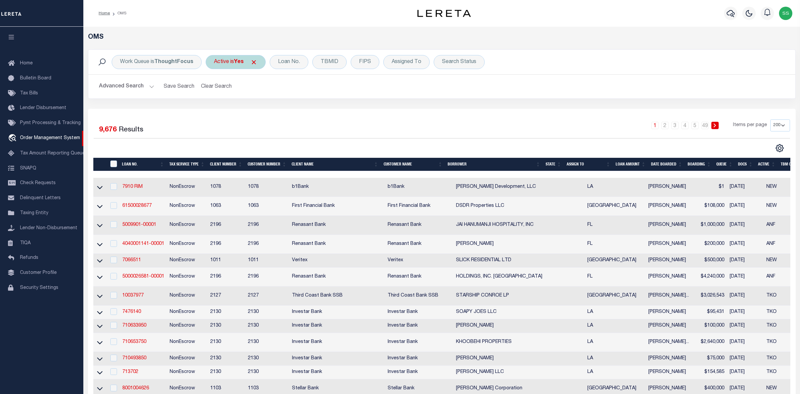
click at [254, 61] on span "Click to Remove" at bounding box center [253, 62] width 7 height 7
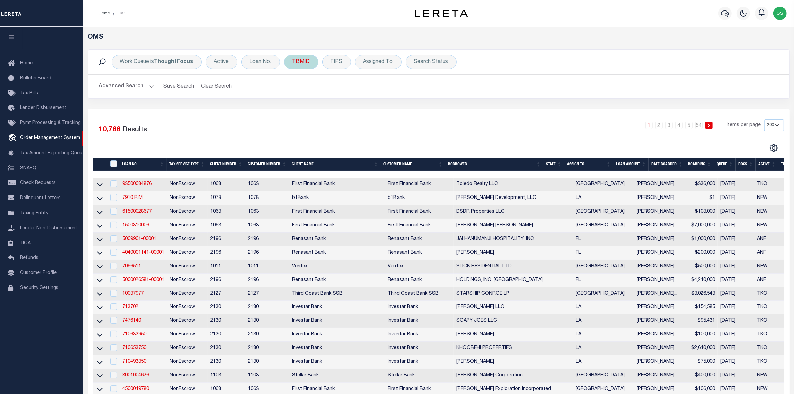
click at [301, 59] on div "TBMID" at bounding box center [301, 62] width 34 height 14
click at [326, 86] on input "number" at bounding box center [342, 92] width 98 height 13
type input "3510708001"
click at [379, 107] on input "Apply" at bounding box center [381, 106] width 20 height 11
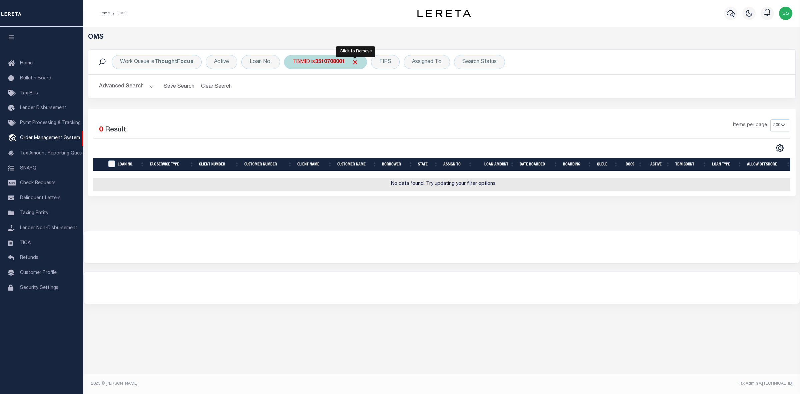
click at [357, 61] on span "Click to Remove" at bounding box center [355, 62] width 7 height 7
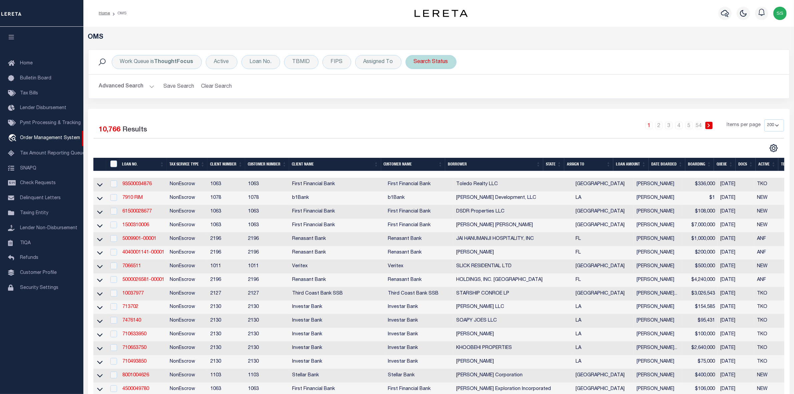
click at [429, 62] on div "Search Status" at bounding box center [430, 62] width 51 height 14
click at [433, 94] on select "Automated Search Bad Parcel Complete Duplicate Parcel High Dollar Reporting In …" at bounding box center [463, 94] width 98 height 13
select select "IP"
click at [414, 89] on select "Automated Search Bad Parcel Complete Duplicate Parcel High Dollar Reporting In …" at bounding box center [463, 94] width 98 height 13
click at [507, 107] on input "Apply" at bounding box center [502, 109] width 20 height 11
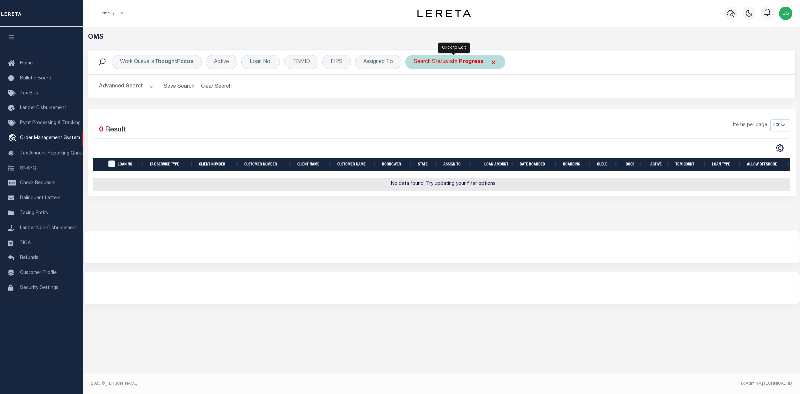
click at [450, 62] on div "Search Status is In Progress" at bounding box center [455, 62] width 100 height 14
click at [447, 98] on select "Automated Search Bad Parcel Complete Duplicate Parcel High Dollar Reporting In …" at bounding box center [463, 94] width 98 height 13
select select "RD"
click at [414, 89] on select "Automated Search Bad Parcel Complete Duplicate Parcel High Dollar Reporting In …" at bounding box center [463, 94] width 98 height 13
click at [500, 108] on input "Apply" at bounding box center [502, 109] width 20 height 11
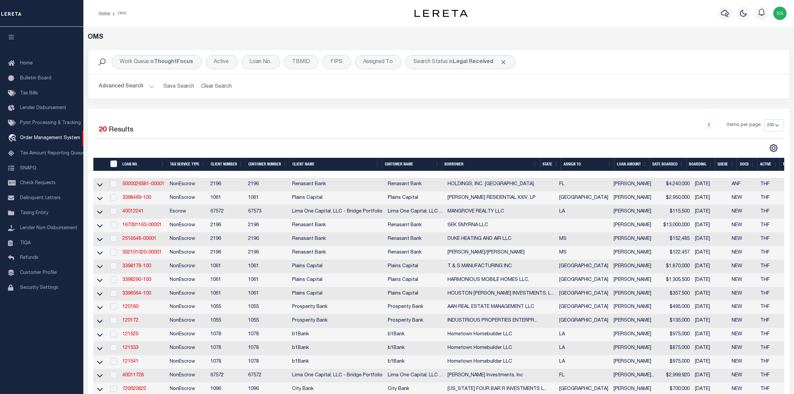
click at [446, 147] on div "CSV Export Selected Print Show Filter Show Search Columns 0: 1: 2: LOAN NO. 3: …" at bounding box center [611, 148] width 345 height 9
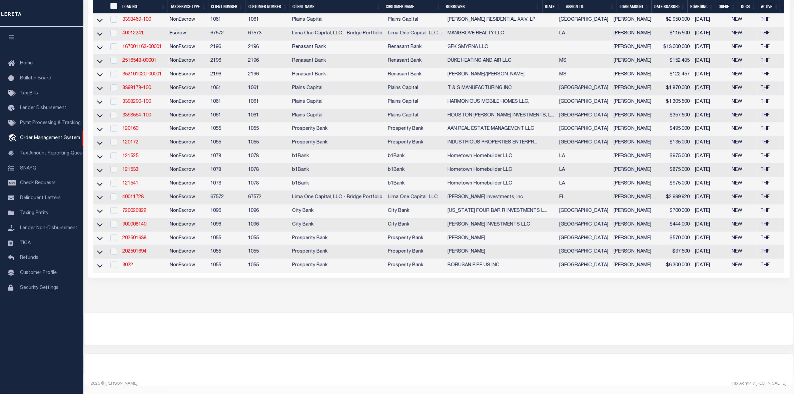
scroll to position [22, 0]
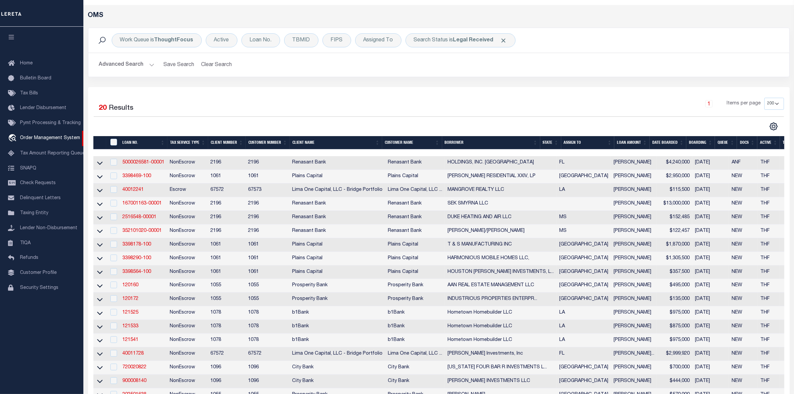
click at [489, 84] on div "Work Queue is ThoughtFocus Active Loan No. TBMID FIPS Assigned To Search Status…" at bounding box center [438, 57] width 711 height 59
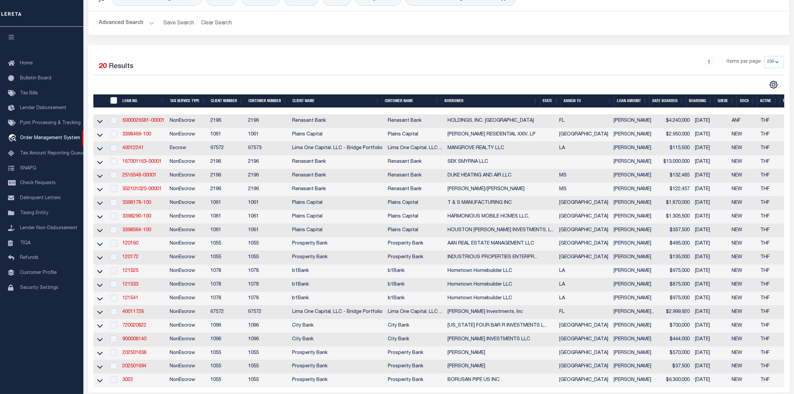
scroll to position [147, 0]
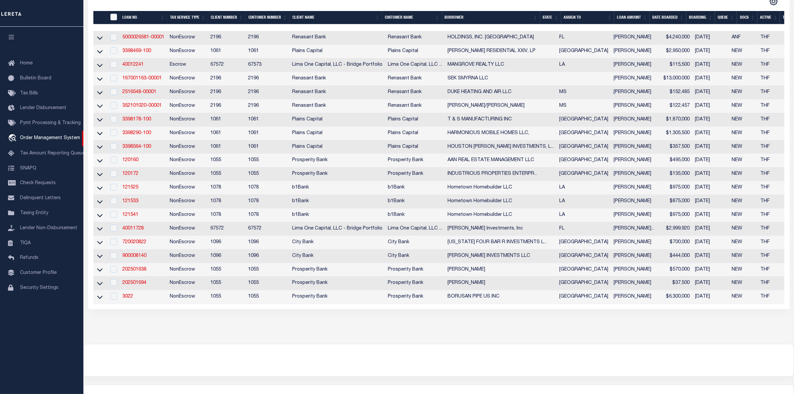
click at [563, 324] on div "OMS Work Queue is ThoughtFocus Active Loan No. TBMID FIPS Assigned To Search St…" at bounding box center [438, 105] width 706 height 437
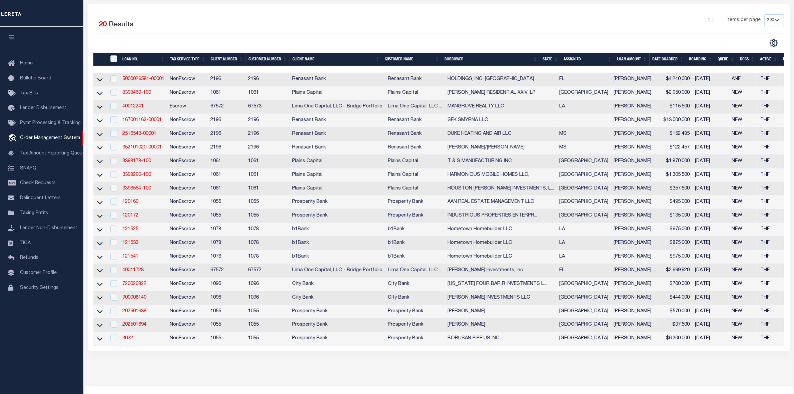
scroll to position [0, 0]
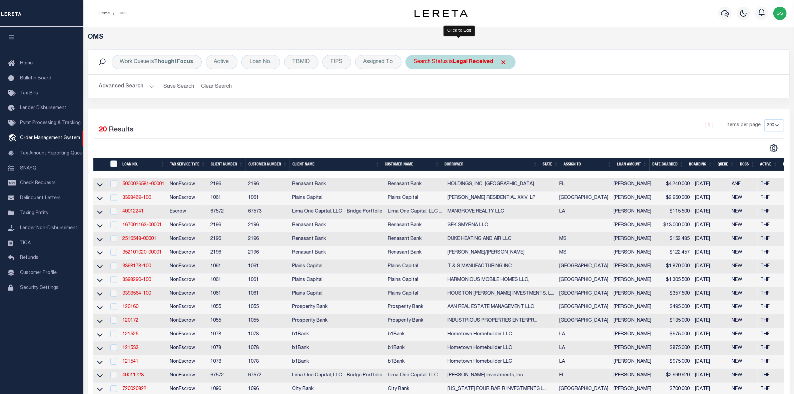
click at [484, 63] on b "Legal Received" at bounding box center [473, 61] width 40 height 5
select select "RD"
click at [499, 107] on input "Apply" at bounding box center [502, 109] width 20 height 11
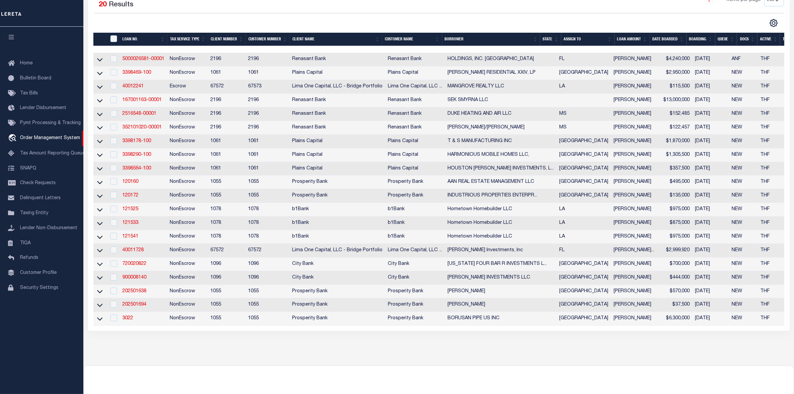
click at [657, 345] on div "OMS Work Queue is ThoughtFocus Active Loan No. TBMID FIPS Assigned To Search St…" at bounding box center [438, 126] width 706 height 437
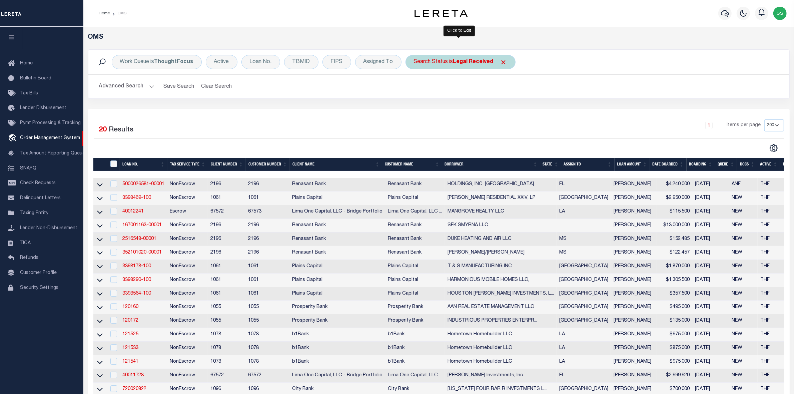
click at [467, 64] on b "Legal Received" at bounding box center [473, 61] width 40 height 5
select select "RD"
click at [499, 107] on input "Apply" at bounding box center [502, 109] width 20 height 11
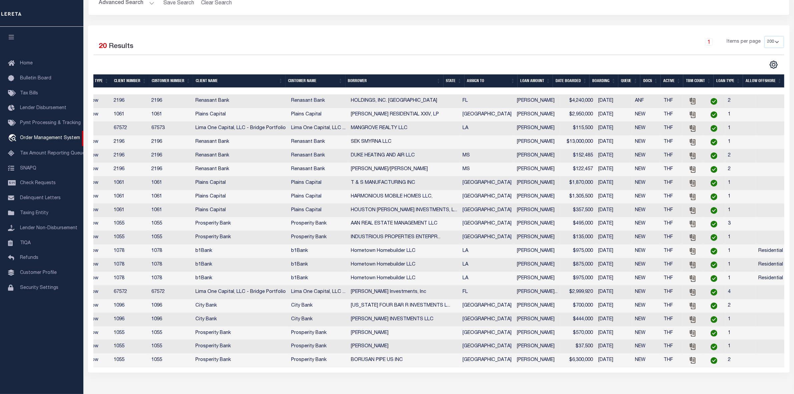
scroll to position [0, 29]
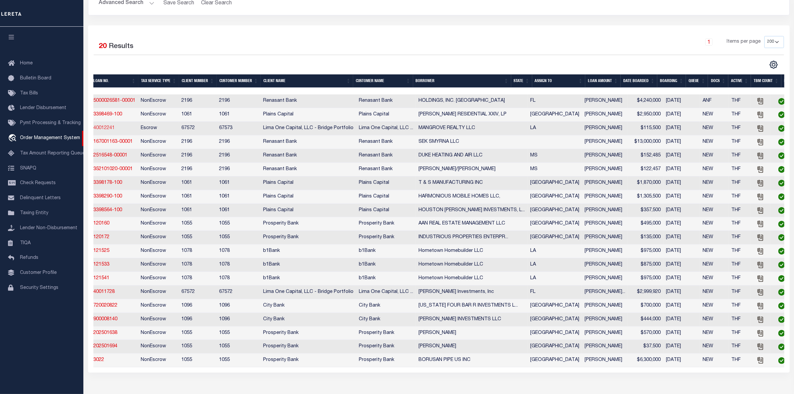
click at [103, 130] on link "40012241" at bounding box center [103, 128] width 21 height 5
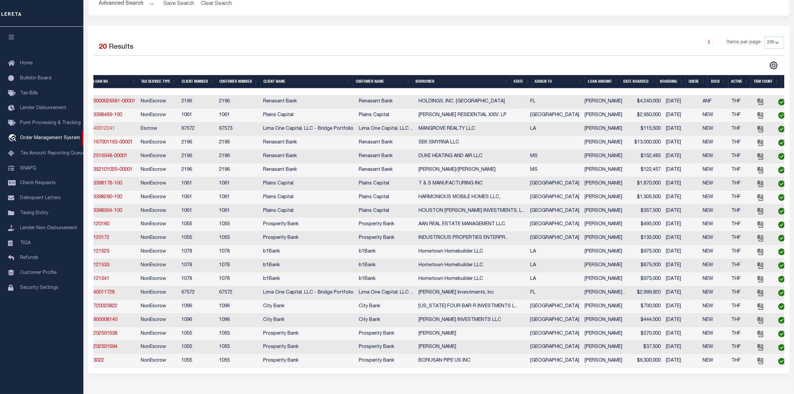
type input "40012241"
type input "MANGROVE REALTY LLC"
select select
type input "4013 Welsley Ln"
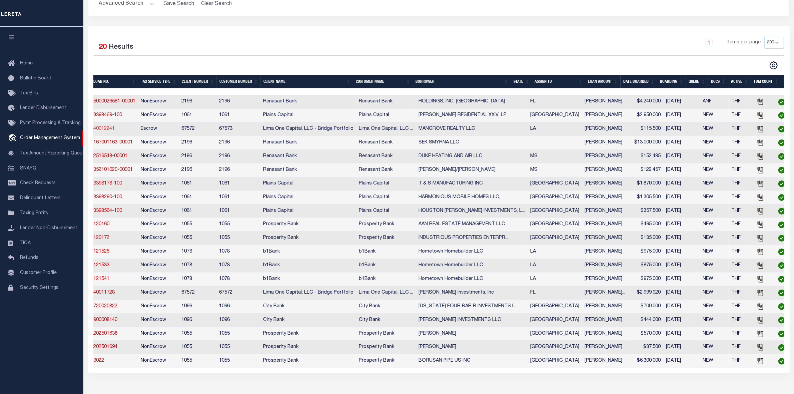
type input "Bowie MD 20715"
select select
select select "Escrow"
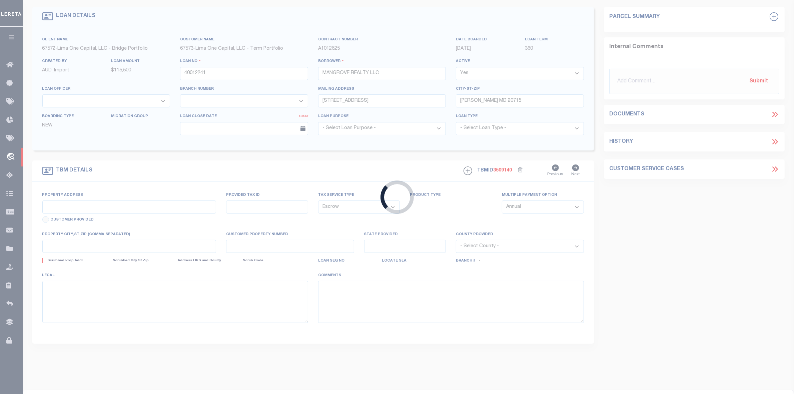
select select "164235"
select select "26297"
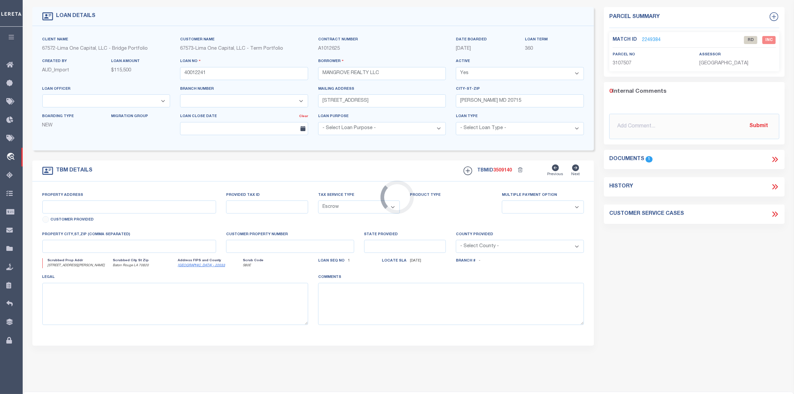
type input "8262-8264 Stern Avenue"
type input "3107493"
select select
type input "Baton Rouge LA 70820"
type input "40012241-1"
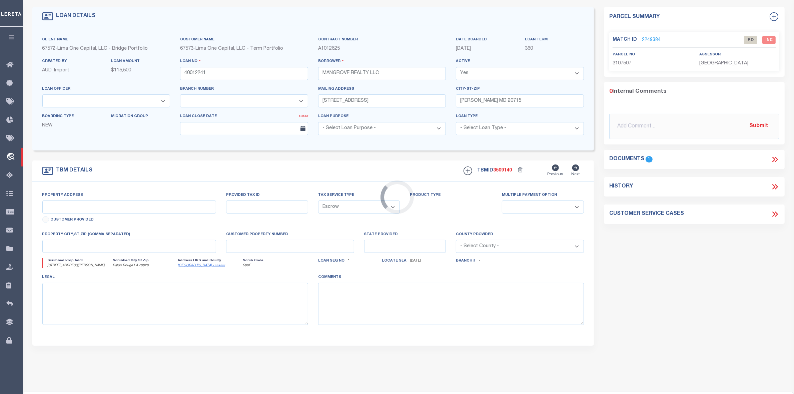
type input "LA"
select select
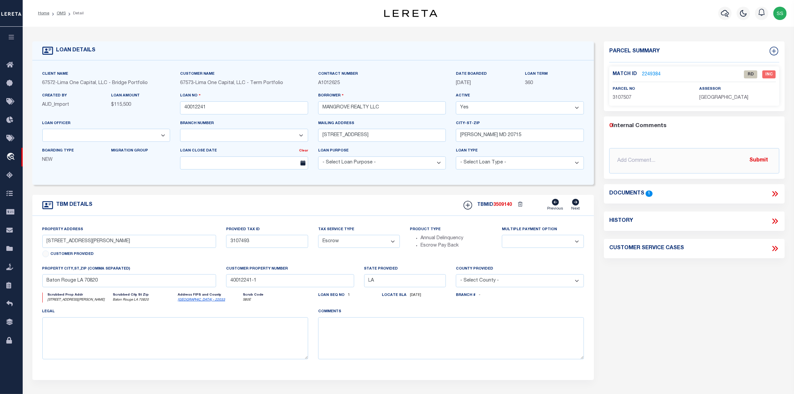
click at [649, 74] on link "2249384" at bounding box center [651, 74] width 19 height 7
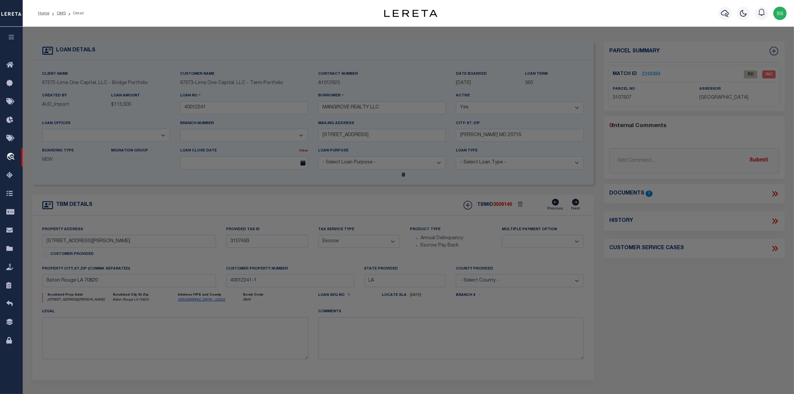
checkbox input "false"
select select "RD"
type input "HILL, CHRISTOPHER LADARIAN"
select select "AGW"
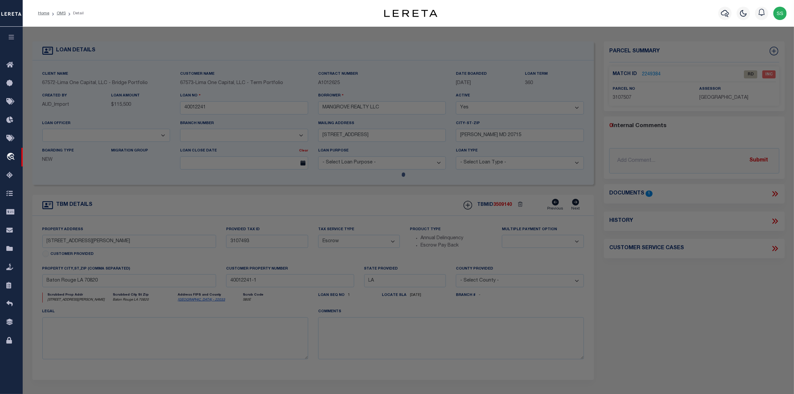
select select "LEG"
type input "8264 STERN AVE"
type textarea "Ward: 3-0, Subdivision: SOUTH HIGHLAND INDUSTRIAL PARK, Lot: 50. 2ND FILING.(DU…"
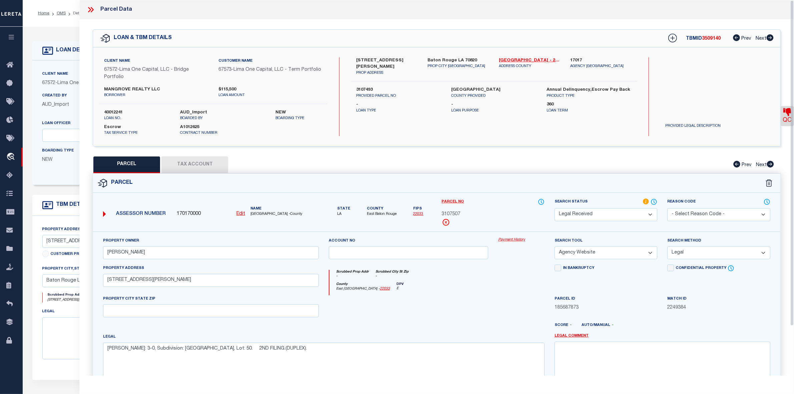
click at [91, 10] on icon at bounding box center [90, 9] width 9 height 9
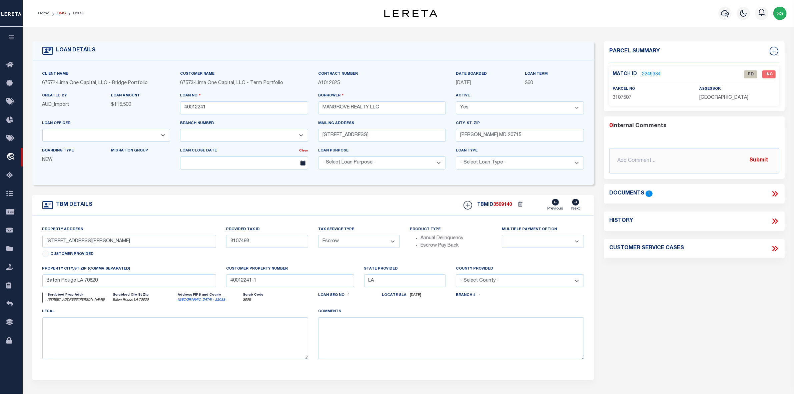
click at [62, 13] on link "OMS" at bounding box center [61, 13] width 9 height 4
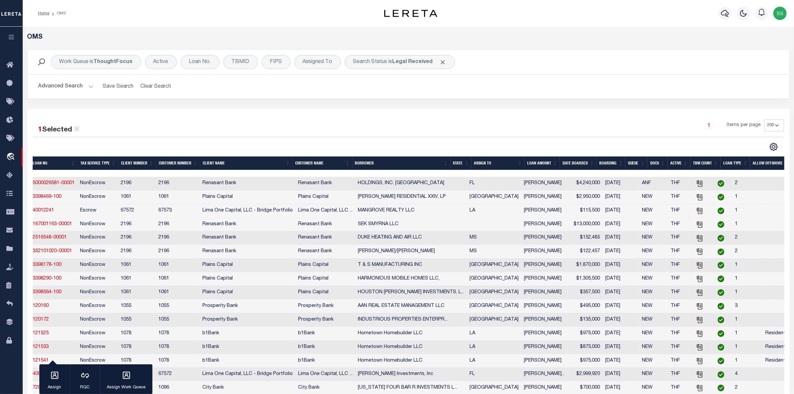
click at [78, 129] on icon at bounding box center [77, 129] width 6 height 6
checkbox input "false"
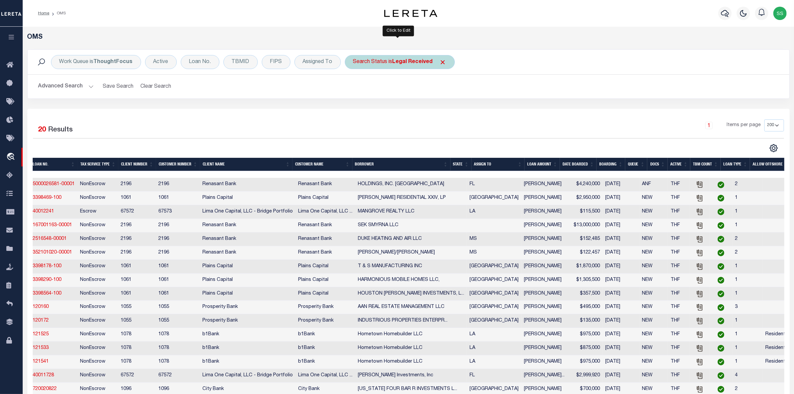
click at [413, 63] on b "Legal Received" at bounding box center [412, 61] width 40 height 5
select select "RD"
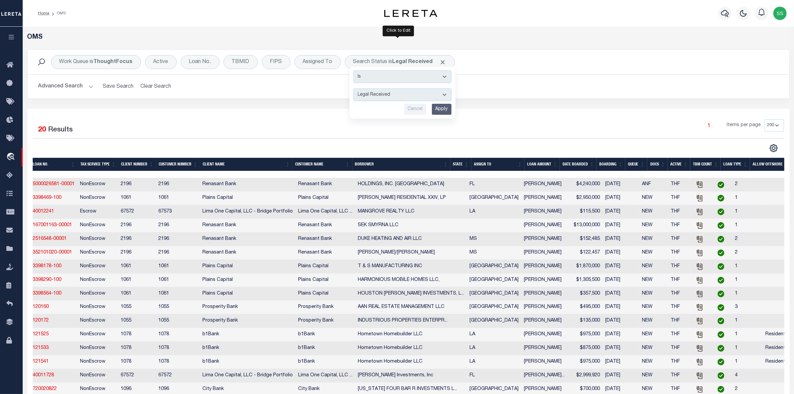
click at [437, 108] on input "Apply" at bounding box center [442, 109] width 20 height 11
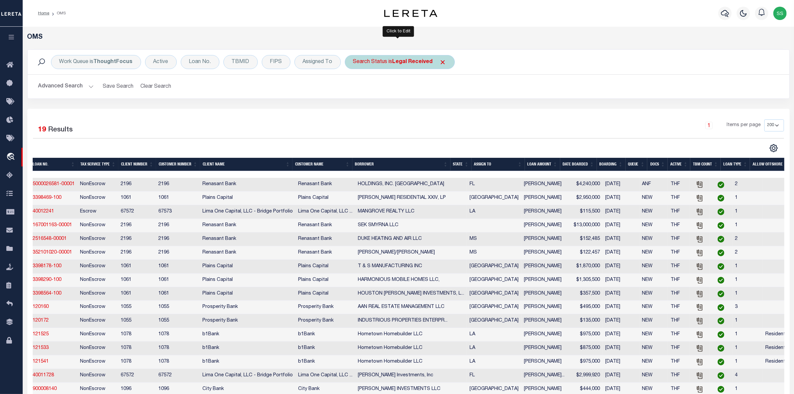
click at [412, 62] on b "Legal Received" at bounding box center [412, 61] width 40 height 5
select select "RD"
click at [447, 109] on input "Apply" at bounding box center [442, 109] width 20 height 11
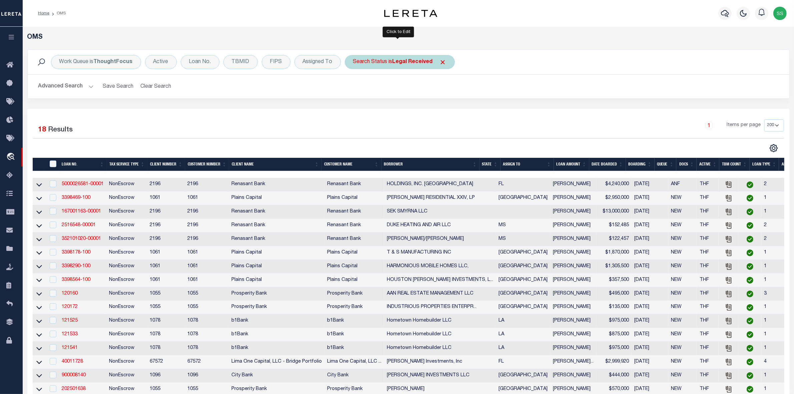
click at [409, 60] on b "Legal Received" at bounding box center [412, 61] width 40 height 5
click at [401, 91] on select "Automated Search Bad Parcel Complete Duplicate Parcel High Dollar Reporting In …" at bounding box center [402, 94] width 98 height 13
select select "IP"
click at [353, 89] on select "Automated Search Bad Parcel Complete Duplicate Parcel High Dollar Reporting In …" at bounding box center [402, 94] width 98 height 13
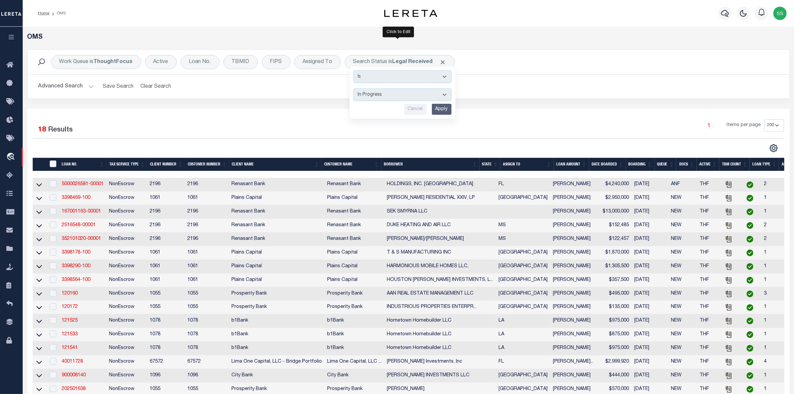
click at [439, 107] on input "Apply" at bounding box center [442, 109] width 20 height 11
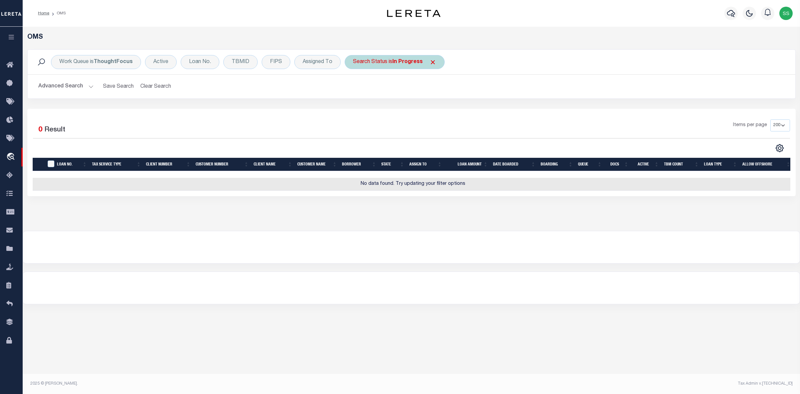
click at [387, 65] on div "Search Status is In Progress" at bounding box center [395, 62] width 100 height 14
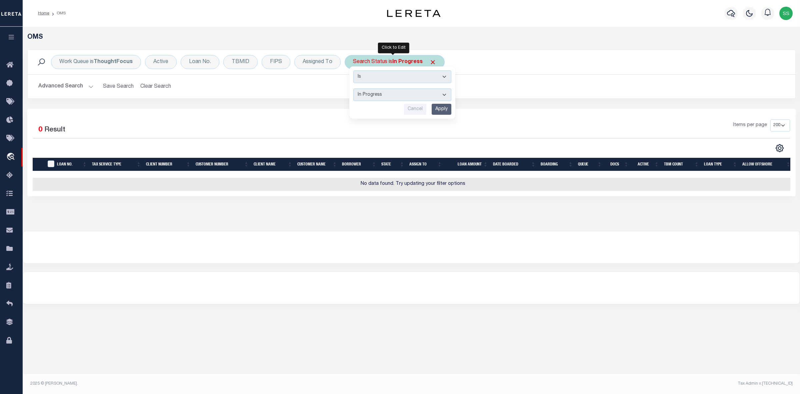
click at [379, 94] on select "Automated Search Bad Parcel Complete Duplicate Parcel High Dollar Reporting In …" at bounding box center [402, 94] width 98 height 13
select select "RD"
click at [353, 89] on select "Automated Search Bad Parcel Complete Duplicate Parcel High Dollar Reporting In …" at bounding box center [402, 94] width 98 height 13
click at [437, 115] on div "Is Contains Automated Search Bad Parcel Complete Duplicate Parcel High Dollar R…" at bounding box center [402, 92] width 106 height 52
click at [439, 112] on input "Apply" at bounding box center [442, 109] width 20 height 11
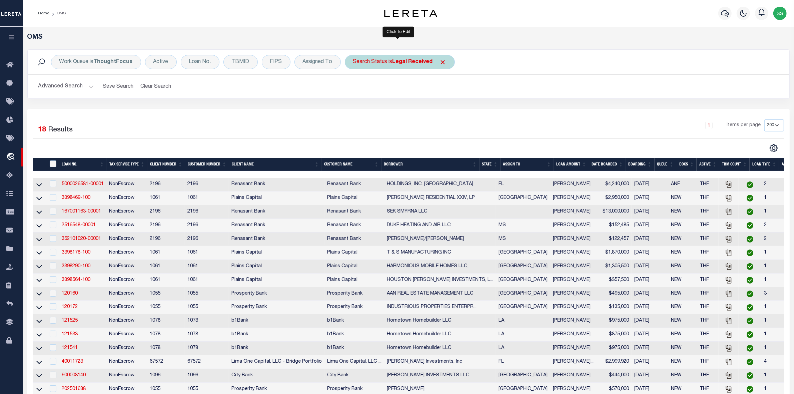
click at [426, 64] on b "Legal Received" at bounding box center [412, 61] width 40 height 5
select select "RD"
click at [437, 110] on input "Apply" at bounding box center [442, 109] width 20 height 11
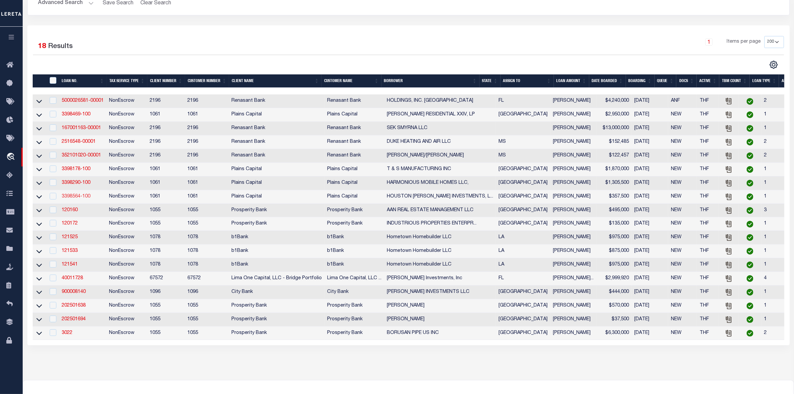
click at [70, 199] on link "3398564-100" at bounding box center [76, 196] width 29 height 5
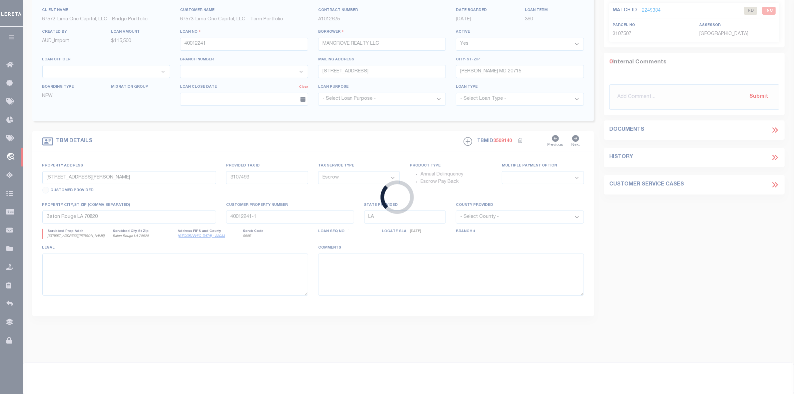
type input "3398564-100"
type input "HOUSTON ROSEMAN INVESTMENTS, LLC"
select select
type input "1005 CANUELA WAY"
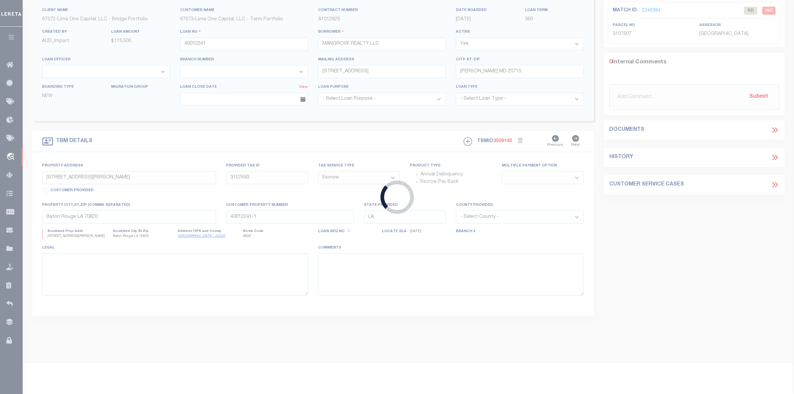
type input "JUSTIN TX 76247"
select select
select select "NonEscrow"
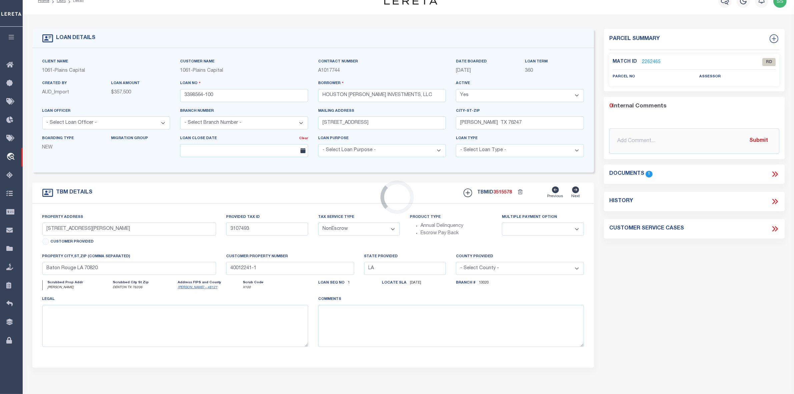
select select "167161"
select select "3595"
type input "MINGO RD & SHAWNEE ST"
select select
type input "DENTON TX 76206"
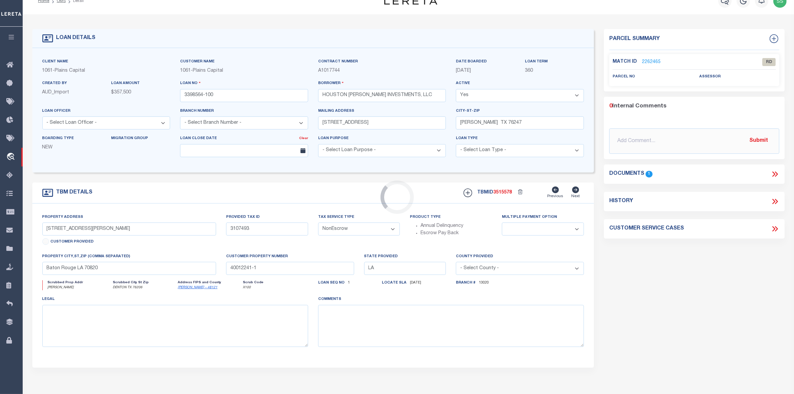
type input "[GEOGRAPHIC_DATA]"
select select
type textarea "BLK 5 & 6 EXT NUMBER ONE OF THE REVISED SEQUOIA PA"
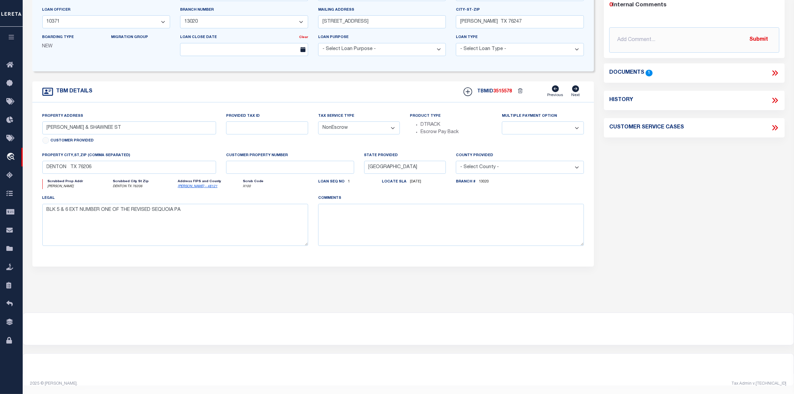
scroll to position [0, 0]
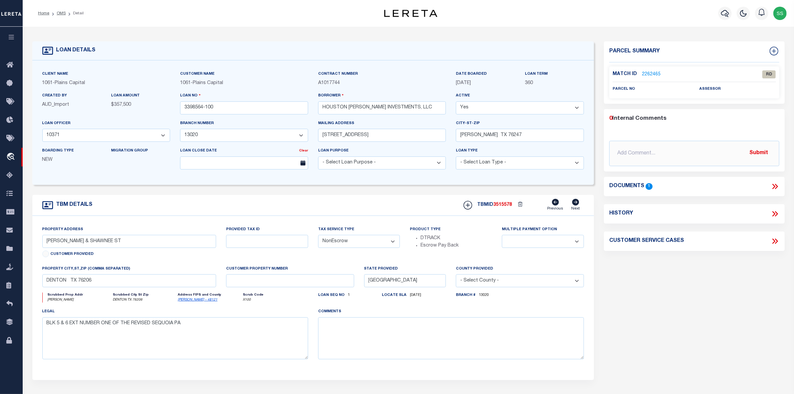
click at [649, 74] on link "2262465" at bounding box center [651, 74] width 19 height 7
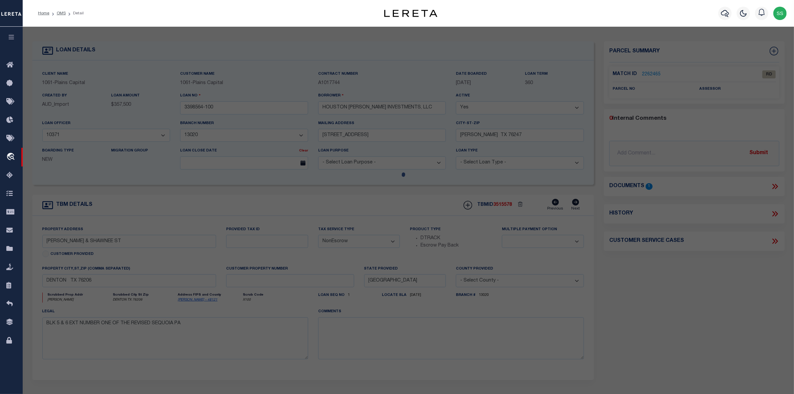
select select "AS"
select select
checkbox input "false"
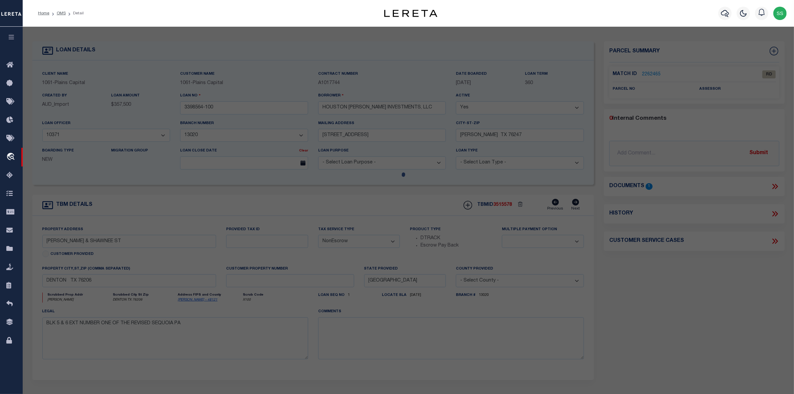
select select "RD"
checkbox input "false"
type textarea "Document uploaded that satisfies a legal requirement, changing from [GEOGRAPHIC…"
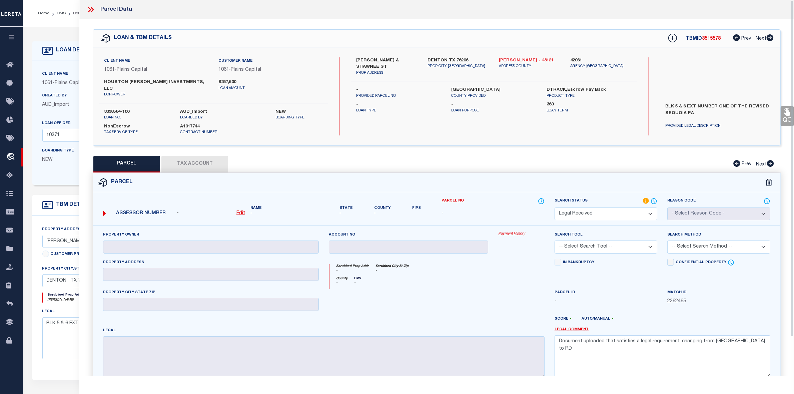
click at [508, 60] on link "Denton - 48121" at bounding box center [529, 60] width 61 height 7
drag, startPoint x: 354, startPoint y: 60, endPoint x: 397, endPoint y: 44, distance: 46.0
click at [407, 55] on div "Client Name 1061 - Plains Capital Customer Name 1061 - Plains Capital HOUSTON R…" at bounding box center [436, 96] width 687 height 98
copy label "MINGO RD & SHAWNEE"
click at [89, 11] on icon at bounding box center [89, 9] width 3 height 5
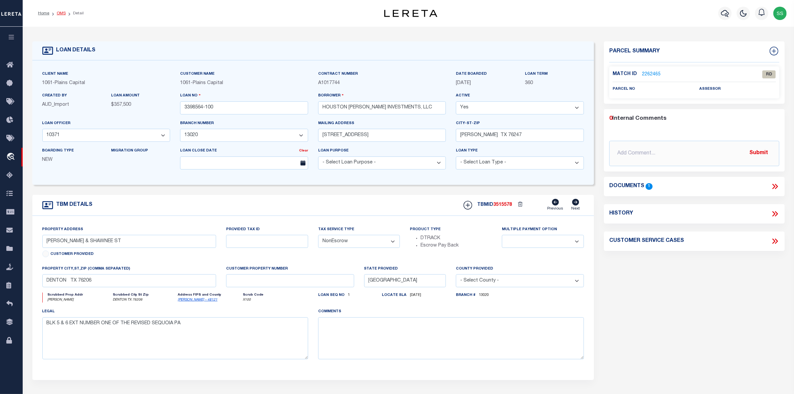
click at [62, 11] on link "OMS" at bounding box center [61, 13] width 9 height 4
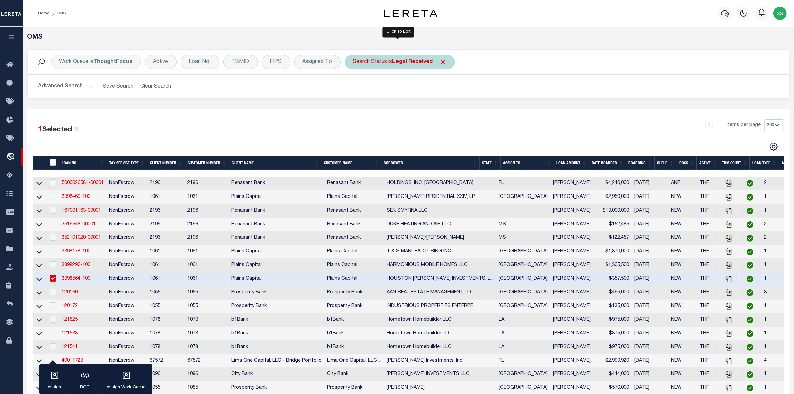
click at [411, 61] on b "Legal Received" at bounding box center [412, 61] width 40 height 5
select select "RD"
click at [438, 110] on input "Apply" at bounding box center [442, 109] width 20 height 11
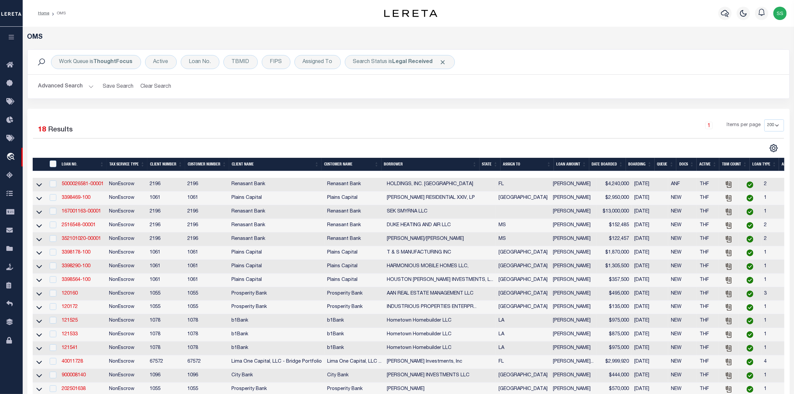
scroll to position [125, 0]
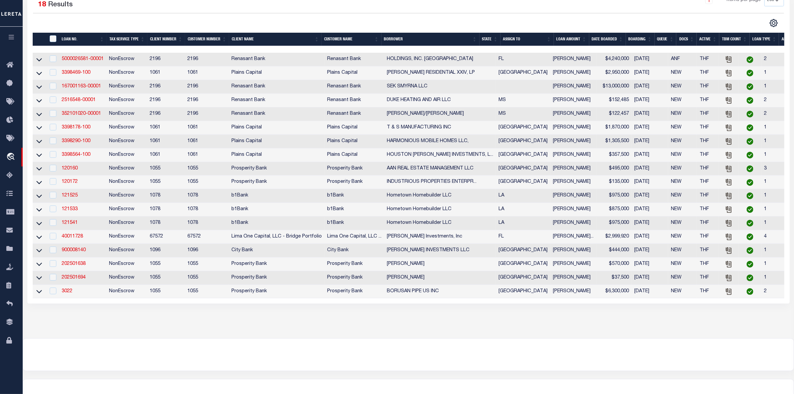
click at [409, 318] on div "OMS Work Queue is ThoughtFocus Active Loan No. TBMID FIPS Assigned To Search St…" at bounding box center [408, 113] width 767 height 410
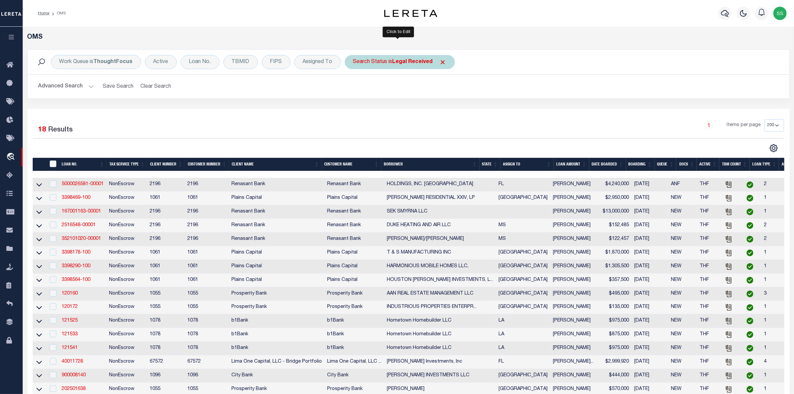
click at [425, 63] on b "Legal Received" at bounding box center [412, 61] width 40 height 5
select select "RD"
click at [444, 110] on input "Apply" at bounding box center [442, 109] width 20 height 11
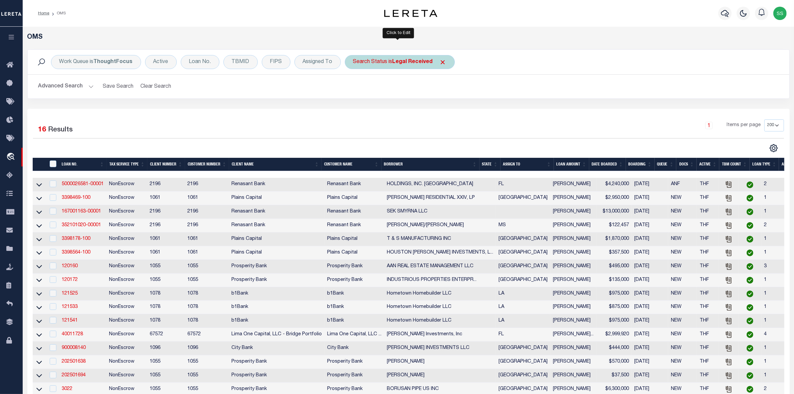
click at [419, 61] on b "Legal Received" at bounding box center [412, 61] width 40 height 5
select select "RD"
click at [438, 111] on input "Apply" at bounding box center [442, 109] width 20 height 11
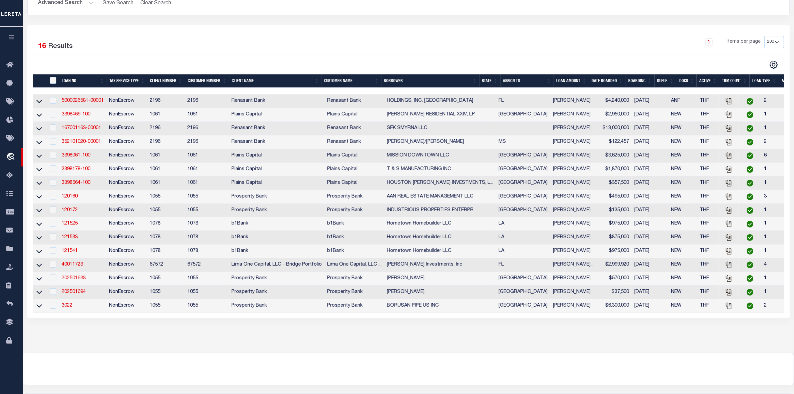
click at [75, 280] on link "202501638" at bounding box center [74, 278] width 24 height 5
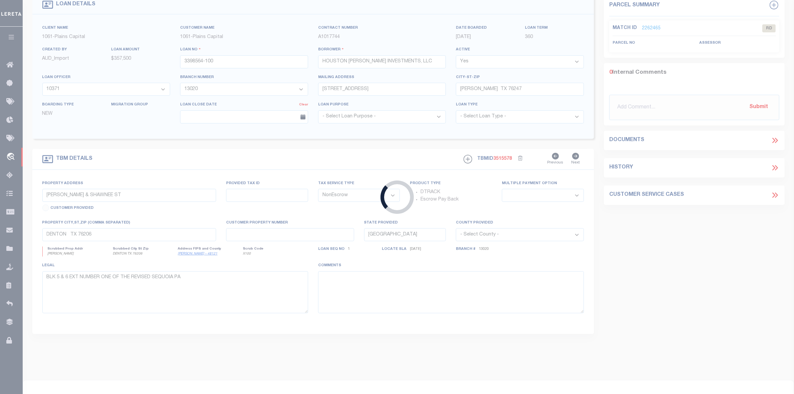
type input "202501638"
type input "[PERSON_NAME]"
select select
type input "503 AUBREY ST"
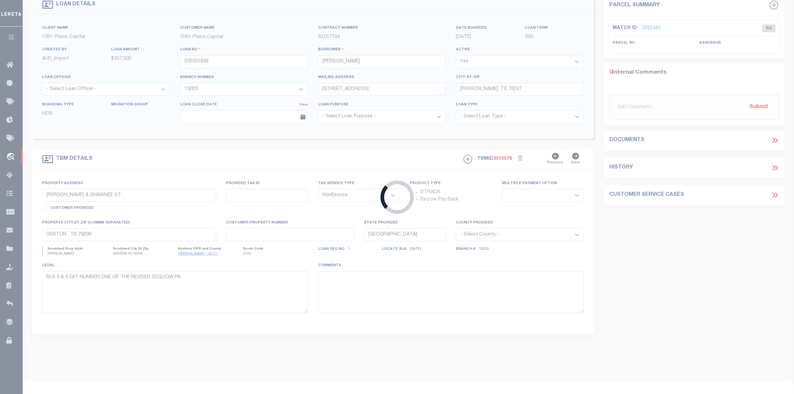
type input "YOAKUM TX 77995"
select select "800"
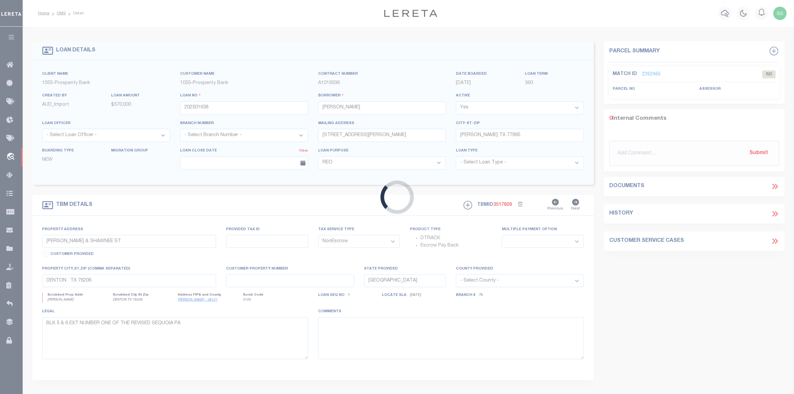
type input "789 EMIL BLANK RD"
type input "425500041600100"
select select
type input "YOAKUM, TX 77995"
select select
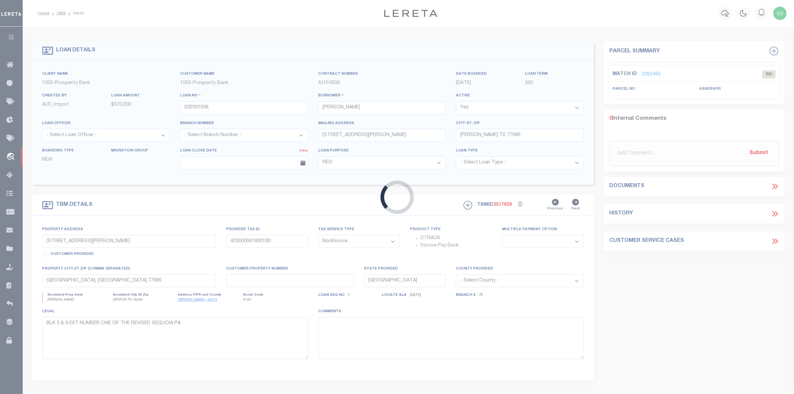
type textarea "25.00 +/- ACRE JAMES SWINDLE SURV A-416"
select select "10475"
select select "4081"
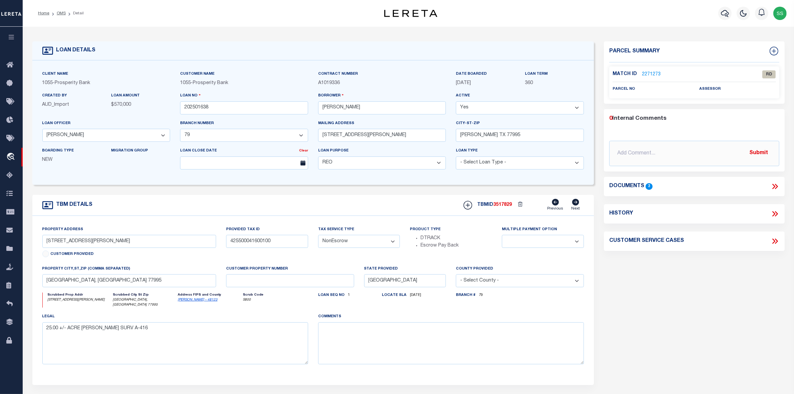
click at [646, 74] on link "2271273" at bounding box center [651, 74] width 19 height 7
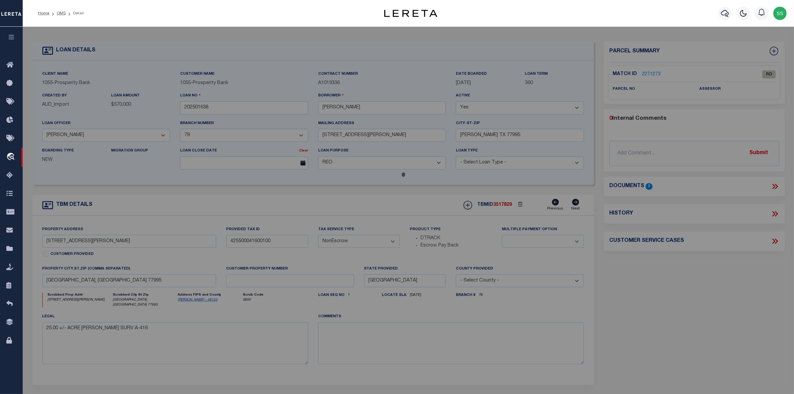
select select "AS"
checkbox input "false"
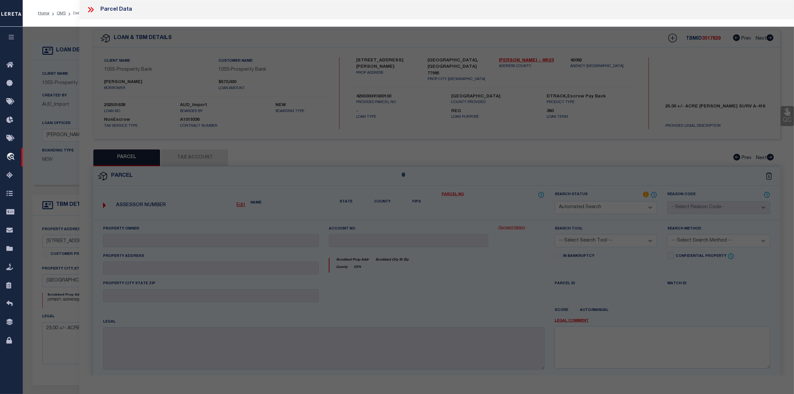
select select "RD"
checkbox input "false"
type textarea "Document uploaded that satisfies a legal requirement, changing from [GEOGRAPHIC…"
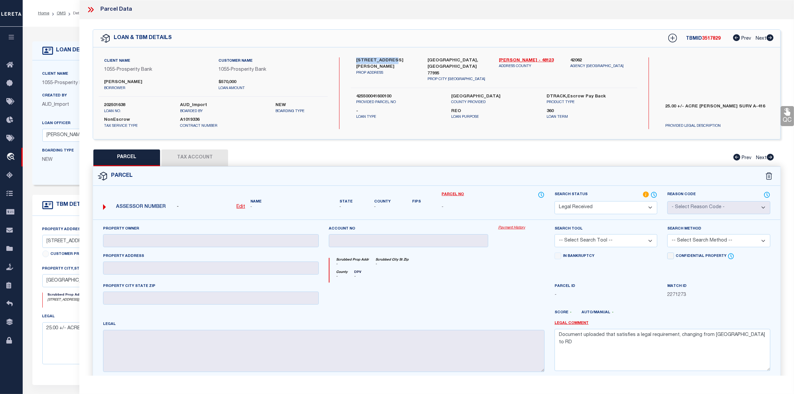
drag, startPoint x: 357, startPoint y: 60, endPoint x: 391, endPoint y: 61, distance: 34.0
click at [391, 61] on div "789 EMIL BLANK RD PROP ADDRESS" at bounding box center [386, 69] width 71 height 25
copy label "789 EMIL BLANK"
click at [507, 59] on link "DeWitt - 48123" at bounding box center [529, 60] width 61 height 7
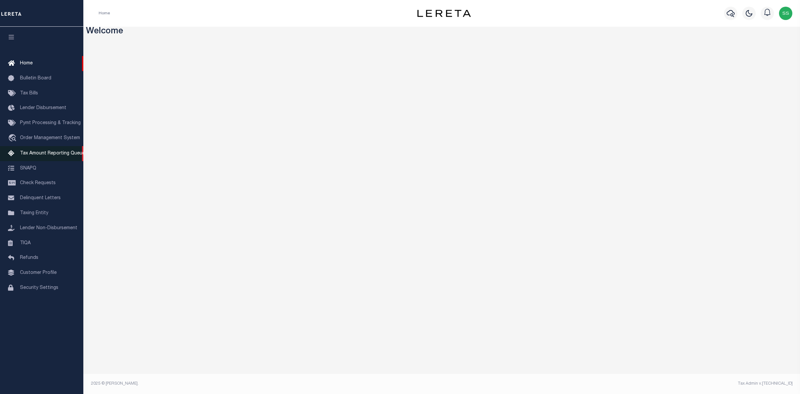
click at [44, 158] on link "Tax Amount Reporting Queue" at bounding box center [41, 153] width 83 height 15
click at [45, 139] on span "Order Management System" at bounding box center [50, 138] width 60 height 5
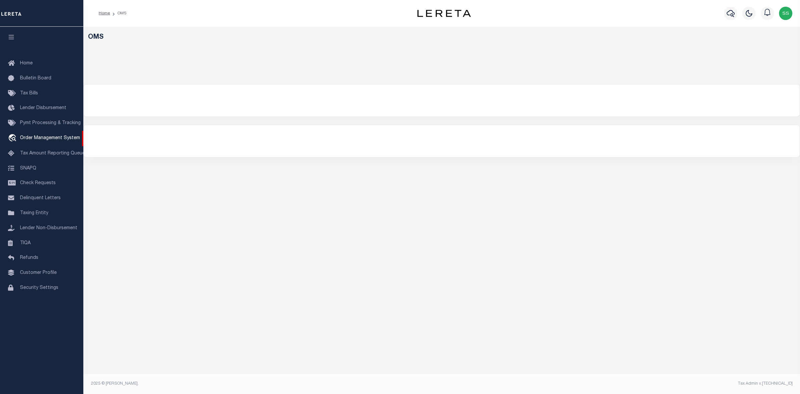
select select "200"
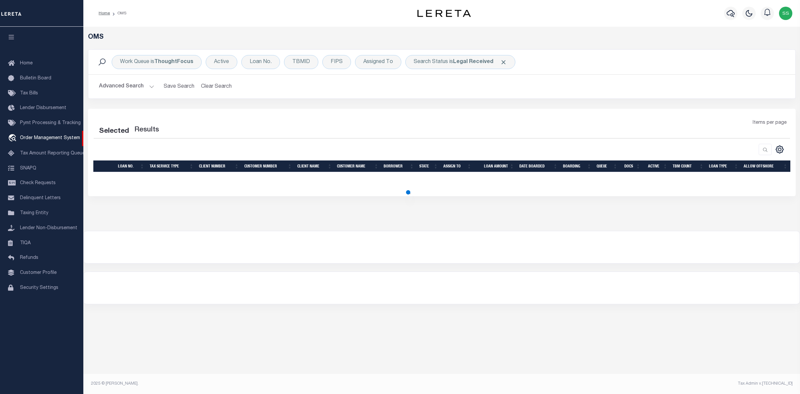
select select "200"
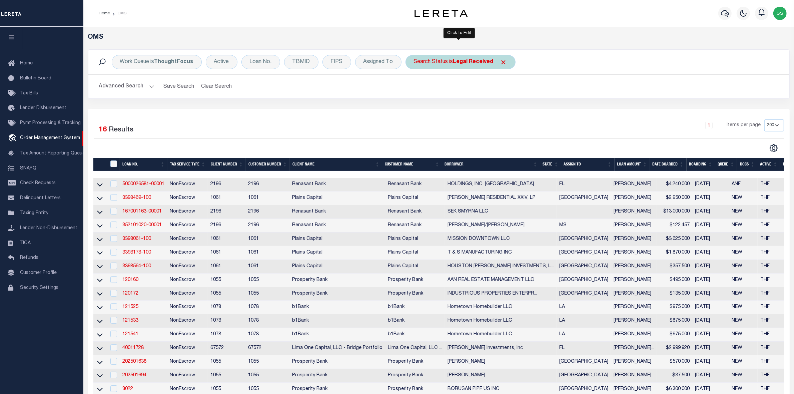
click at [452, 59] on div "Search Status is Legal Received" at bounding box center [460, 62] width 110 height 14
select select "RD"
click at [499, 110] on input "Apply" at bounding box center [502, 109] width 20 height 11
click at [585, 100] on div "Work Queue is ThoughtFocus Active Loan No. TBMID FIPS Assigned To Search Status…" at bounding box center [438, 78] width 711 height 59
click at [445, 62] on div "Search Status is Legal Received" at bounding box center [460, 62] width 110 height 14
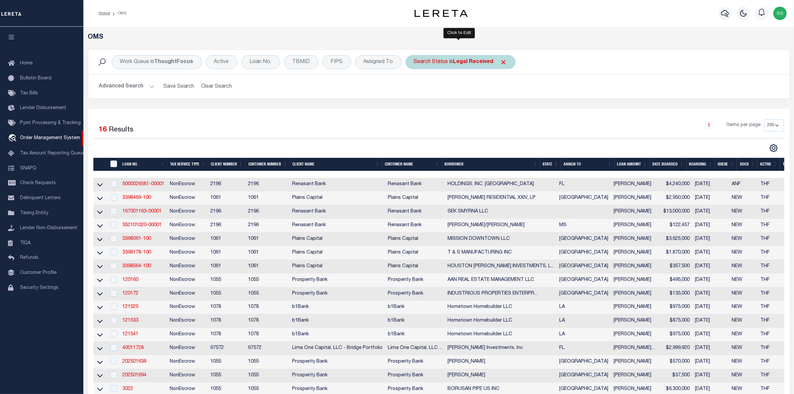
select select "RD"
click at [499, 111] on input "Apply" at bounding box center [502, 109] width 20 height 11
click at [462, 61] on b "Legal Received" at bounding box center [473, 61] width 40 height 5
select select "RD"
click at [506, 110] on input "Apply" at bounding box center [502, 109] width 20 height 11
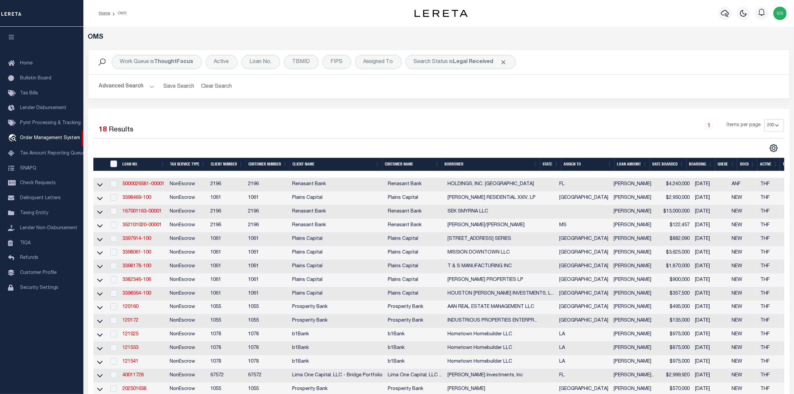
scroll to position [83, 0]
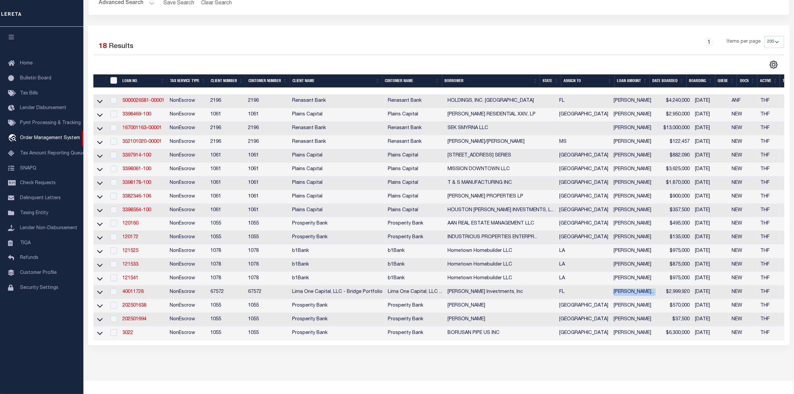
drag, startPoint x: 557, startPoint y: 303, endPoint x: 621, endPoint y: 302, distance: 63.3
click at [621, 299] on tr "40011728 NonEscrow 67572 67572 Lima One Capital, LLC - Bridge Portfolio Lima On…" at bounding box center [508, 292] width 830 height 14
click at [596, 345] on div "Selected 18 Results 1 Items per page 10 25 50 100 200" at bounding box center [438, 185] width 701 height 320
click at [138, 158] on link "3397914-100" at bounding box center [136, 155] width 29 height 5
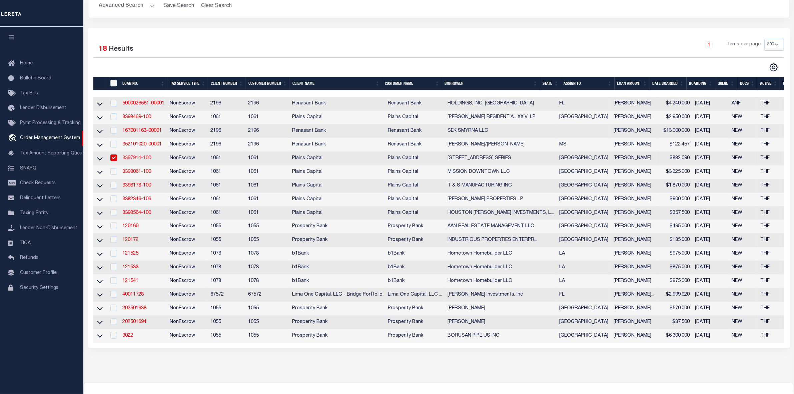
type input "3397914-100"
type input "[STREET_ADDRESS] SERIES"
select select
type input "75 [PERSON_NAME] RIDGE S"
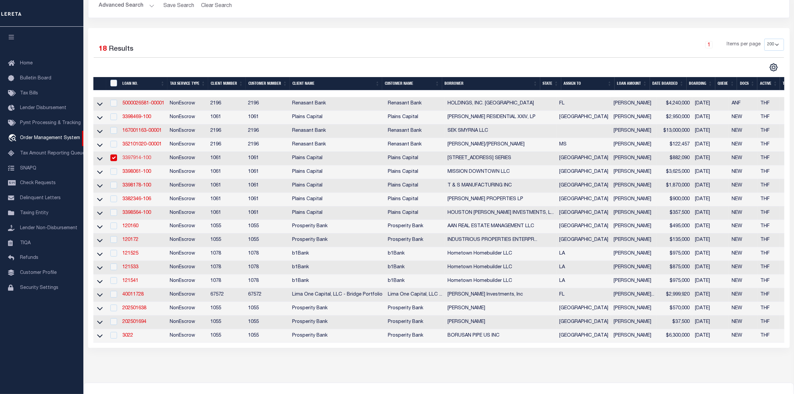
type input "[GEOGRAPHIC_DATA]"
select select "700"
select select "NonEscrow"
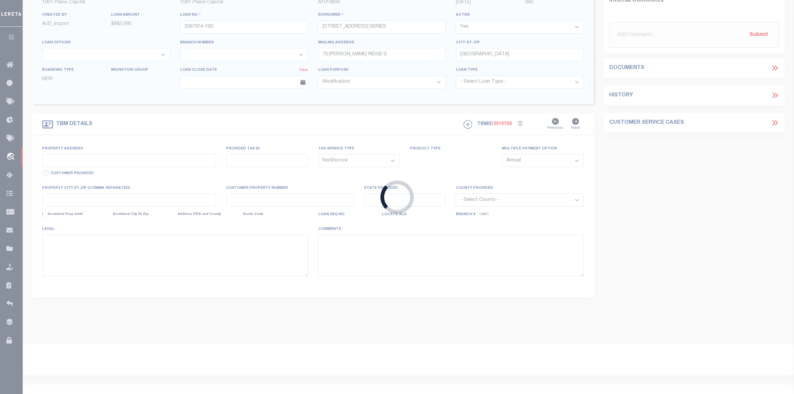
scroll to position [40, 0]
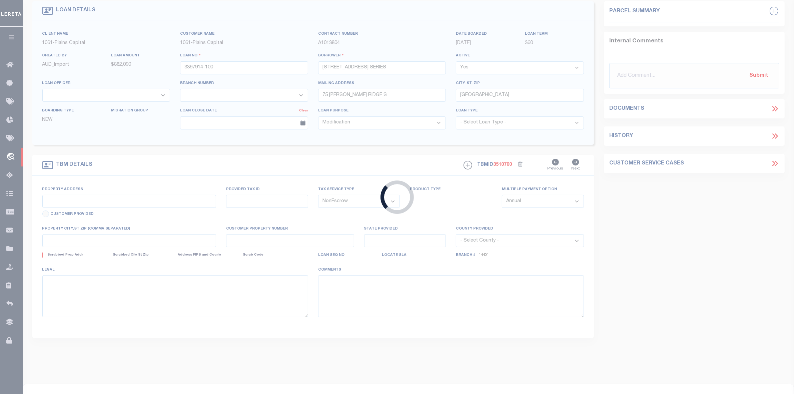
type input "[STREET_ADDRESS]"
select select
type input "[GEOGRAPHIC_DATA]"
select select
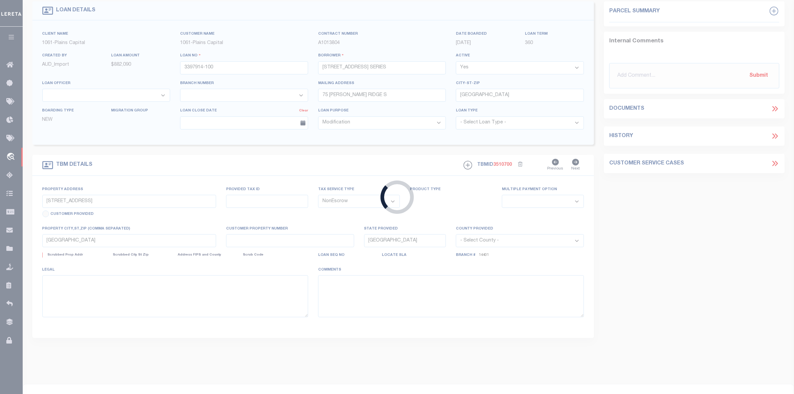
type textarea "4.0 ACRES IN [PERSON_NAME] SURV ABS 804, ERATH CO"
select select "167121"
select select "1414"
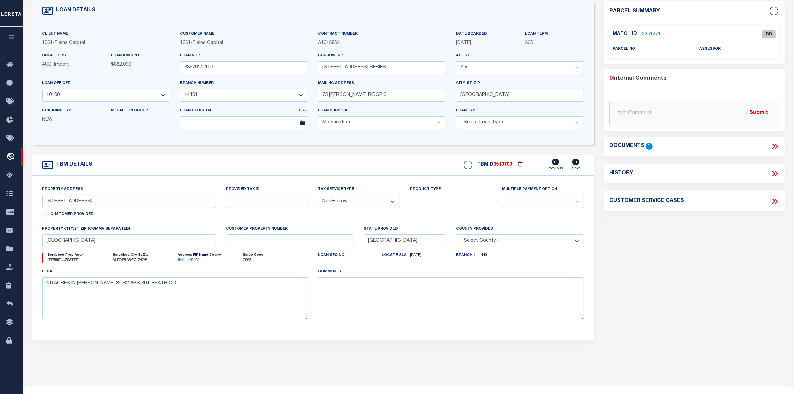
scroll to position [0, 0]
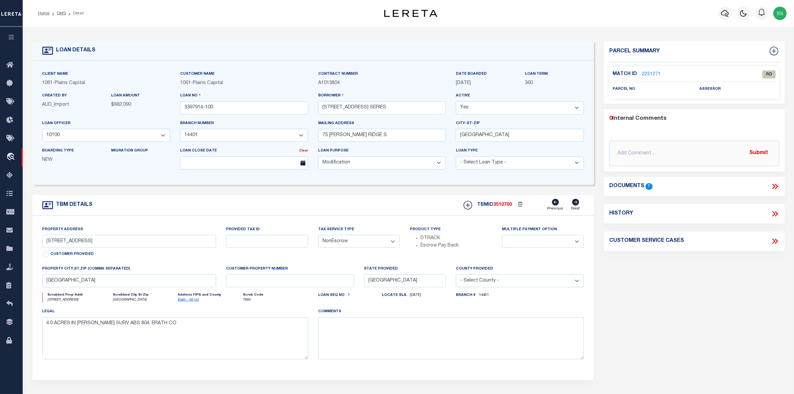
click at [649, 75] on link "2251271" at bounding box center [651, 74] width 19 height 7
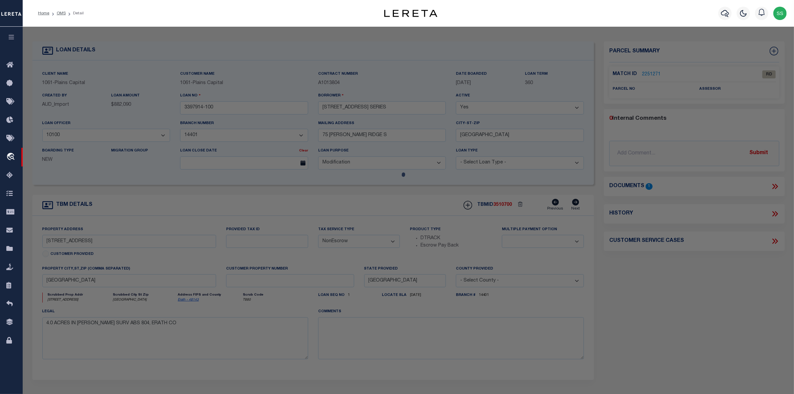
checkbox input "false"
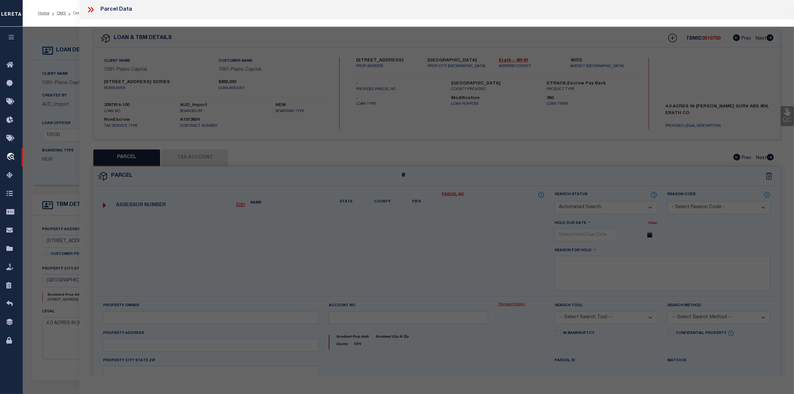
select select "RD"
checkbox input "false"
type textarea "Document uploaded that satisfies a legal requirement, changing from [GEOGRAPHIC…"
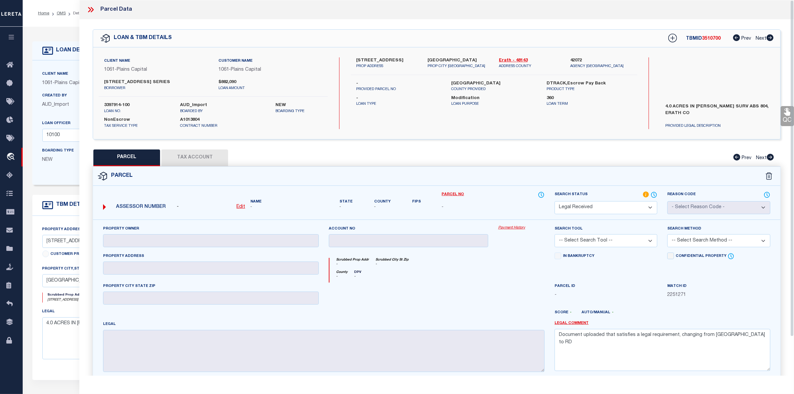
click at [91, 9] on icon at bounding box center [90, 9] width 9 height 9
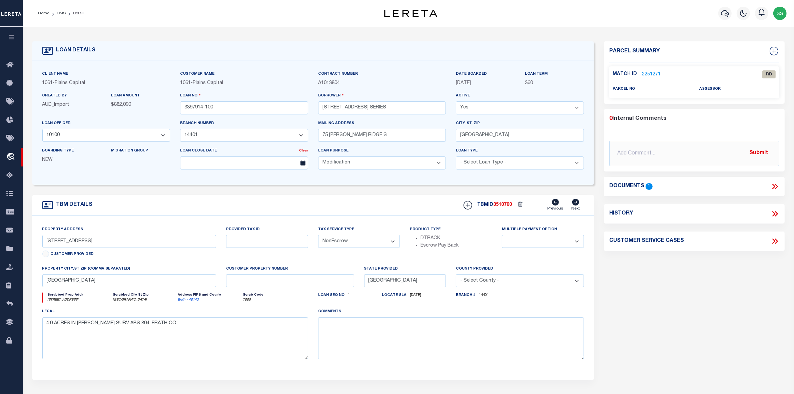
click at [775, 184] on icon at bounding box center [775, 186] width 3 height 5
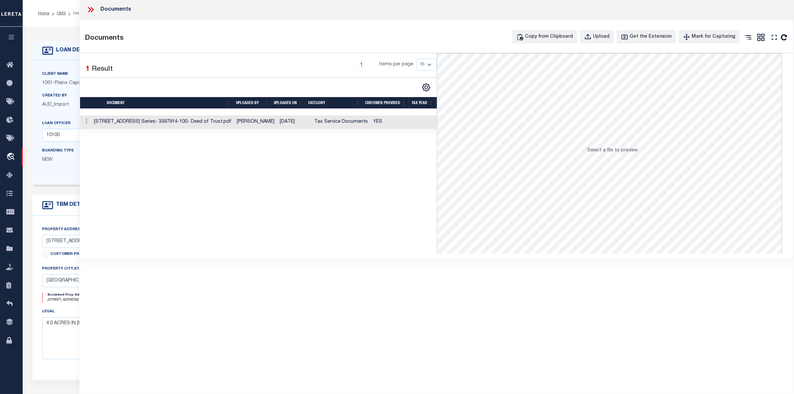
click at [153, 122] on td "[STREET_ADDRESS] Series- 3397914-100- Deed of Trust.pdf" at bounding box center [162, 122] width 143 height 14
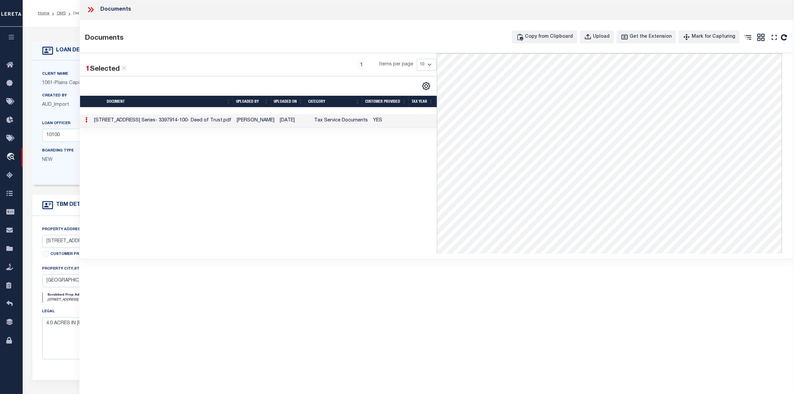
click at [256, 209] on div "1 Selected 1 Result 1 Items per page 10 25 50 100" at bounding box center [258, 153] width 356 height 200
click at [124, 69] on icon at bounding box center [124, 68] width 4 height 4
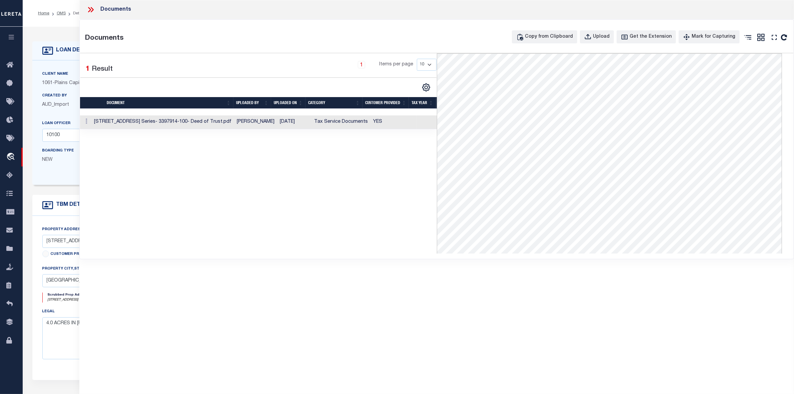
click at [88, 8] on icon at bounding box center [90, 9] width 9 height 9
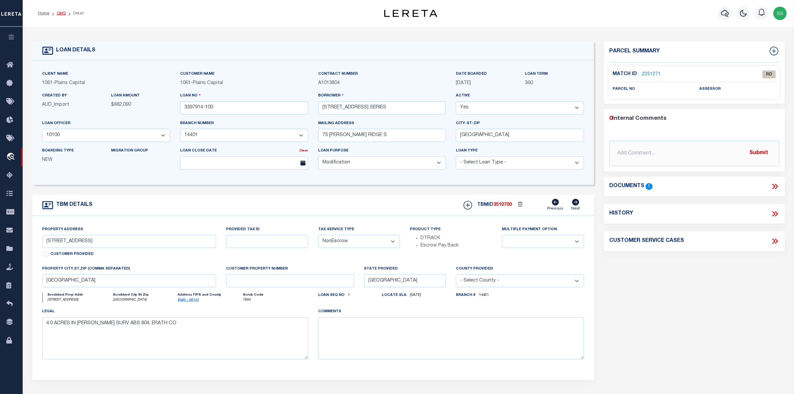
click at [61, 14] on link "OMS" at bounding box center [61, 13] width 9 height 4
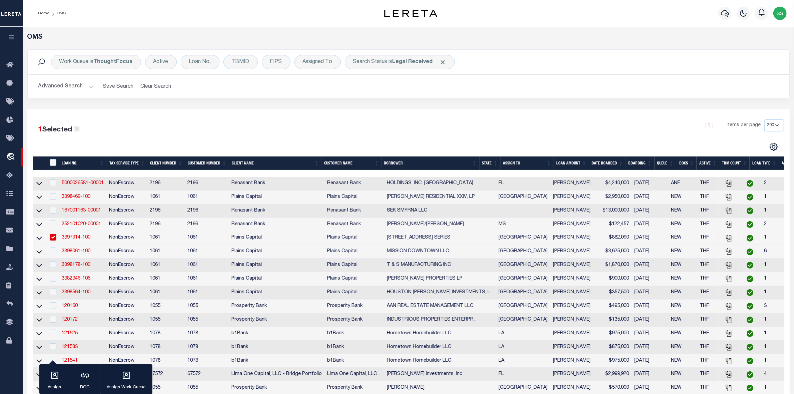
click at [78, 131] on icon at bounding box center [77, 129] width 6 height 6
checkbox input "false"
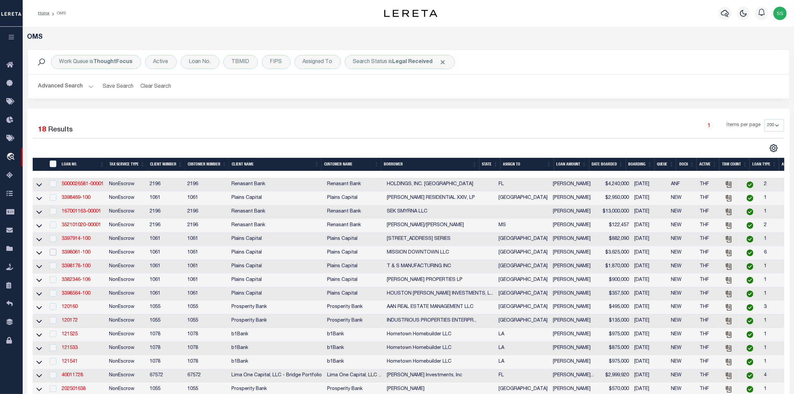
click at [50, 255] on input "checkbox" at bounding box center [53, 252] width 7 height 7
checkbox input "true"
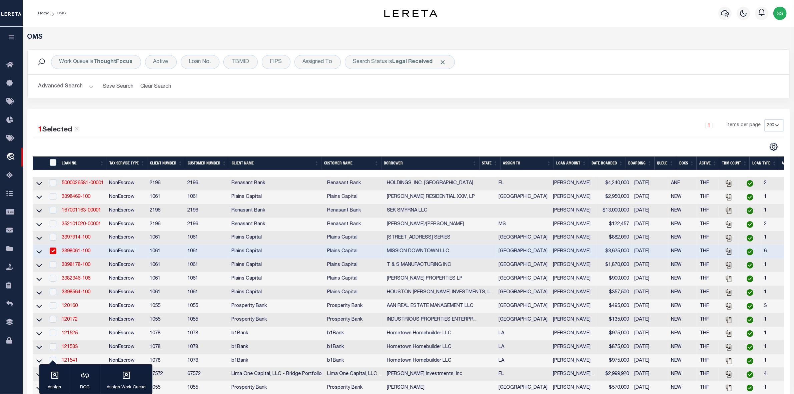
click at [75, 253] on link "3398061-100" at bounding box center [76, 251] width 29 height 5
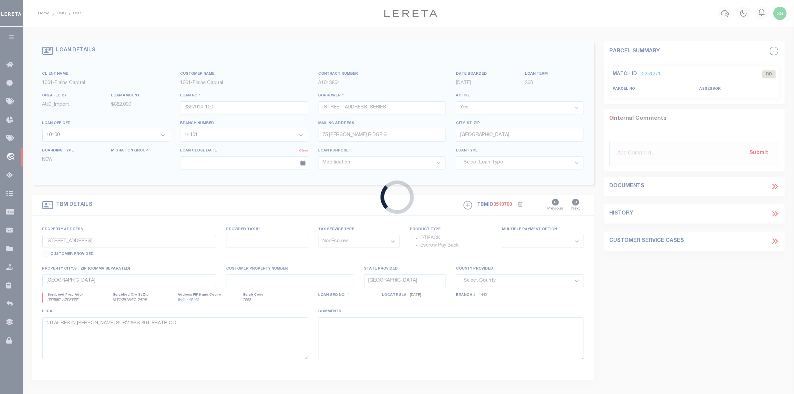
type input "3398061-100"
type input "MISSION DOWNTOWN LLC"
select select "167141"
select select "1424"
type input "[STREET_ADDRESS][PERSON_NAME]"
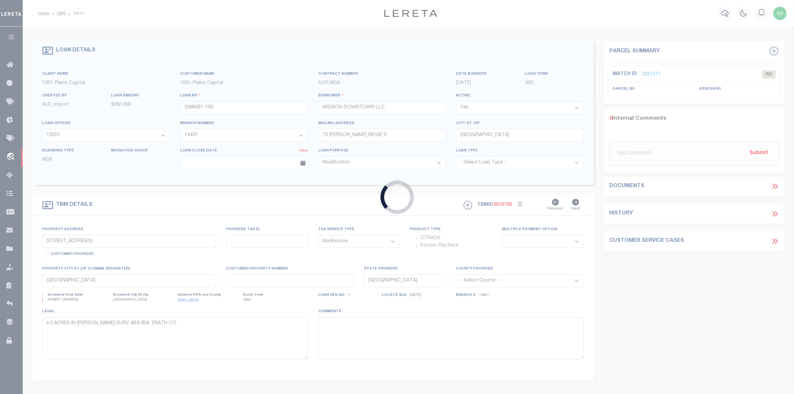
type input "[GEOGRAPHIC_DATA]"
select select "1424"
type input "[STREET_ADDRESS]"
select select
type input "[GEOGRAPHIC_DATA]"
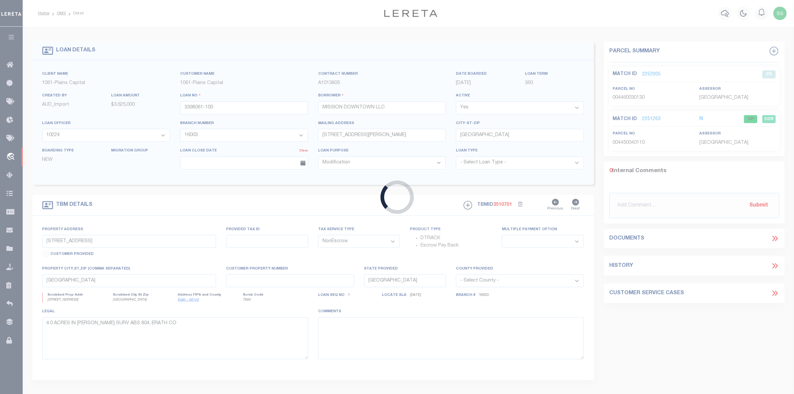
select select
type textarea "LOT 11 & W 22.66' OF 9 BLK 4 NCB 445, [GEOGRAPHIC_DATA]"
select select "167141"
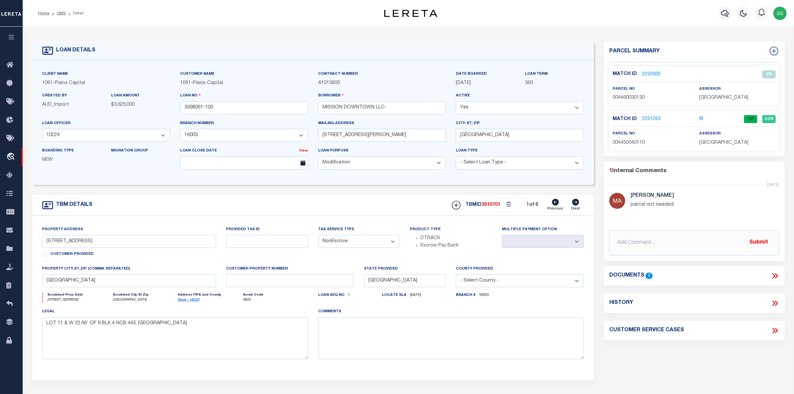
click at [774, 274] on icon at bounding box center [774, 275] width 9 height 9
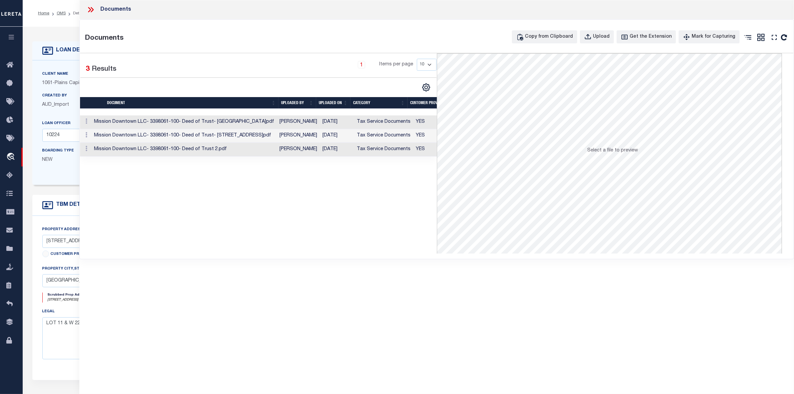
click at [91, 8] on icon at bounding box center [90, 9] width 9 height 9
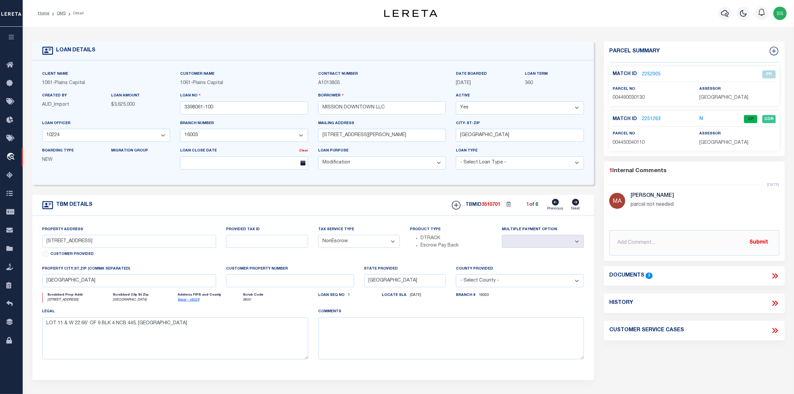
click at [576, 205] on icon at bounding box center [575, 202] width 7 height 7
type input "[STREET_ADDRESS]"
select select
type textarea "NW 98.6' OF LOT 5 BLK 3 NCB 446, BEXAR C O [GEOGRAPHIC_DATA]"
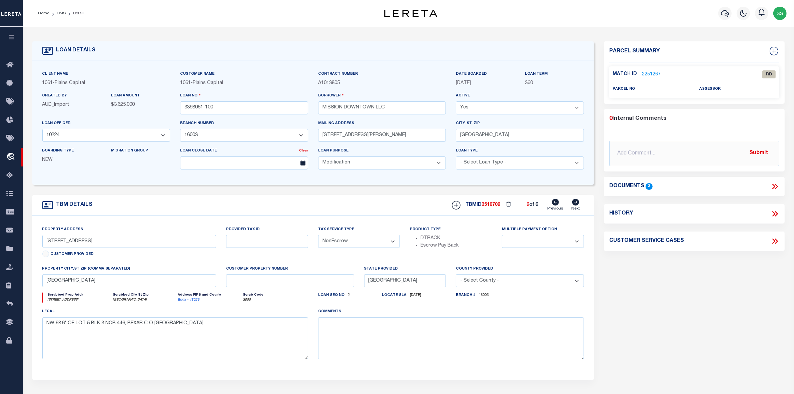
click at [649, 74] on link "2251267" at bounding box center [651, 74] width 19 height 7
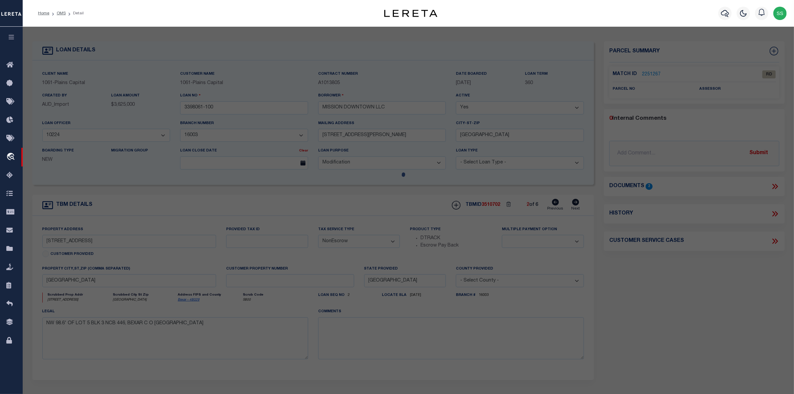
select select "AS"
checkbox input "false"
select select "RD"
checkbox input "false"
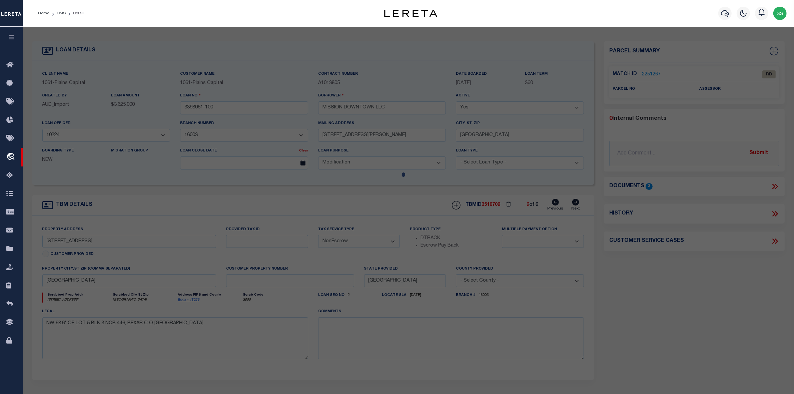
type textarea "Document uploaded that satisfies a legal requirement, changing from [GEOGRAPHIC…"
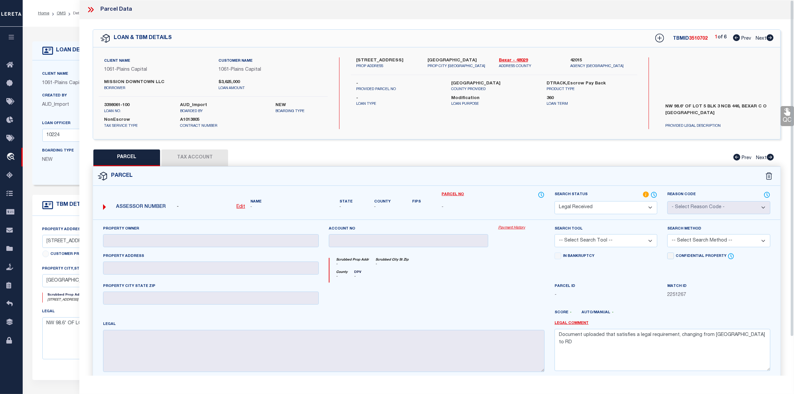
click at [91, 8] on icon at bounding box center [90, 9] width 9 height 9
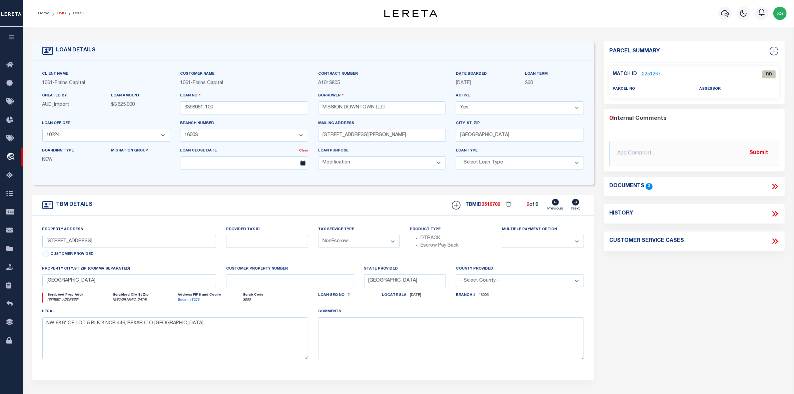
click at [59, 13] on link "OMS" at bounding box center [61, 13] width 9 height 4
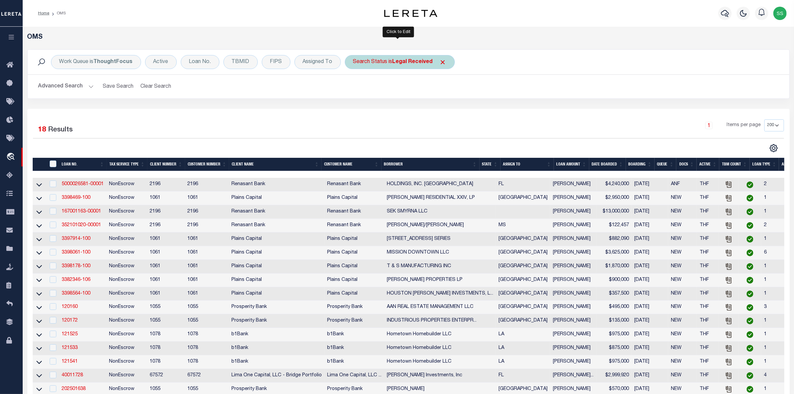
click at [374, 61] on div "Search Status is Legal Received" at bounding box center [400, 62] width 110 height 14
click at [389, 91] on select "Automated Search Bad Parcel Complete Duplicate Parcel High Dollar Reporting In …" at bounding box center [402, 94] width 98 height 13
select select "ND"
click at [353, 89] on select "Automated Search Bad Parcel Complete Duplicate Parcel High Dollar Reporting In …" at bounding box center [402, 94] width 98 height 13
click at [439, 111] on input "Apply" at bounding box center [442, 109] width 20 height 11
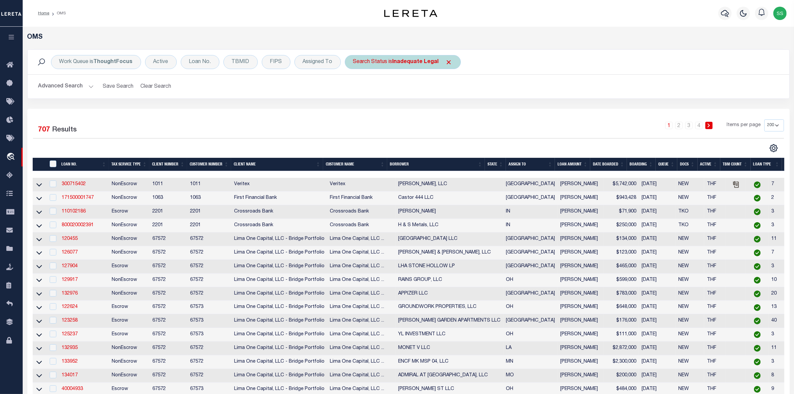
click at [412, 64] on b "Inadequate Legal" at bounding box center [415, 61] width 46 height 5
click at [410, 100] on select "Automated Search Bad Parcel Complete Duplicate Parcel High Dollar Reporting In …" at bounding box center [402, 94] width 98 height 13
select select "RD"
click at [353, 89] on select "Automated Search Bad Parcel Complete Duplicate Parcel High Dollar Reporting In …" at bounding box center [402, 94] width 98 height 13
click at [446, 111] on input "Apply" at bounding box center [442, 109] width 20 height 11
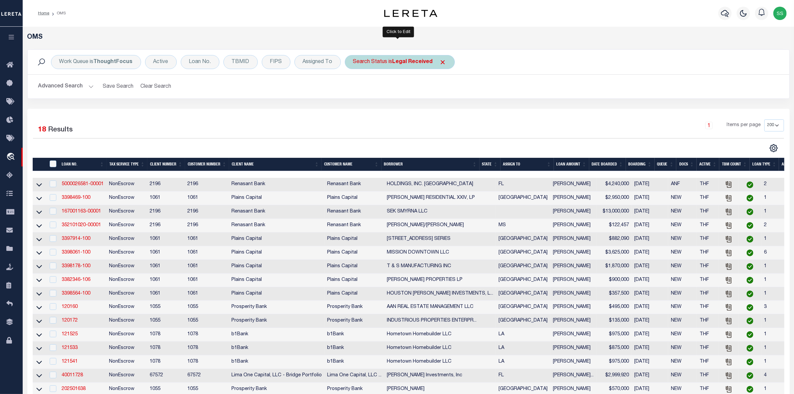
click at [422, 62] on b "Legal Received" at bounding box center [412, 61] width 40 height 5
click at [383, 94] on select "Automated Search Bad Parcel Complete Duplicate Parcel High Dollar Reporting In …" at bounding box center [402, 94] width 98 height 13
select select "IP"
click at [353, 89] on select "Automated Search Bad Parcel Complete Duplicate Parcel High Dollar Reporting In …" at bounding box center [402, 94] width 98 height 13
click at [439, 112] on input "Apply" at bounding box center [442, 109] width 20 height 11
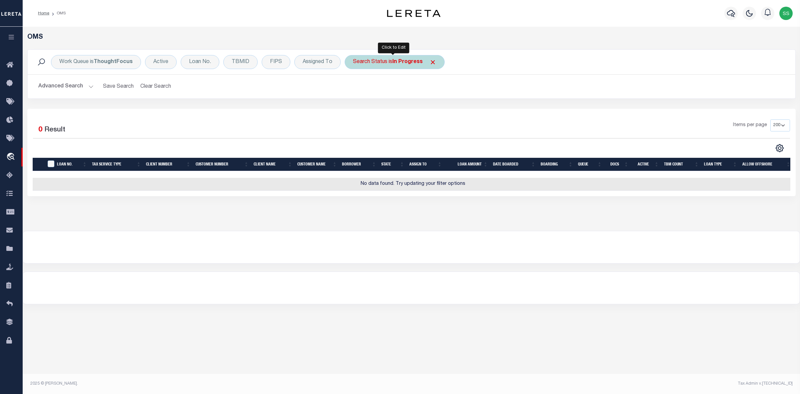
click at [398, 64] on b "In Progress" at bounding box center [407, 61] width 30 height 5
click at [383, 92] on select "Automated Search Bad Parcel Complete Duplicate Parcel High Dollar Reporting In …" at bounding box center [402, 94] width 98 height 13
select select "RD"
click at [353, 89] on select "Automated Search Bad Parcel Complete Duplicate Parcel High Dollar Reporting In …" at bounding box center [402, 94] width 98 height 13
click at [446, 110] on input "Apply" at bounding box center [442, 109] width 20 height 11
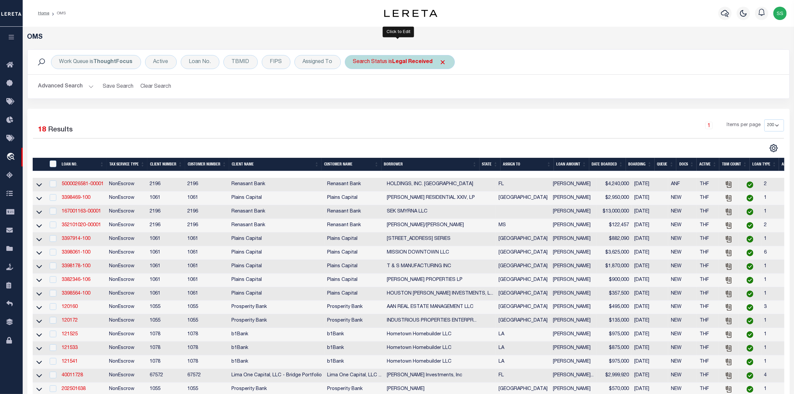
click at [419, 63] on b "Legal Received" at bounding box center [412, 61] width 40 height 5
select select "RD"
click at [440, 108] on input "Apply" at bounding box center [442, 109] width 20 height 11
